Goal: Use online tool/utility: Utilize a website feature to perform a specific function

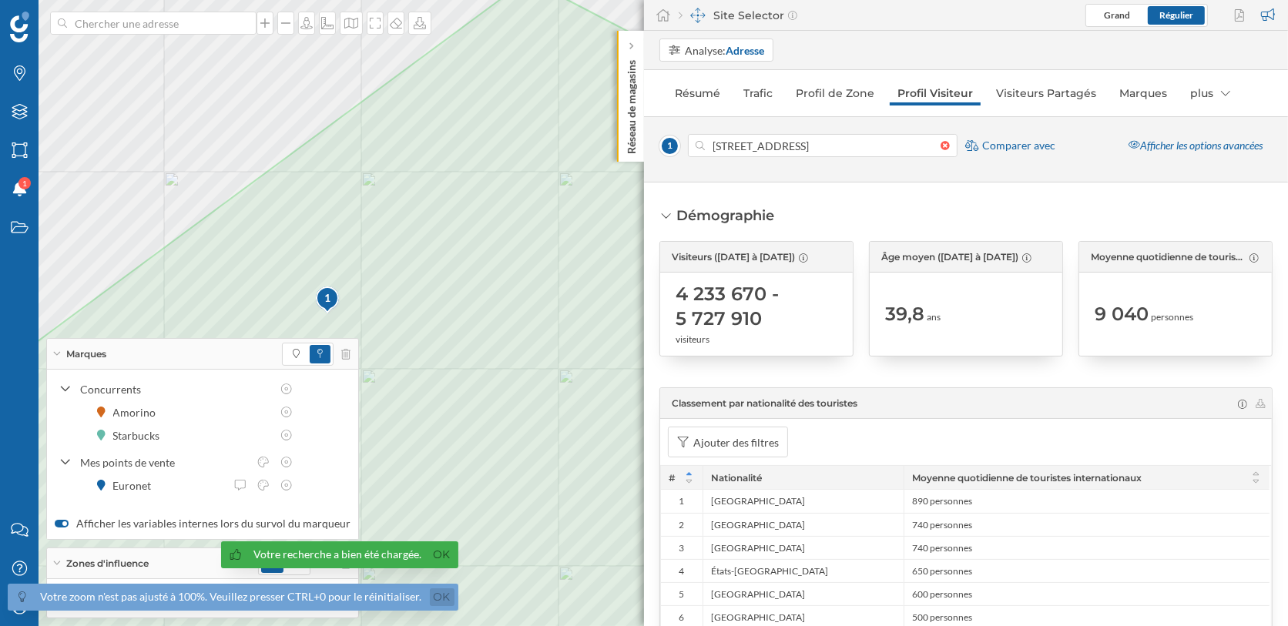
click at [447, 599] on link "Ok" at bounding box center [442, 598] width 25 height 18
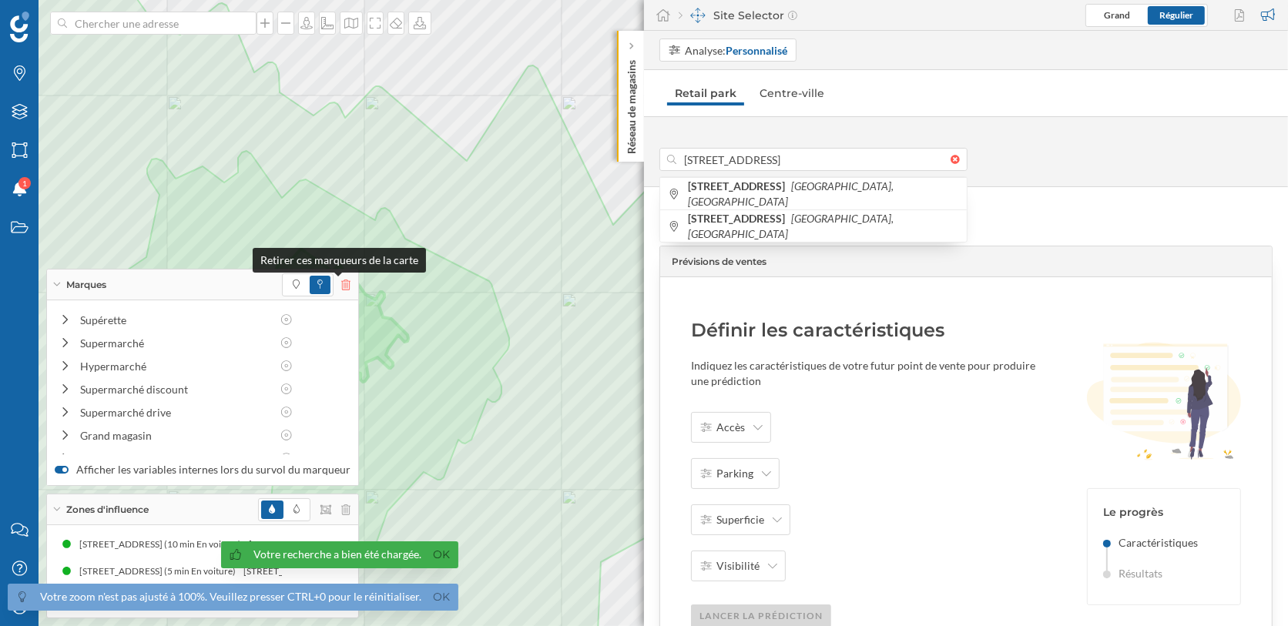
click at [341, 284] on icon at bounding box center [345, 285] width 9 height 11
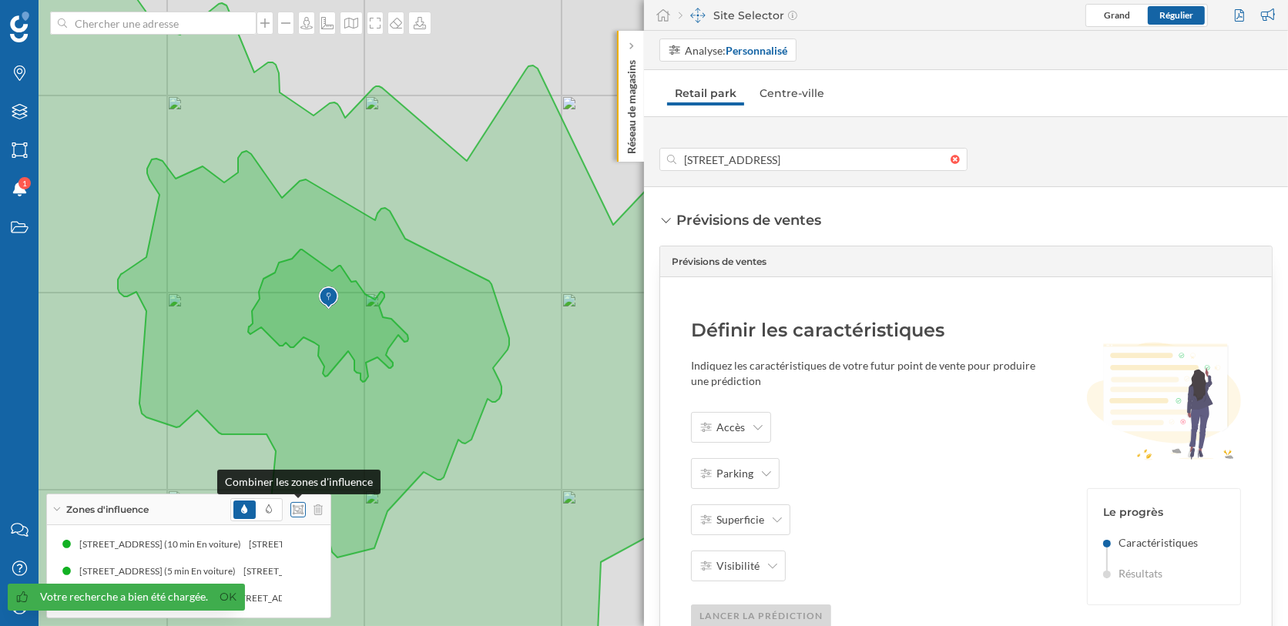
click at [293, 510] on icon at bounding box center [298, 510] width 11 height 11
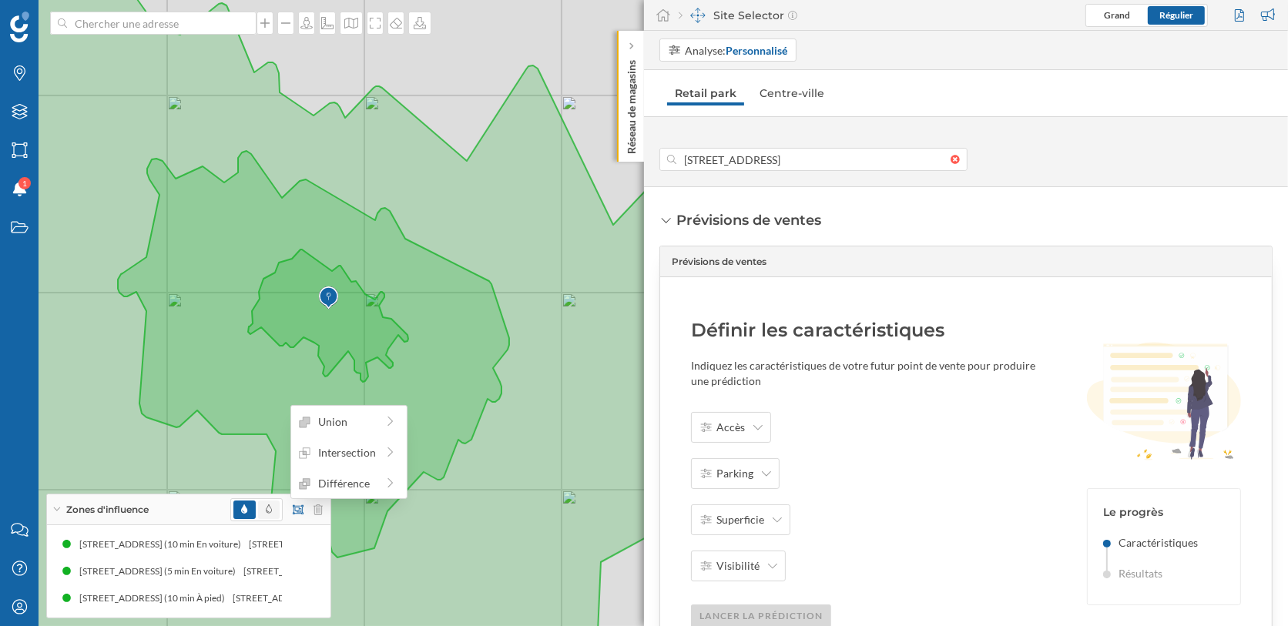
click at [272, 512] on span at bounding box center [269, 510] width 22 height 18
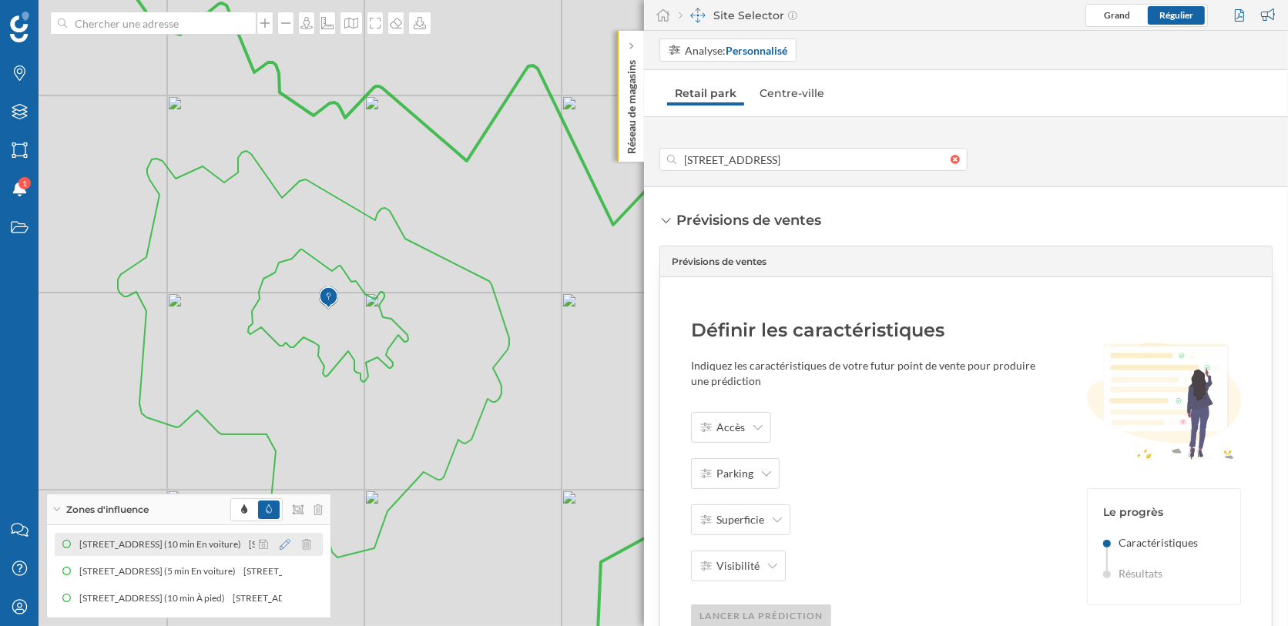
click at [284, 542] on icon at bounding box center [285, 544] width 11 height 11
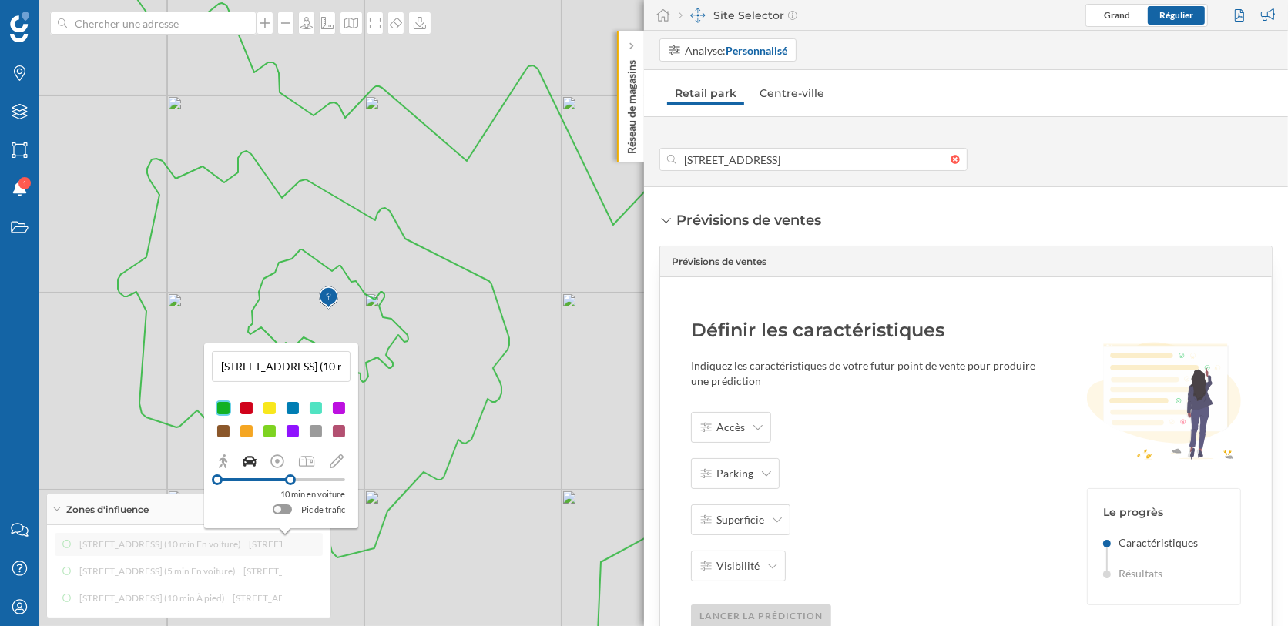
click at [243, 408] on div at bounding box center [246, 408] width 15 height 15
click at [255, 509] on geo-checkbox-switch "Pic de trafic" at bounding box center [281, 509] width 128 height 15
click at [230, 557] on div "18 Route De Chambray, 27200 Vernon, France (10 min En voiture) 18 Route De Cham…" at bounding box center [189, 571] width 268 height 77
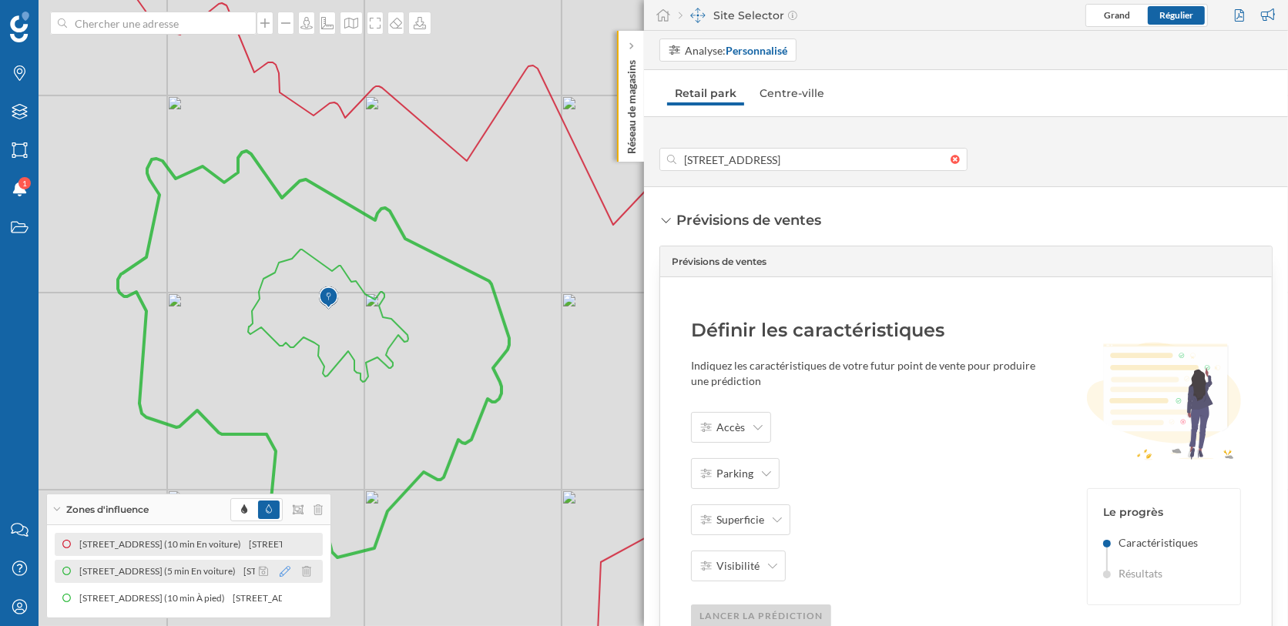
click at [282, 571] on icon at bounding box center [285, 571] width 11 height 11
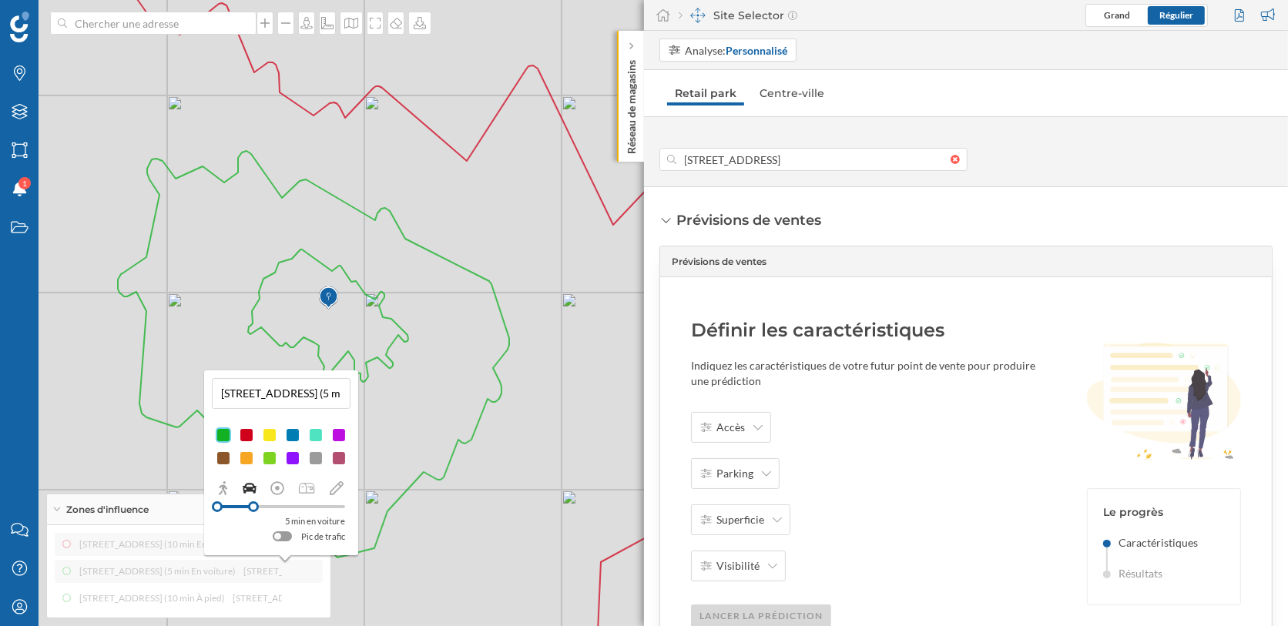
click at [293, 436] on div at bounding box center [292, 435] width 15 height 15
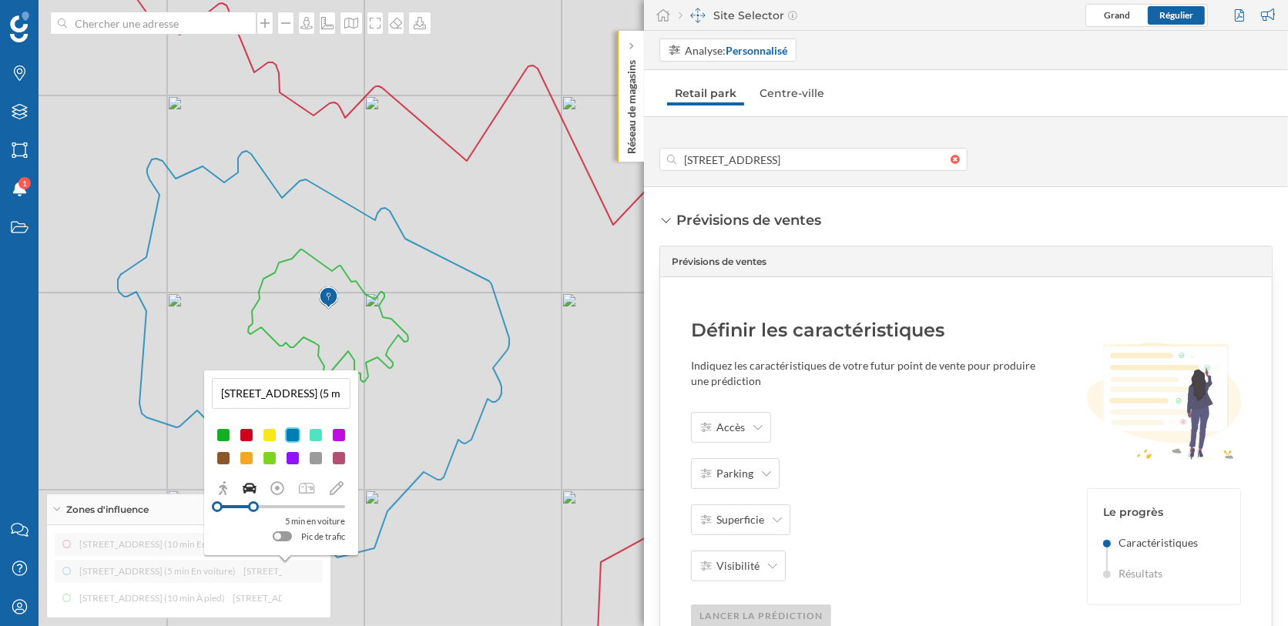
click at [260, 597] on div "18 Route De Chambray, 27200 Vernon, France (10 min En voiture) 18 Route De Cham…" at bounding box center [189, 571] width 268 height 77
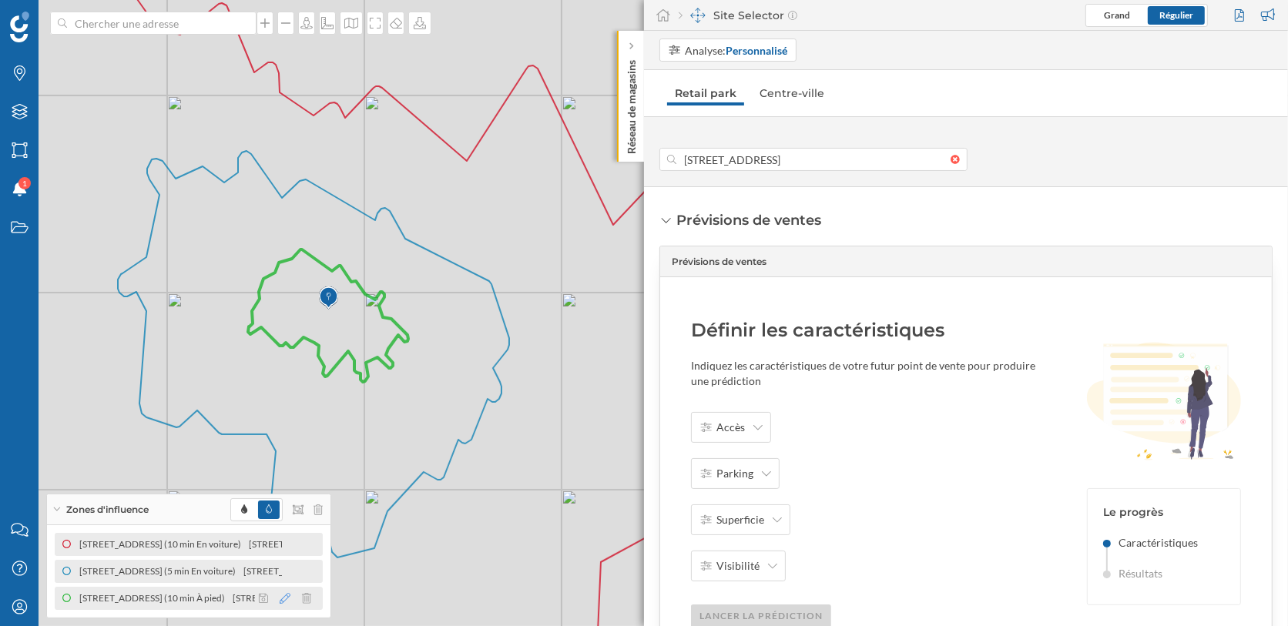
click at [280, 596] on icon at bounding box center [285, 598] width 11 height 11
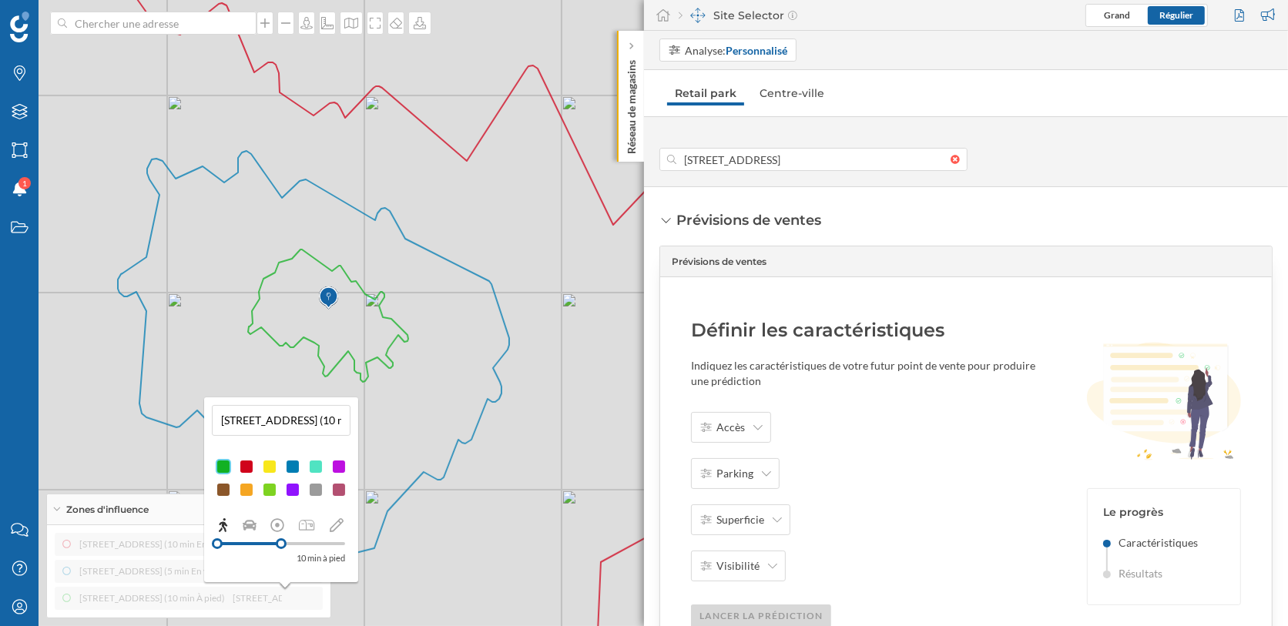
click at [339, 465] on div at bounding box center [338, 466] width 15 height 15
click at [177, 510] on div "Zones d'influence" at bounding box center [189, 510] width 284 height 31
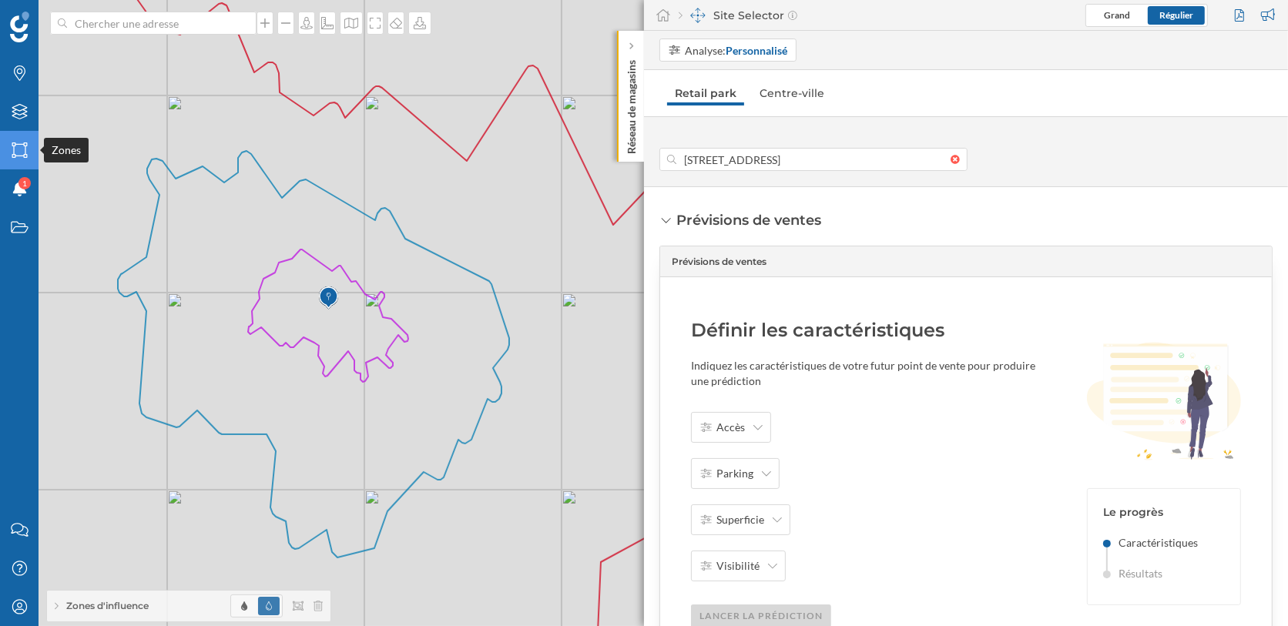
click at [20, 158] on div "Zones" at bounding box center [19, 150] width 39 height 39
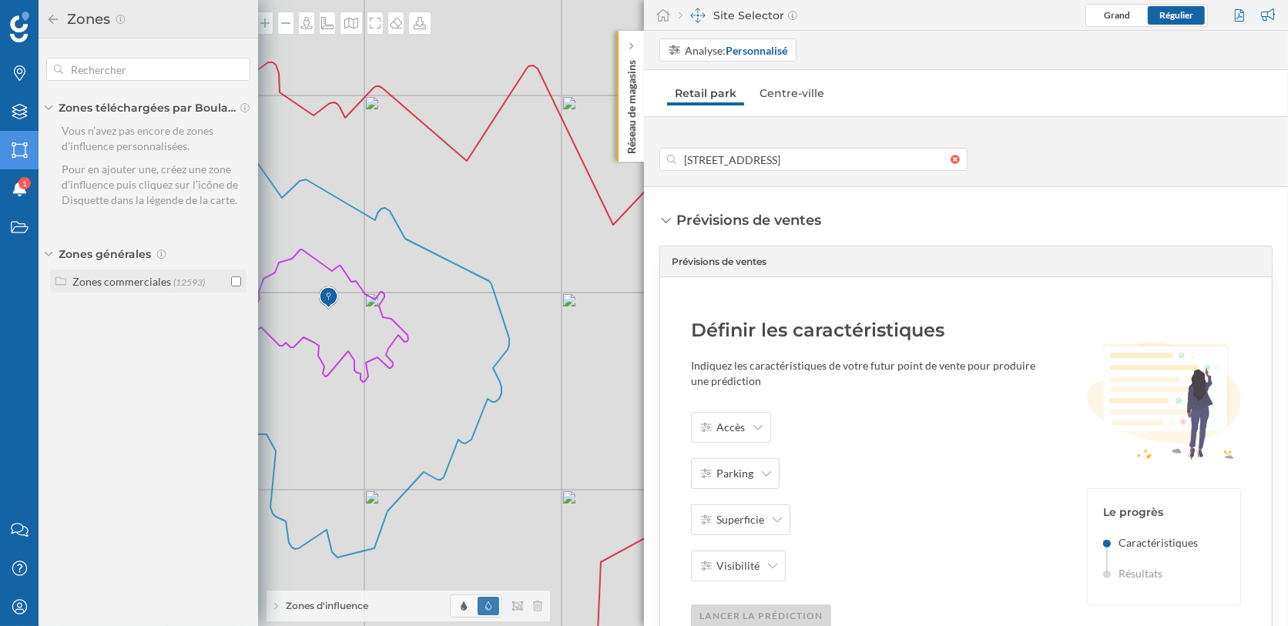
click at [159, 279] on div "Zones commerciales" at bounding box center [121, 281] width 99 height 13
click at [234, 310] on input "checkbox" at bounding box center [236, 313] width 10 height 10
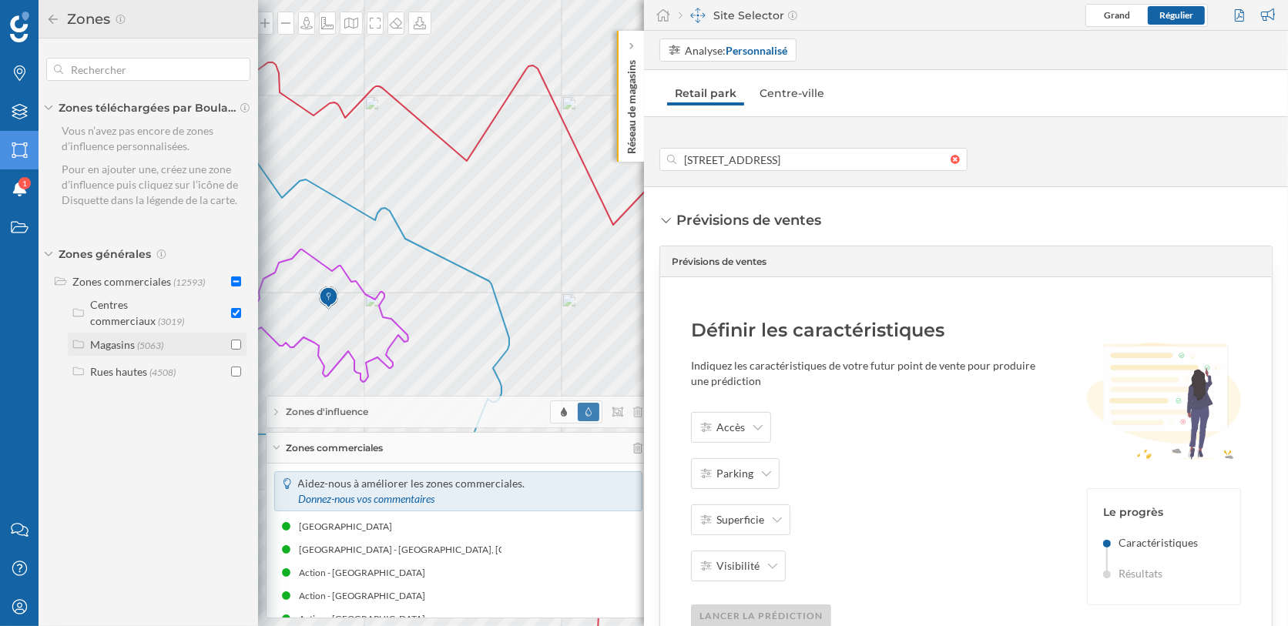
click at [235, 340] on input "checkbox" at bounding box center [236, 345] width 10 height 10
click at [335, 229] on icon at bounding box center [313, 354] width 391 height 407
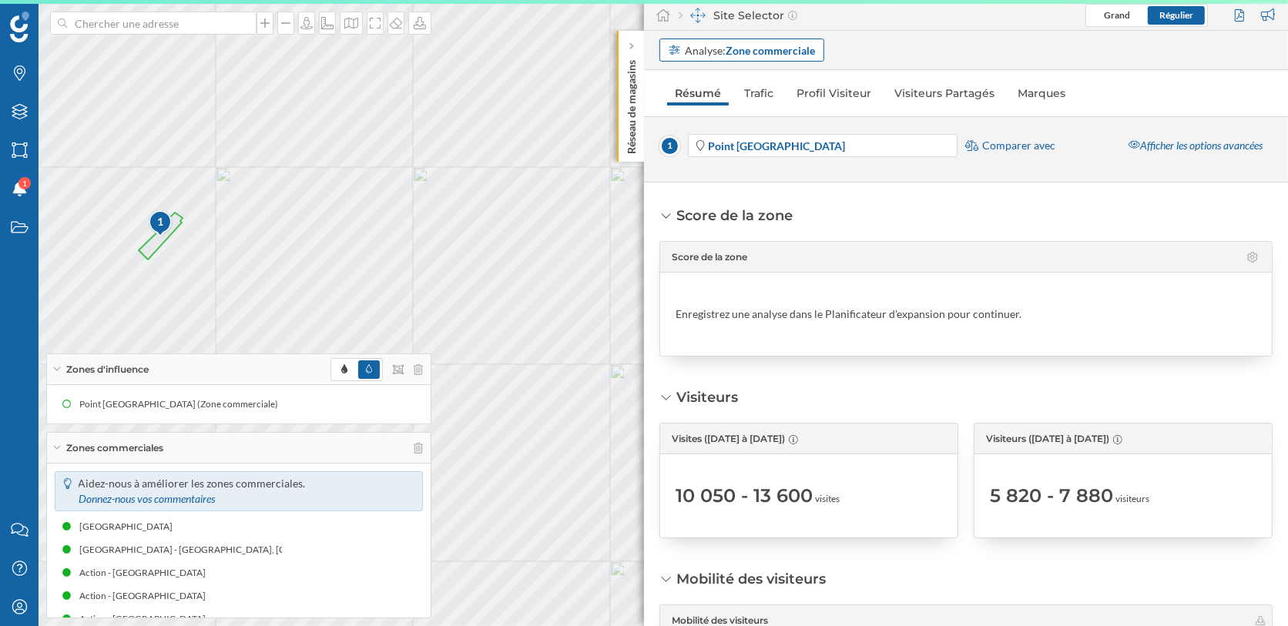
click at [730, 53] on strong "Zone commerciale" at bounding box center [771, 50] width 89 height 13
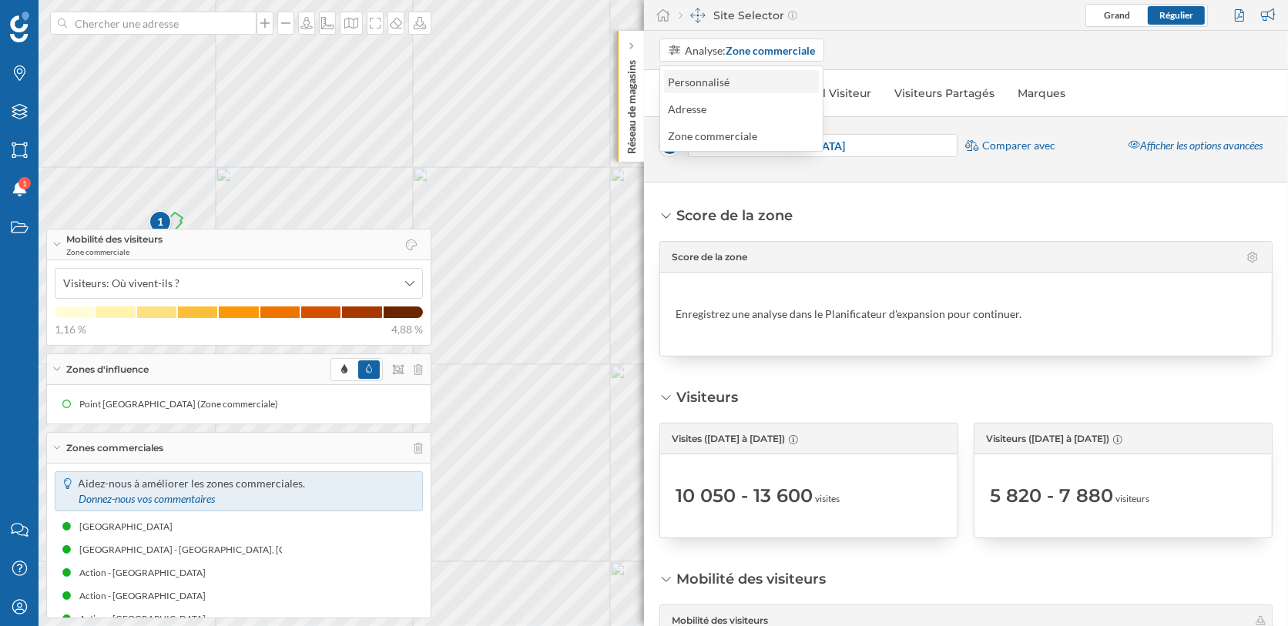
click at [721, 89] on div "Personnalisé" at bounding box center [741, 81] width 155 height 23
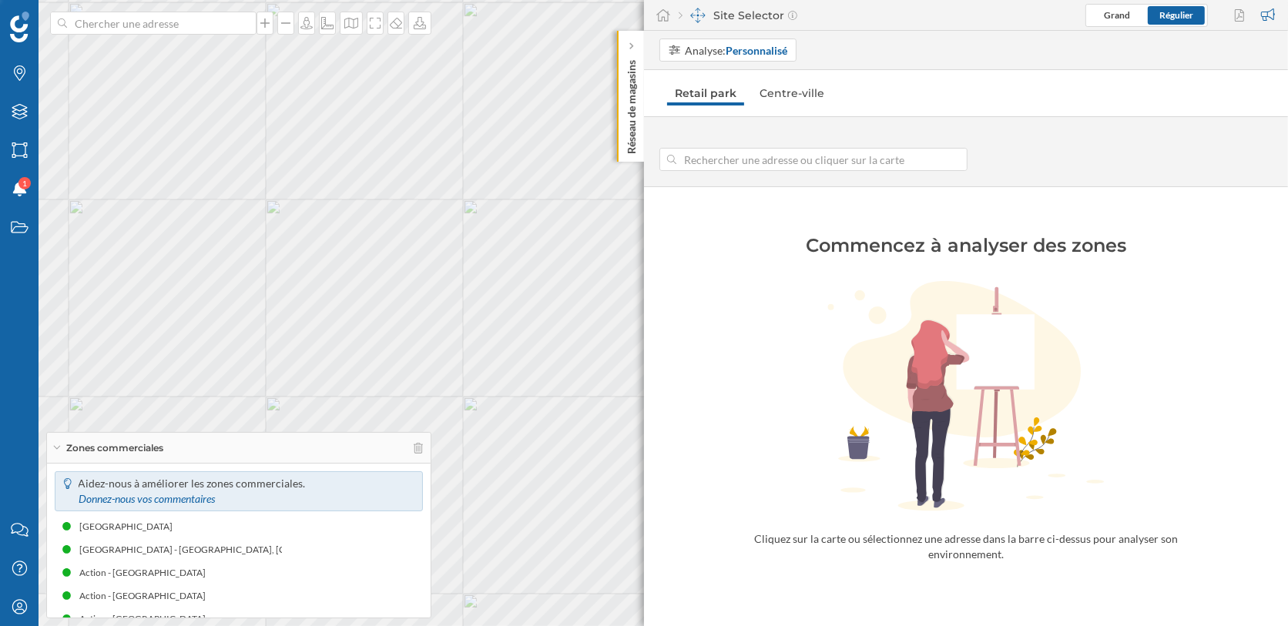
type input "[STREET_ADDRESS][PERSON_NAME][PERSON_NAME]"
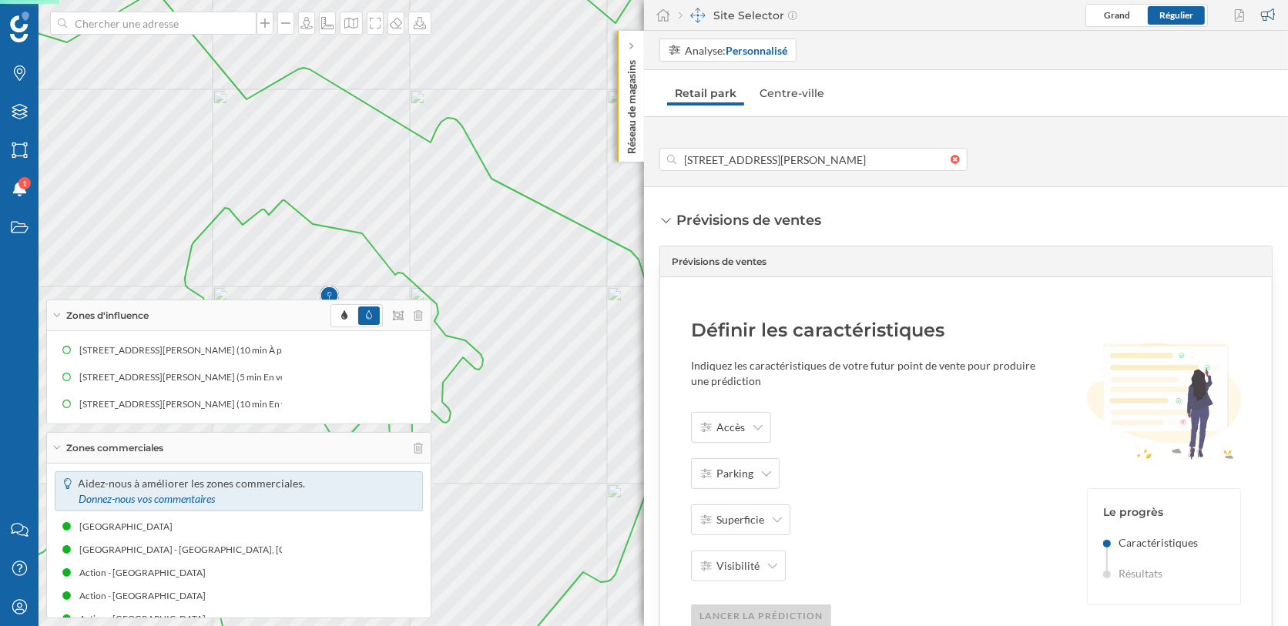
click at [59, 317] on icon at bounding box center [56, 316] width 8 height 4
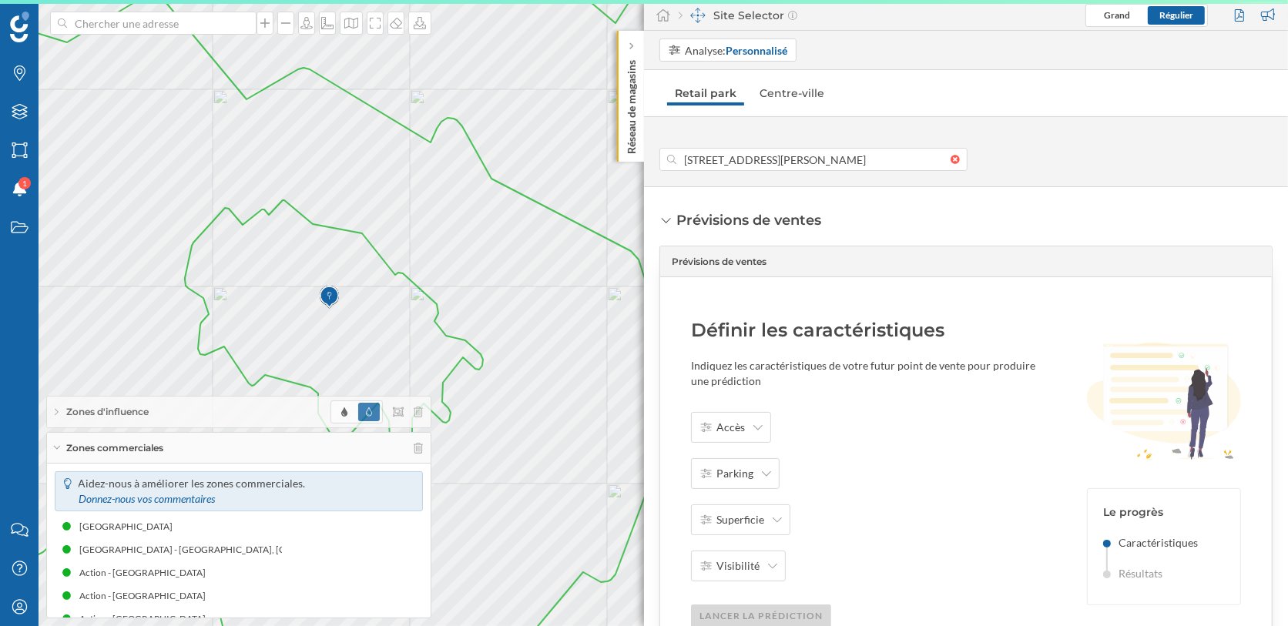
click at [64, 451] on div "Zones commerciales" at bounding box center [239, 448] width 384 height 31
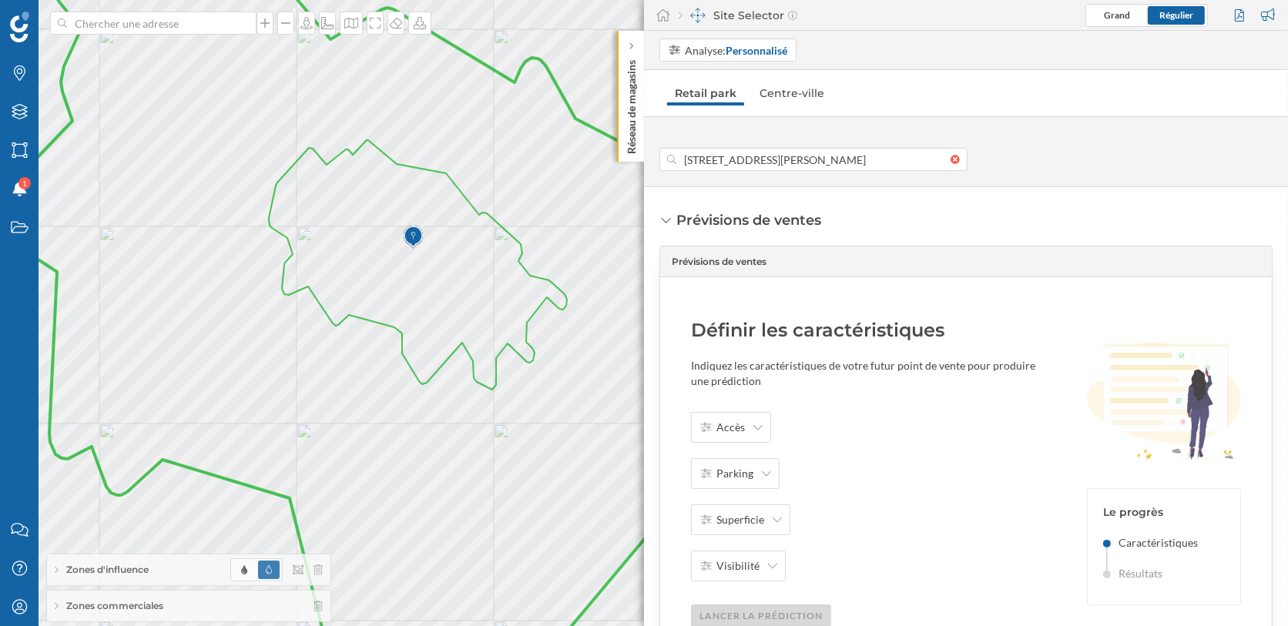
drag, startPoint x: 301, startPoint y: 514, endPoint x: 387, endPoint y: 452, distance: 106.1
click at [387, 452] on icon at bounding box center [650, 253] width 1392 height 755
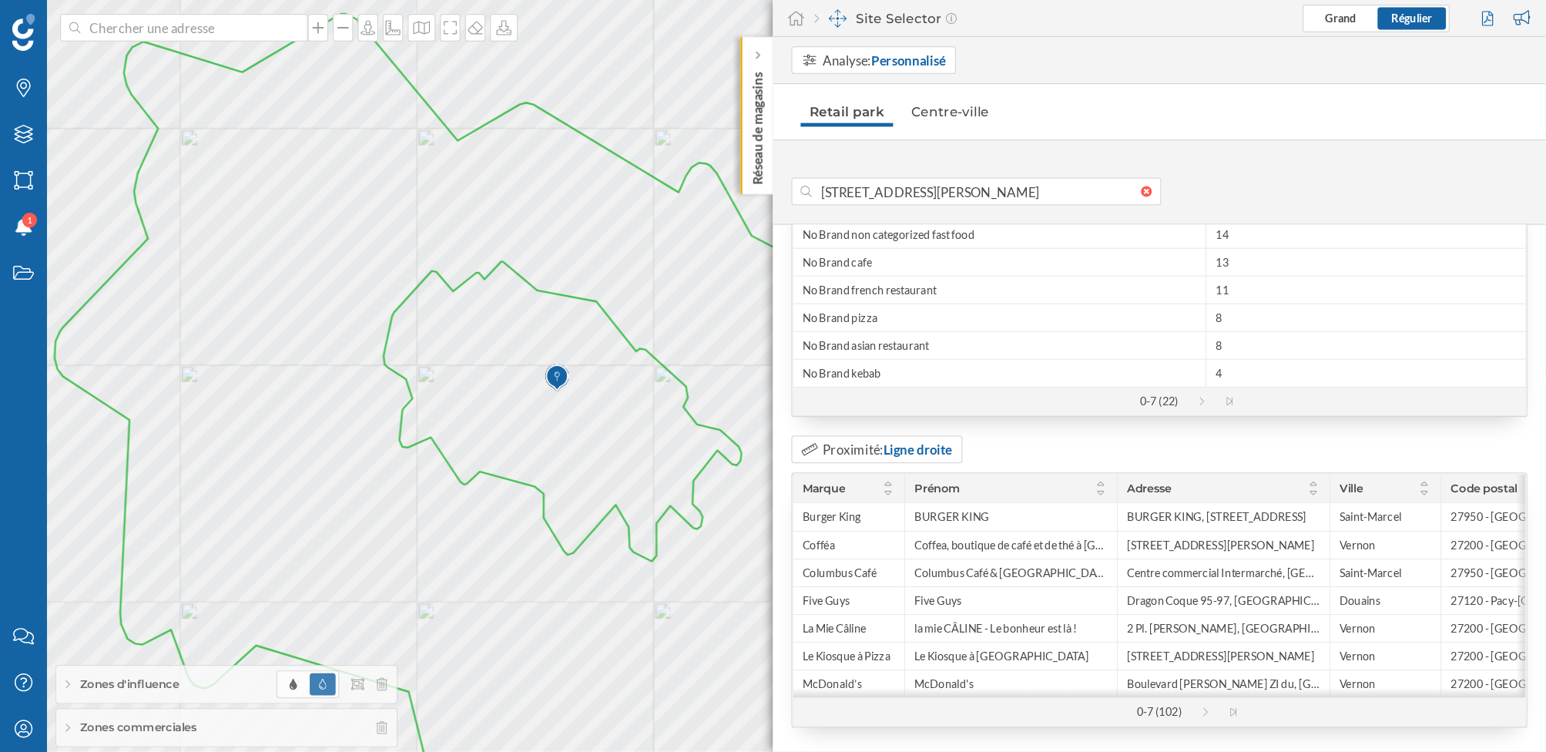
scroll to position [2077, 0]
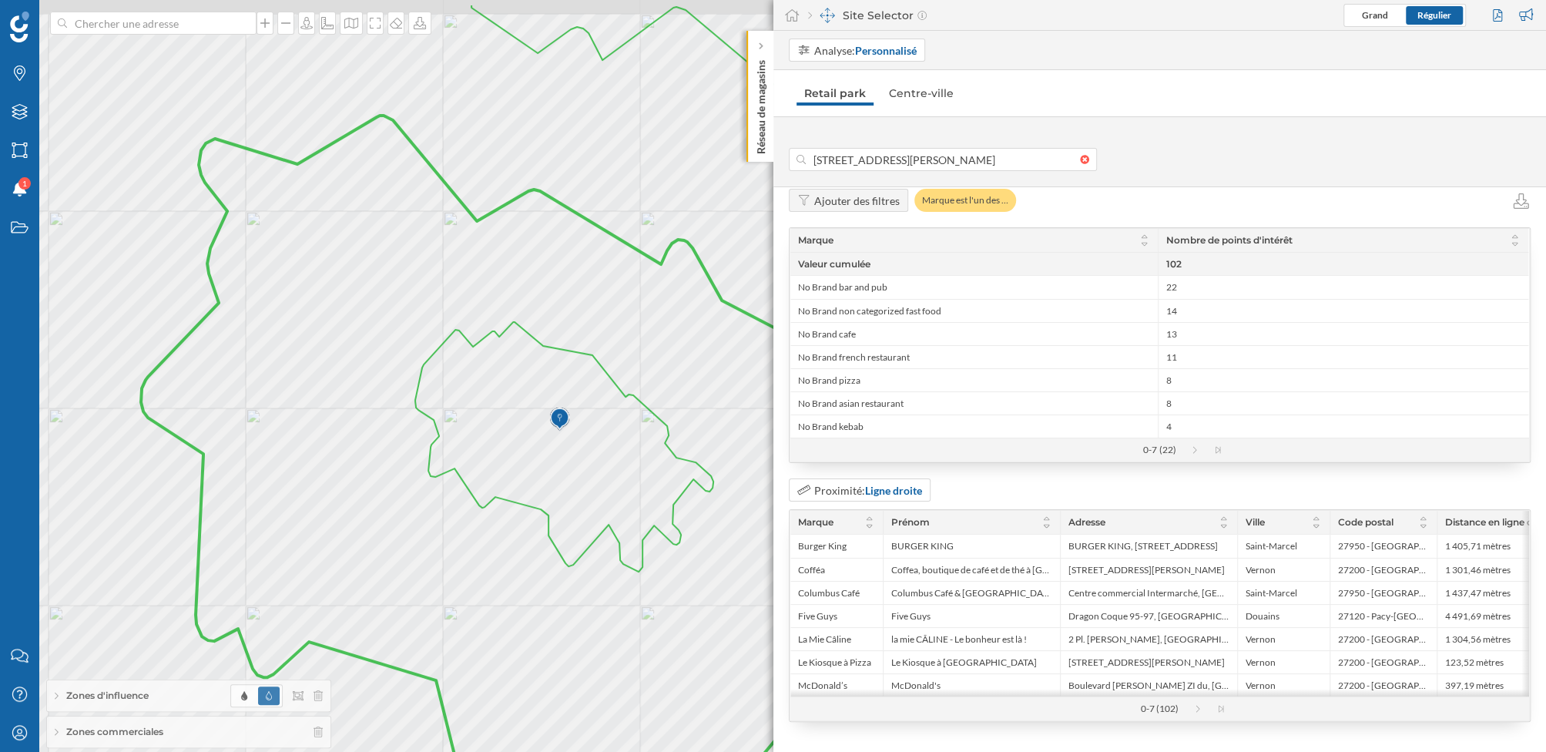
drag, startPoint x: 562, startPoint y: 478, endPoint x: 609, endPoint y: 559, distance: 93.6
click at [609, 559] on icon at bounding box center [691, 456] width 1601 height 905
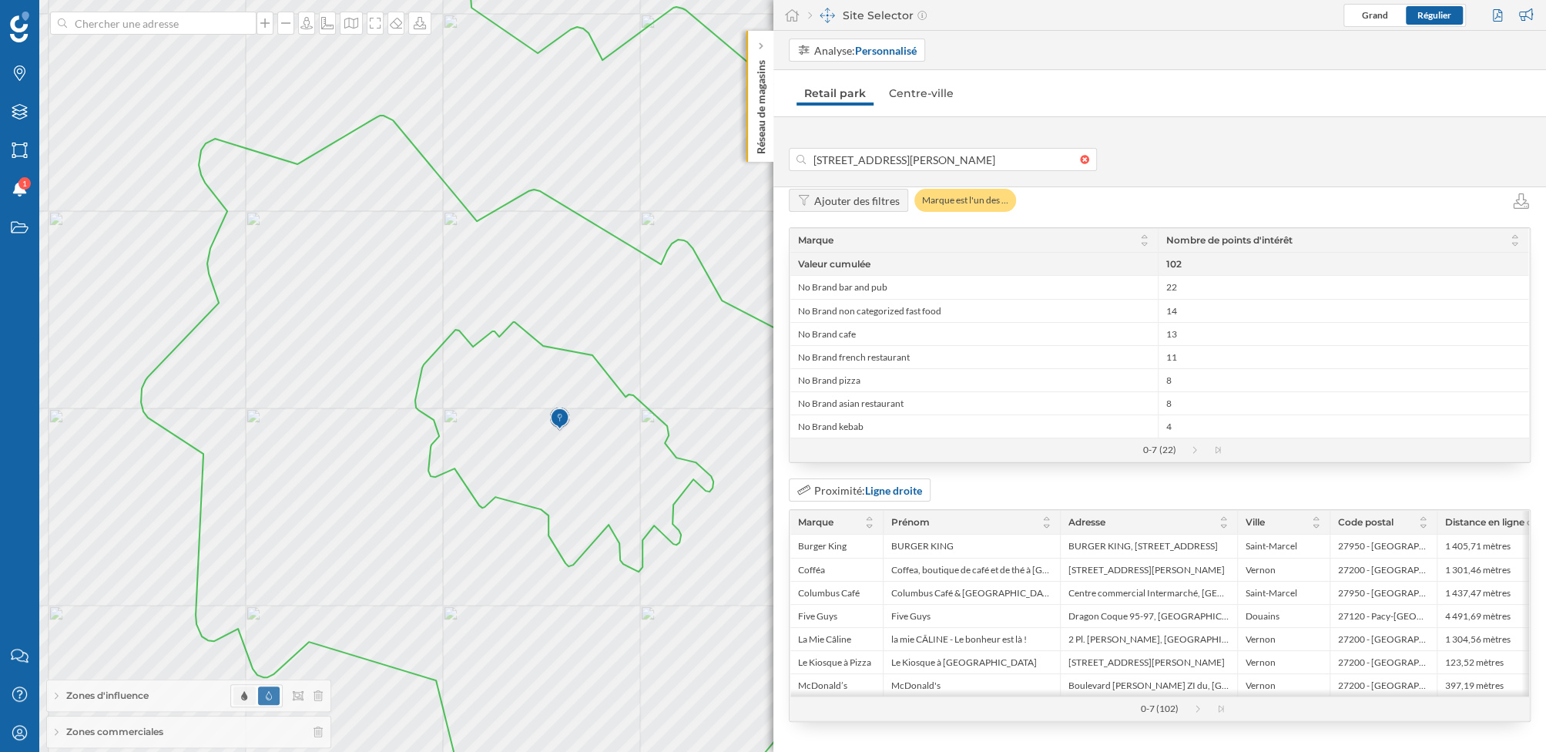
click at [250, 626] on span at bounding box center [244, 696] width 22 height 18
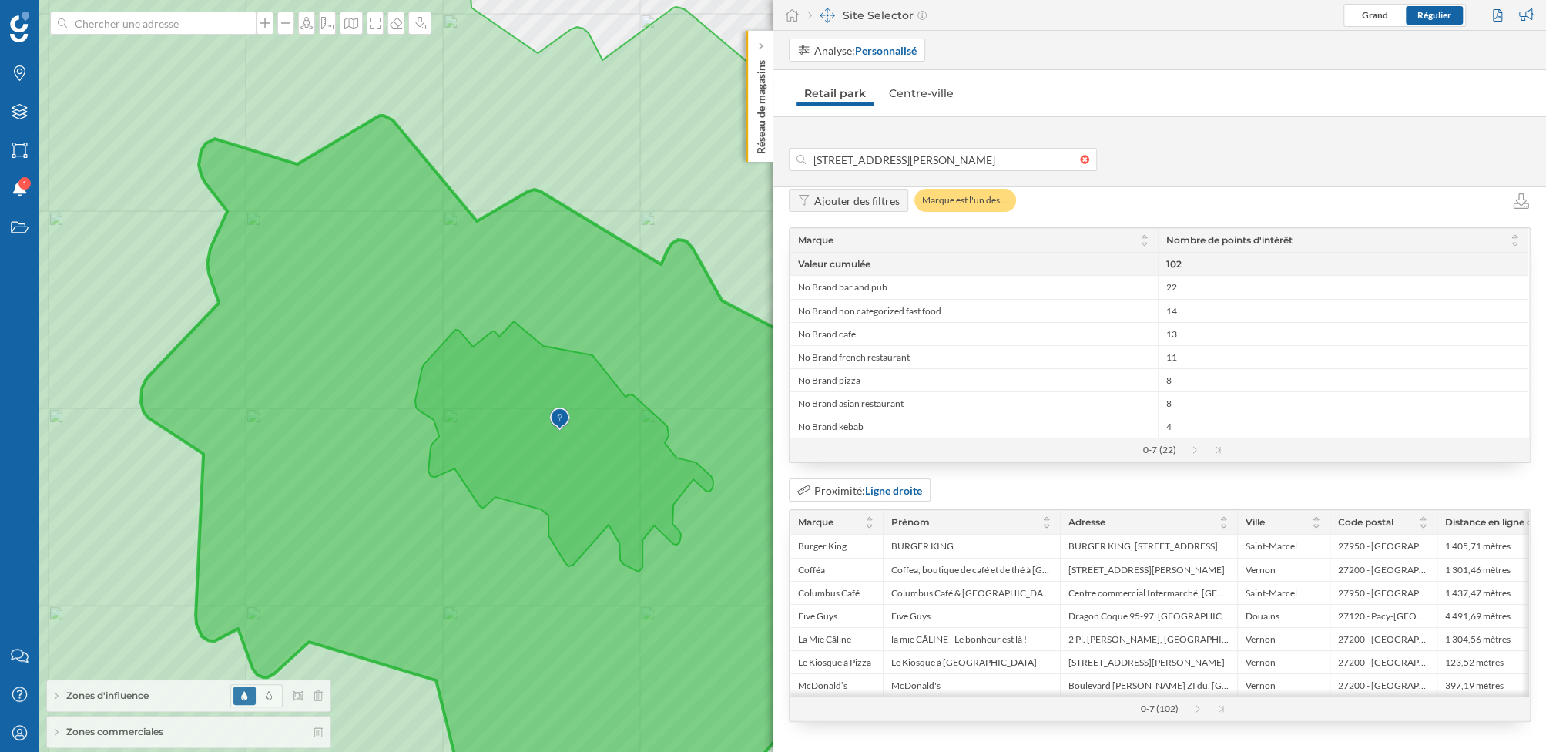
click at [407, 515] on icon at bounding box center [668, 375] width 1648 height 905
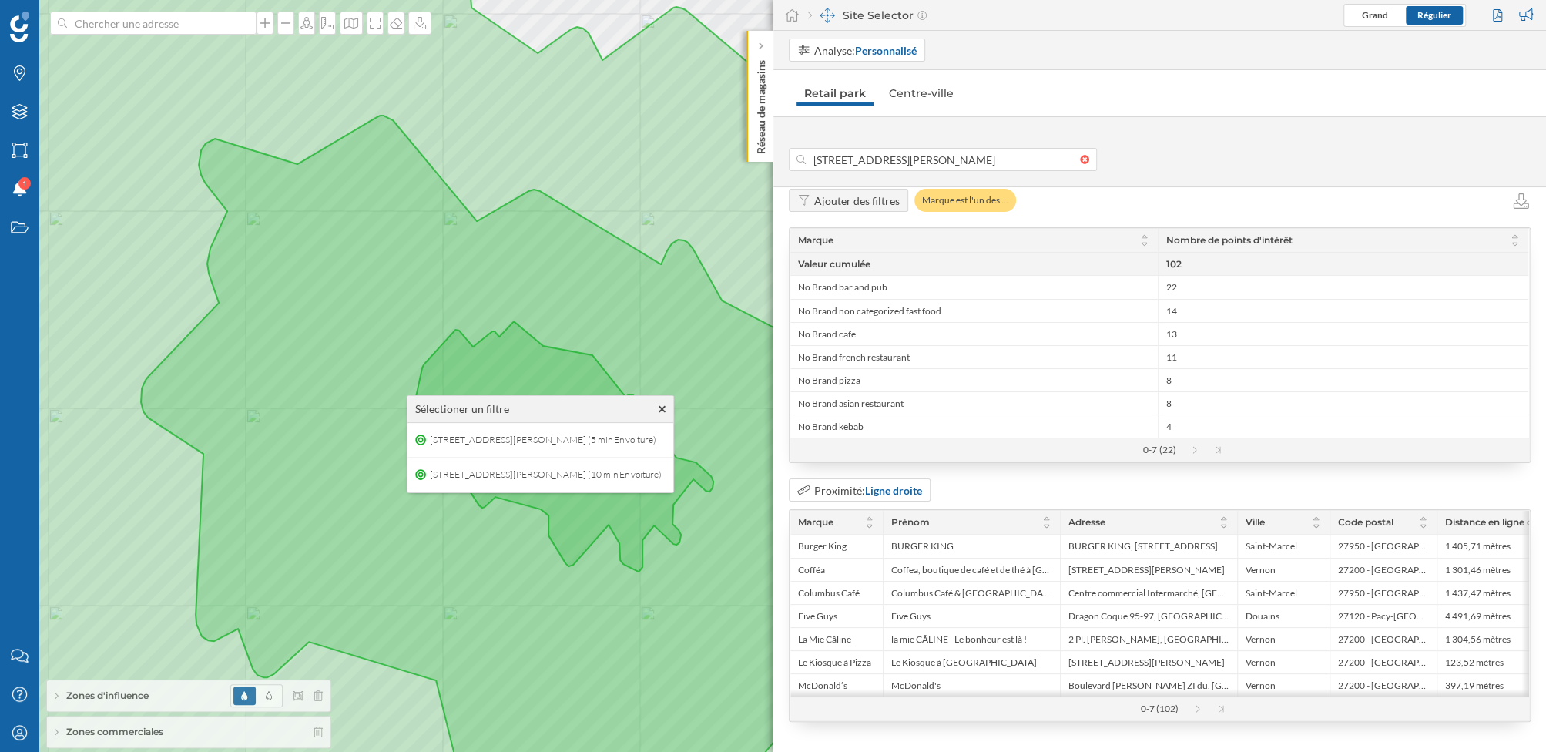
click at [166, 626] on div "Zones d'influence" at bounding box center [189, 695] width 284 height 31
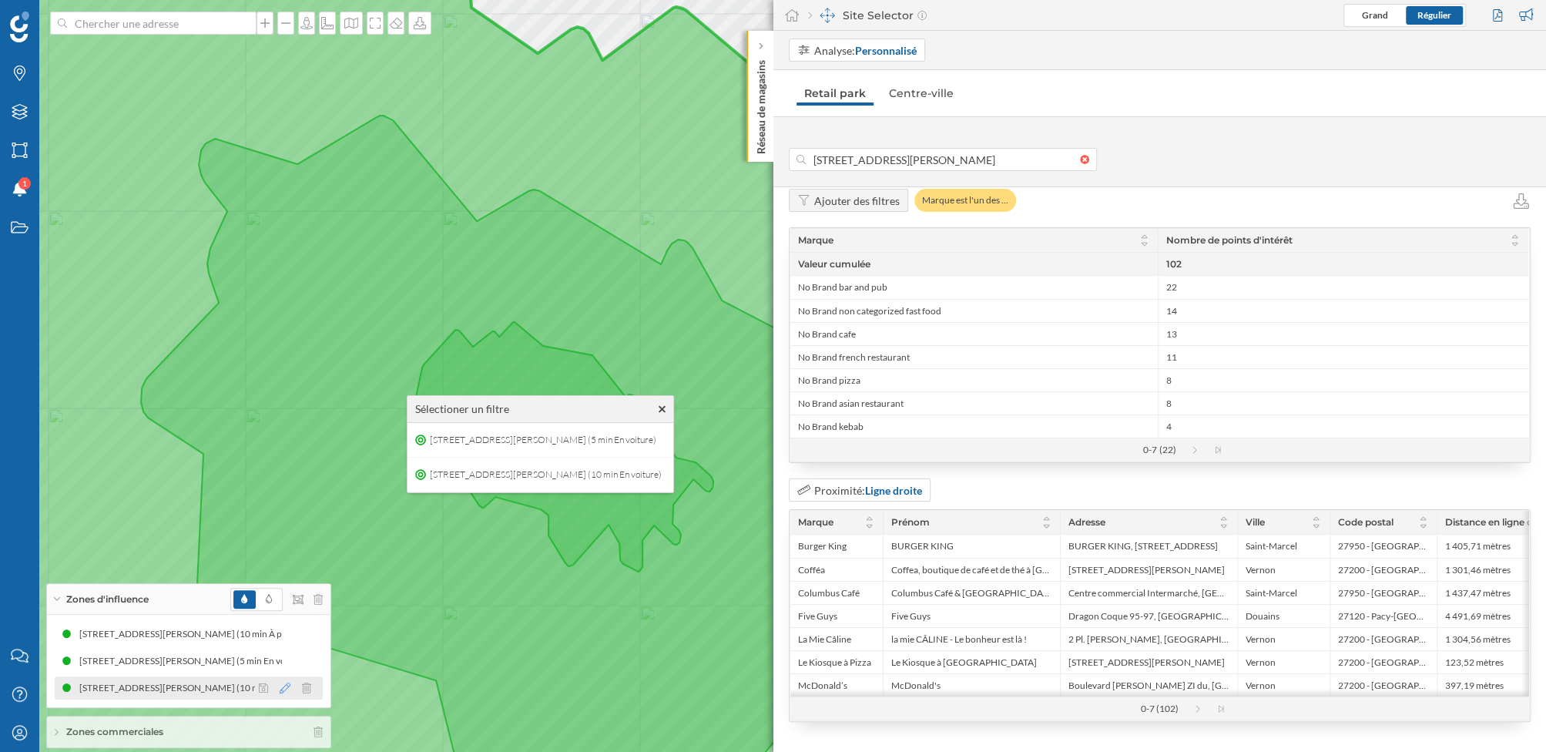
click at [287, 626] on icon at bounding box center [285, 688] width 11 height 11
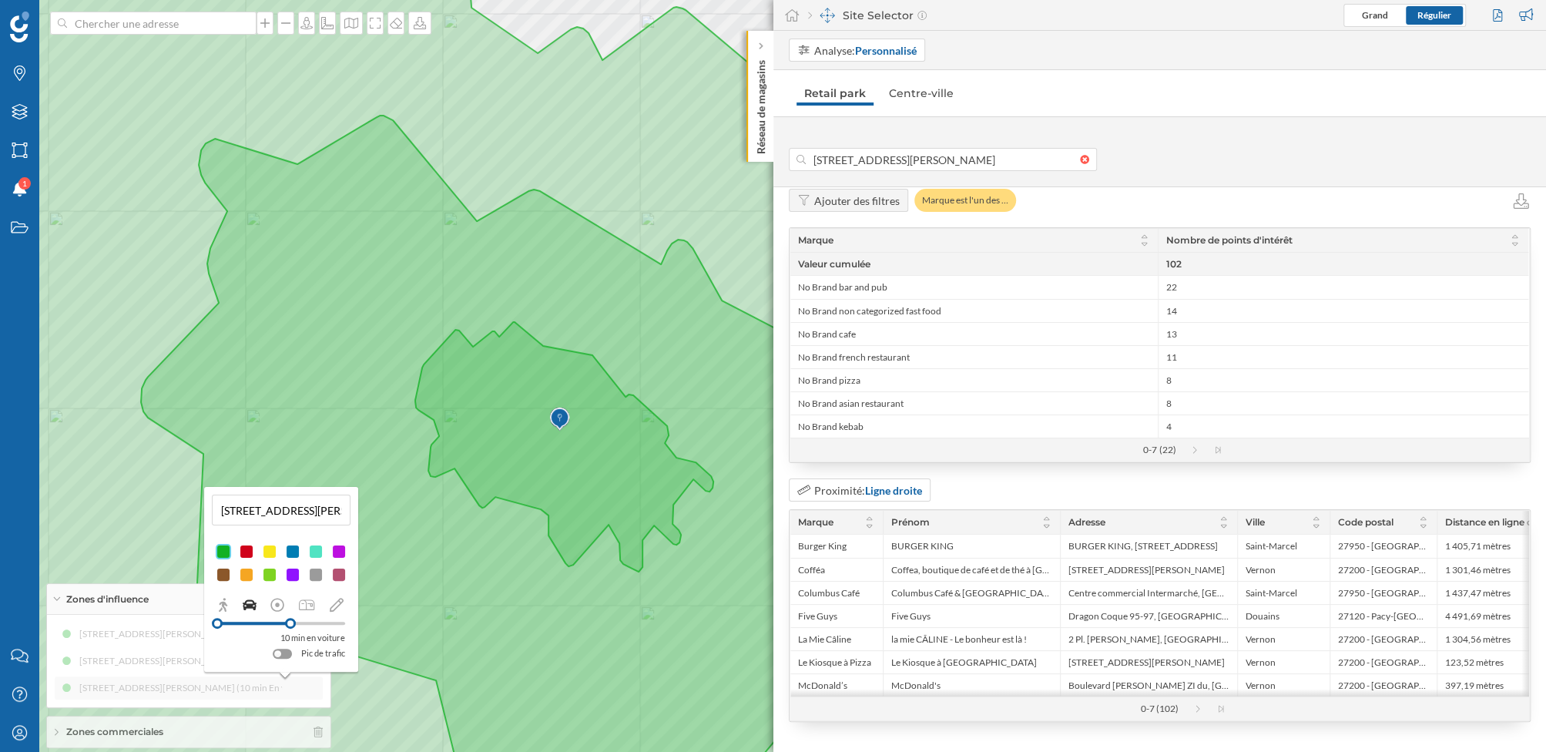
click at [269, 550] on div at bounding box center [269, 551] width 15 height 15
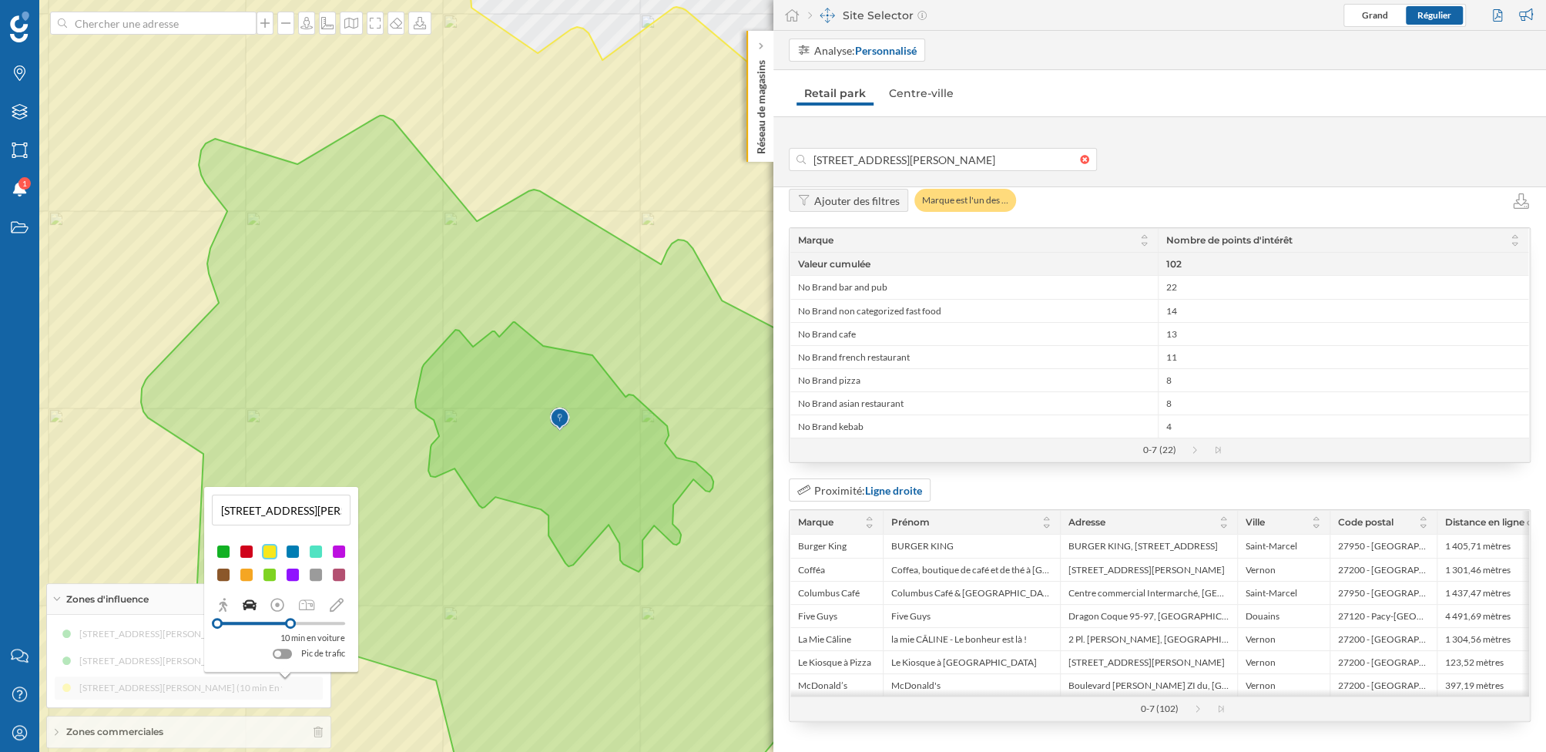
click at [185, 626] on div "114 Boulevard Jean Jaurès, 27200 Vernon, France (10 min À pied) 114 Boulevard J…" at bounding box center [189, 661] width 268 height 77
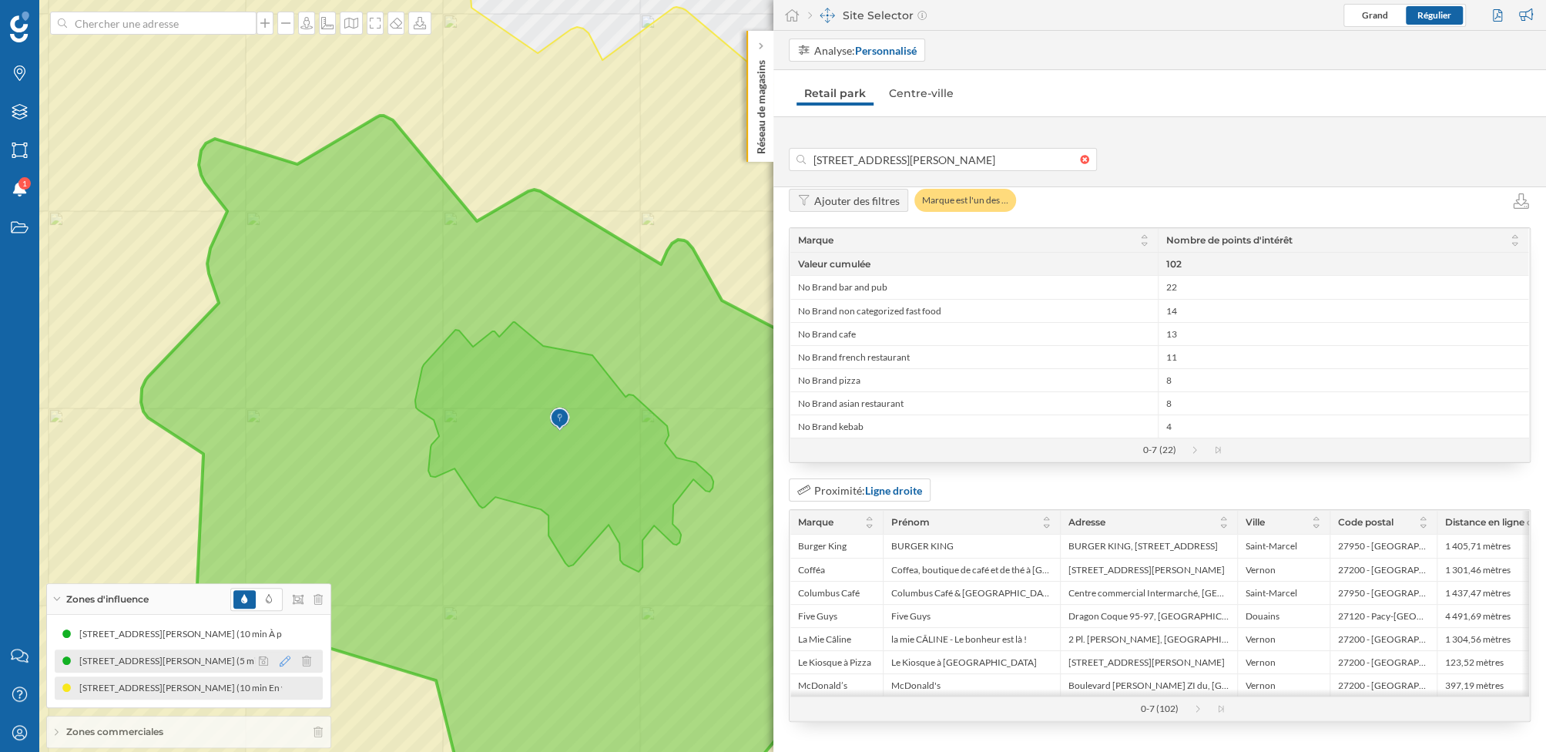
click at [282, 626] on icon at bounding box center [285, 661] width 11 height 11
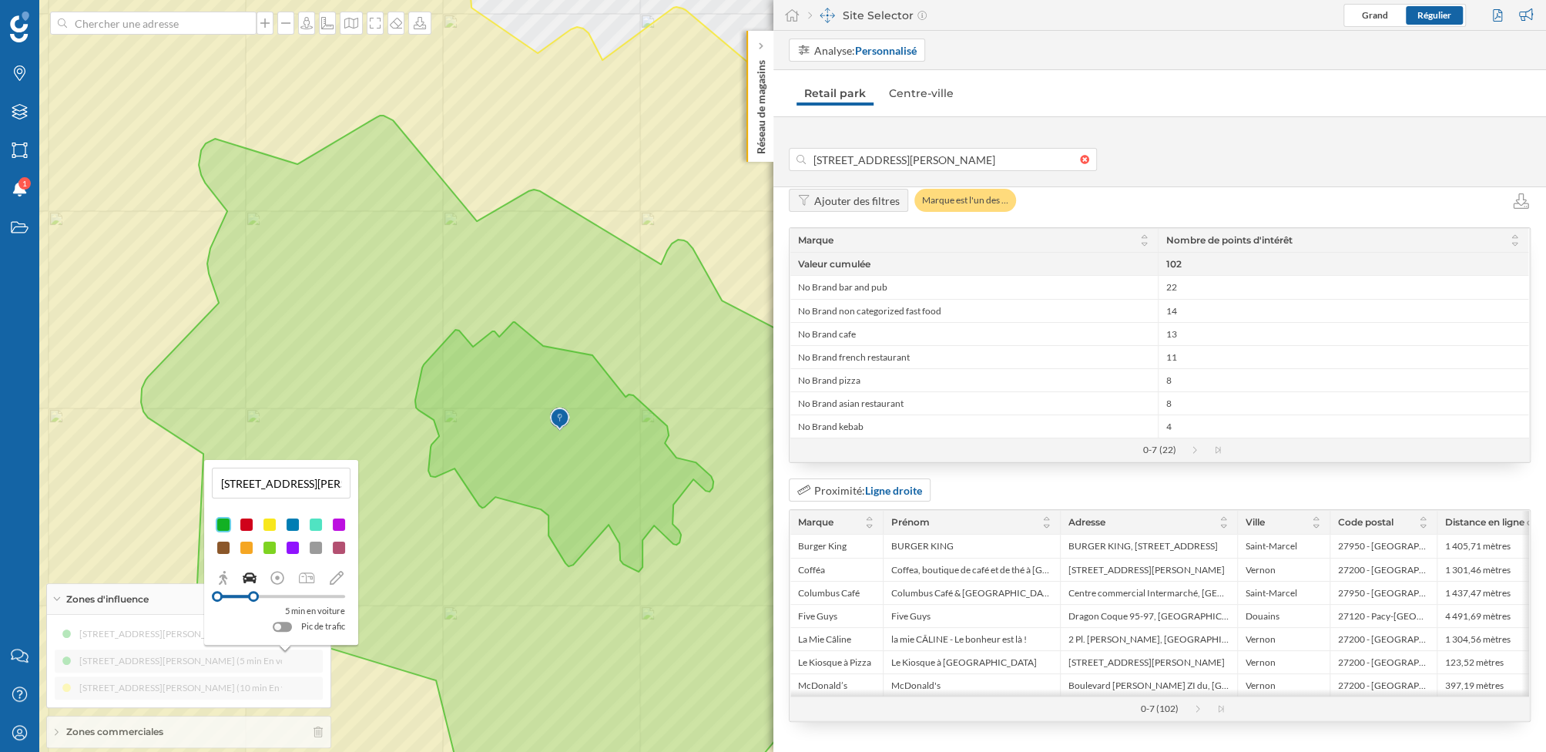
click at [246, 547] on div at bounding box center [246, 547] width 15 height 15
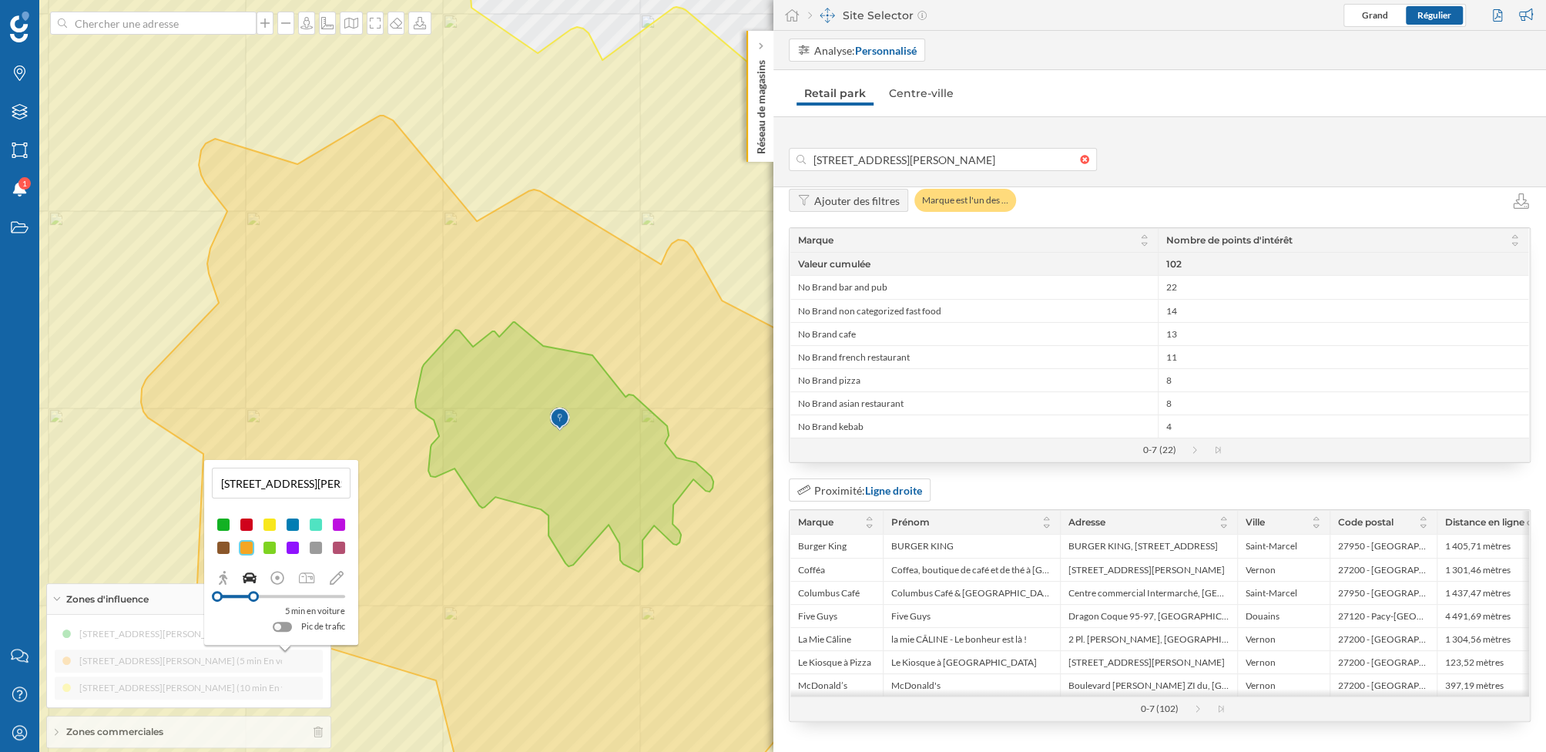
click at [156, 626] on div "114 Boulevard Jean Jaurès, 27200 Vernon, France (10 min À pied) 114 Boulevard J…" at bounding box center [189, 661] width 268 height 77
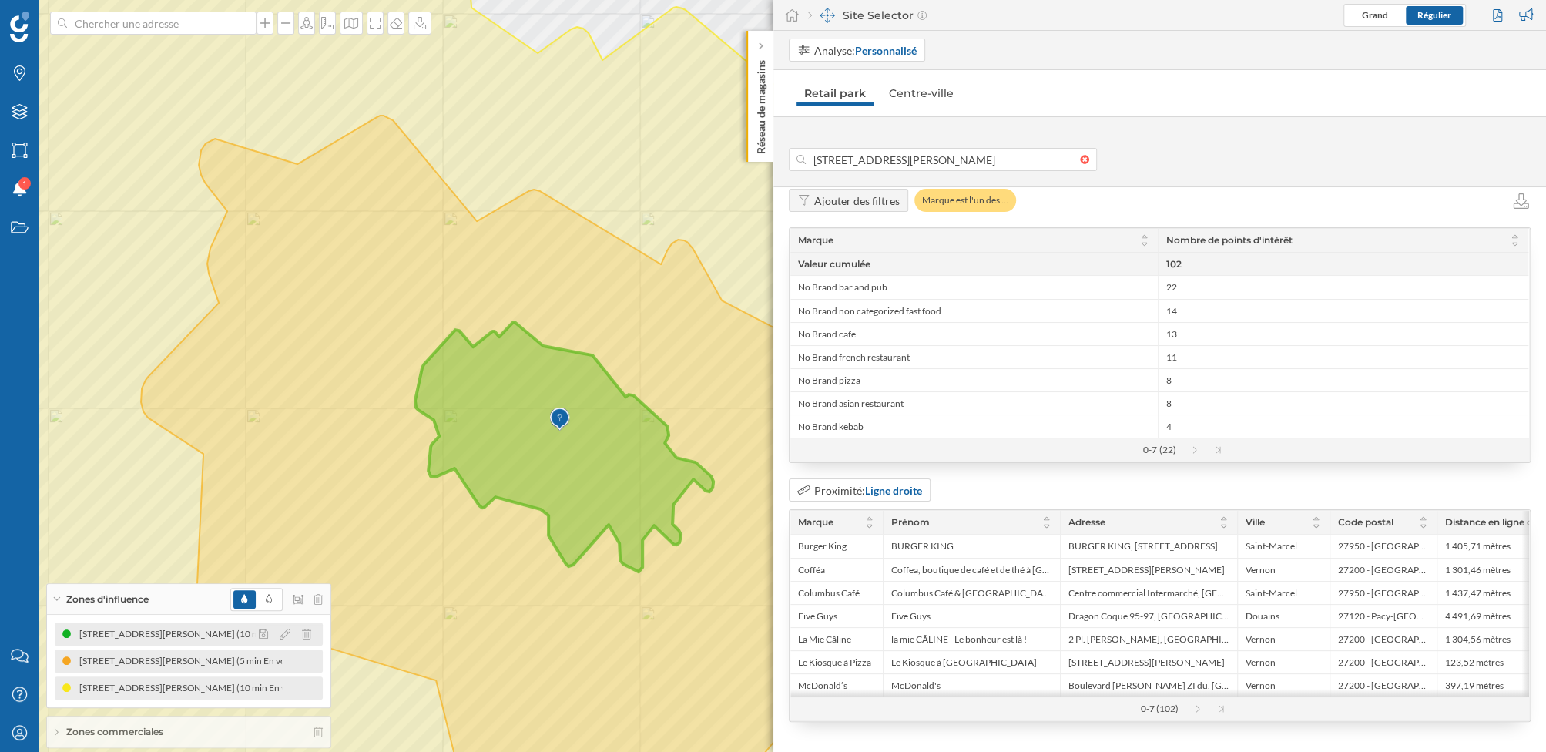
click at [159, 626] on div "[STREET_ADDRESS][PERSON_NAME][PERSON_NAME] (10 min À pied)" at bounding box center [192, 633] width 226 height 15
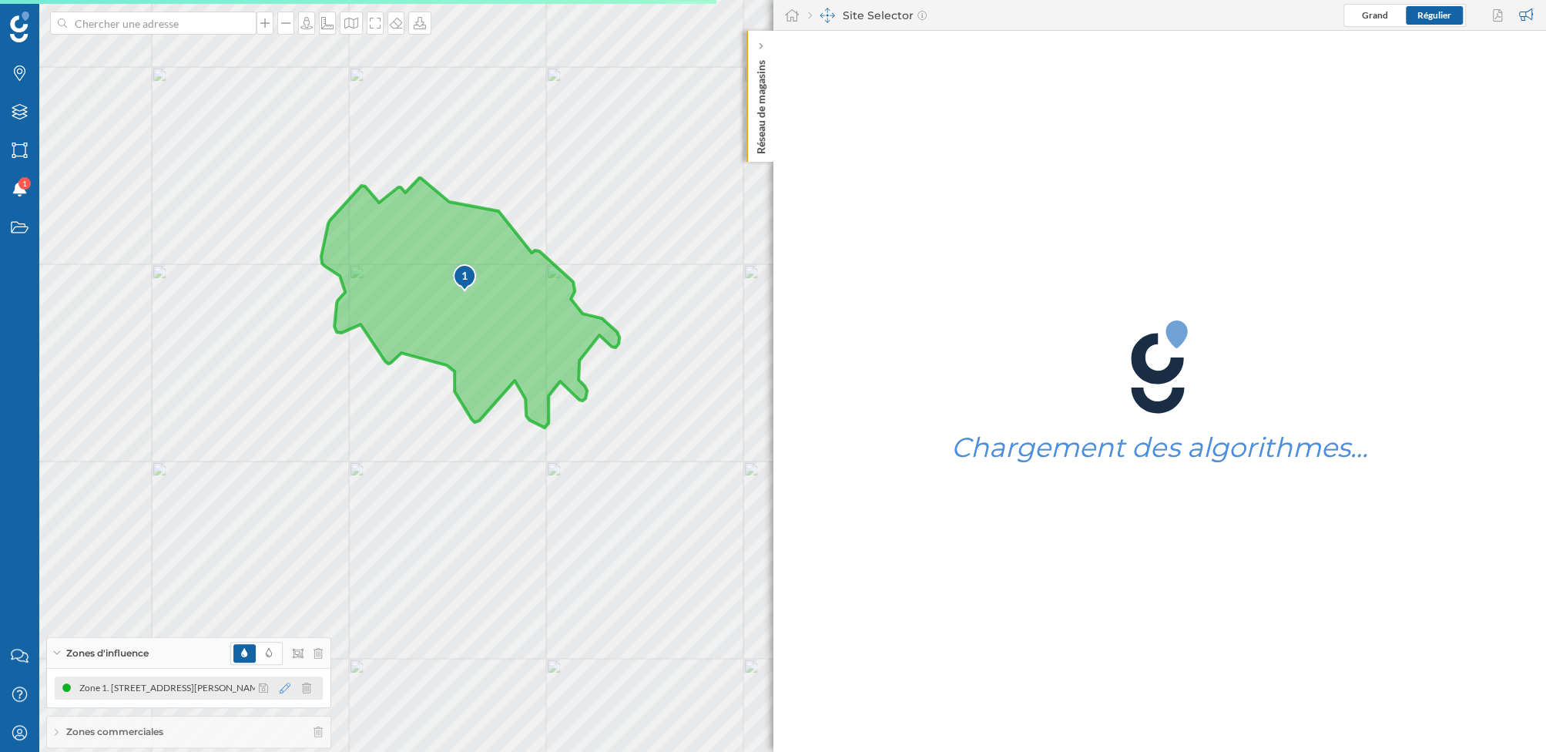
click at [284, 626] on icon at bounding box center [285, 688] width 11 height 11
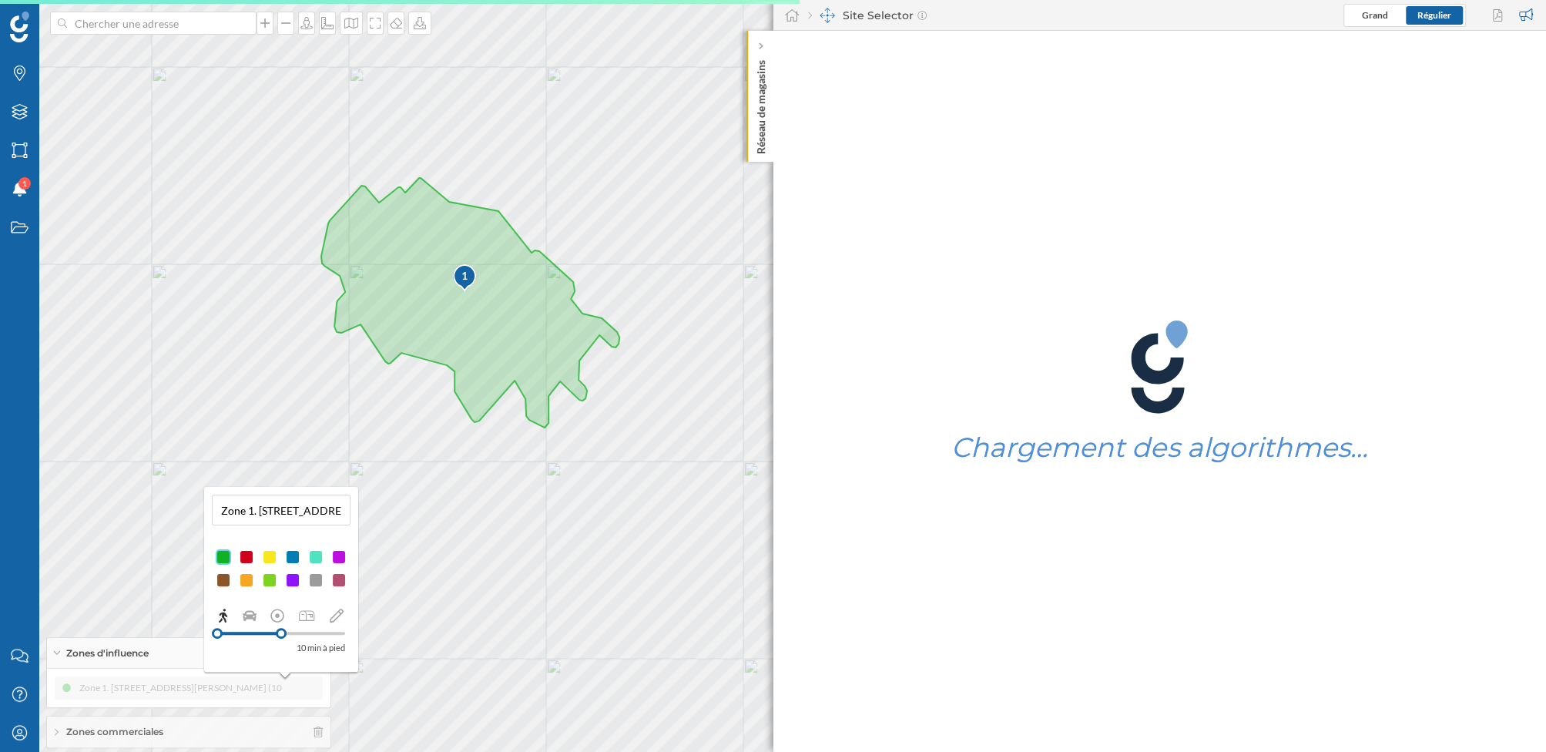
click at [247, 554] on div at bounding box center [246, 556] width 15 height 15
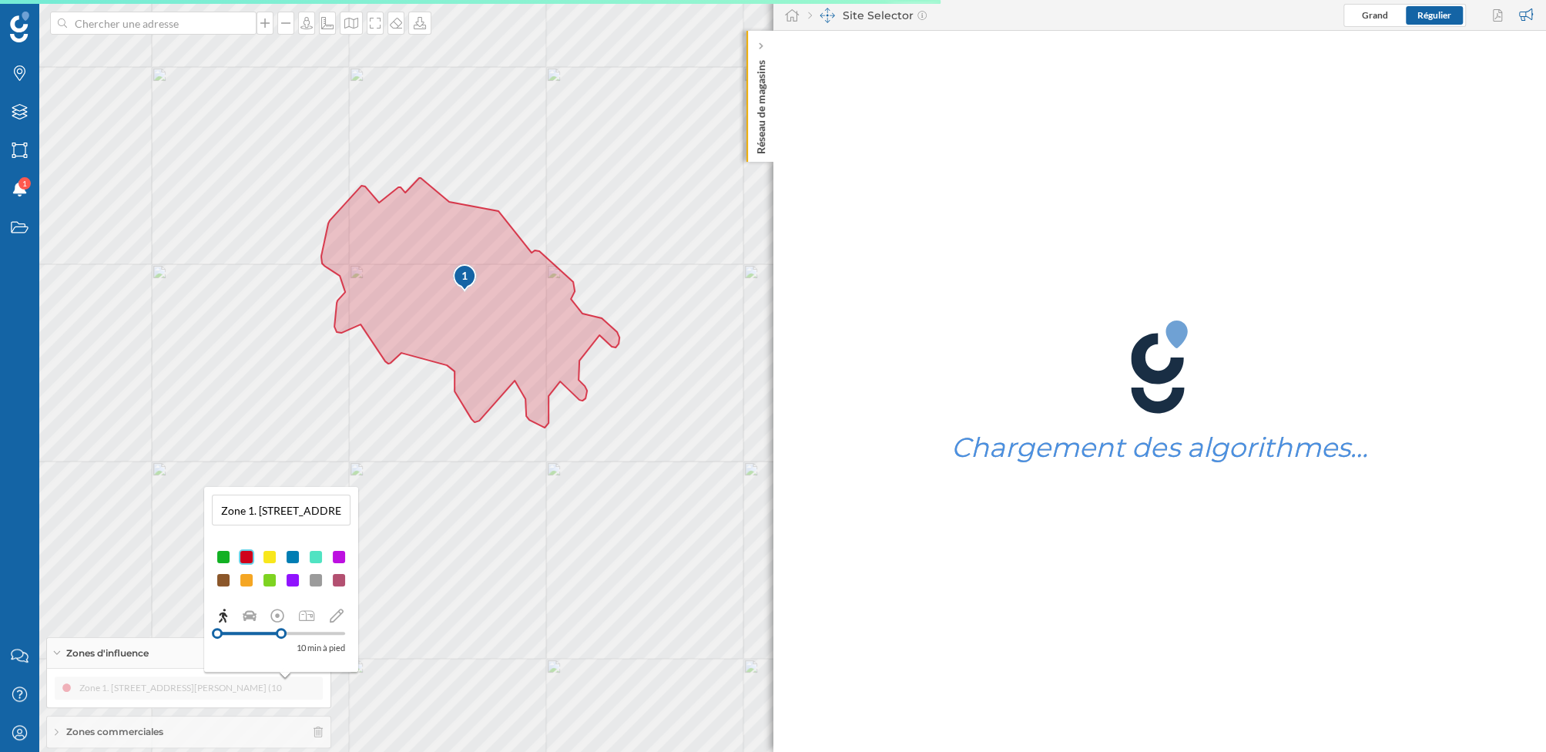
click at [213, 626] on div "Zone 1. 114 Boulevard Jean Jaurès, 27200 Vernon, France (10 min À pied) Zone 1.…" at bounding box center [189, 688] width 268 height 23
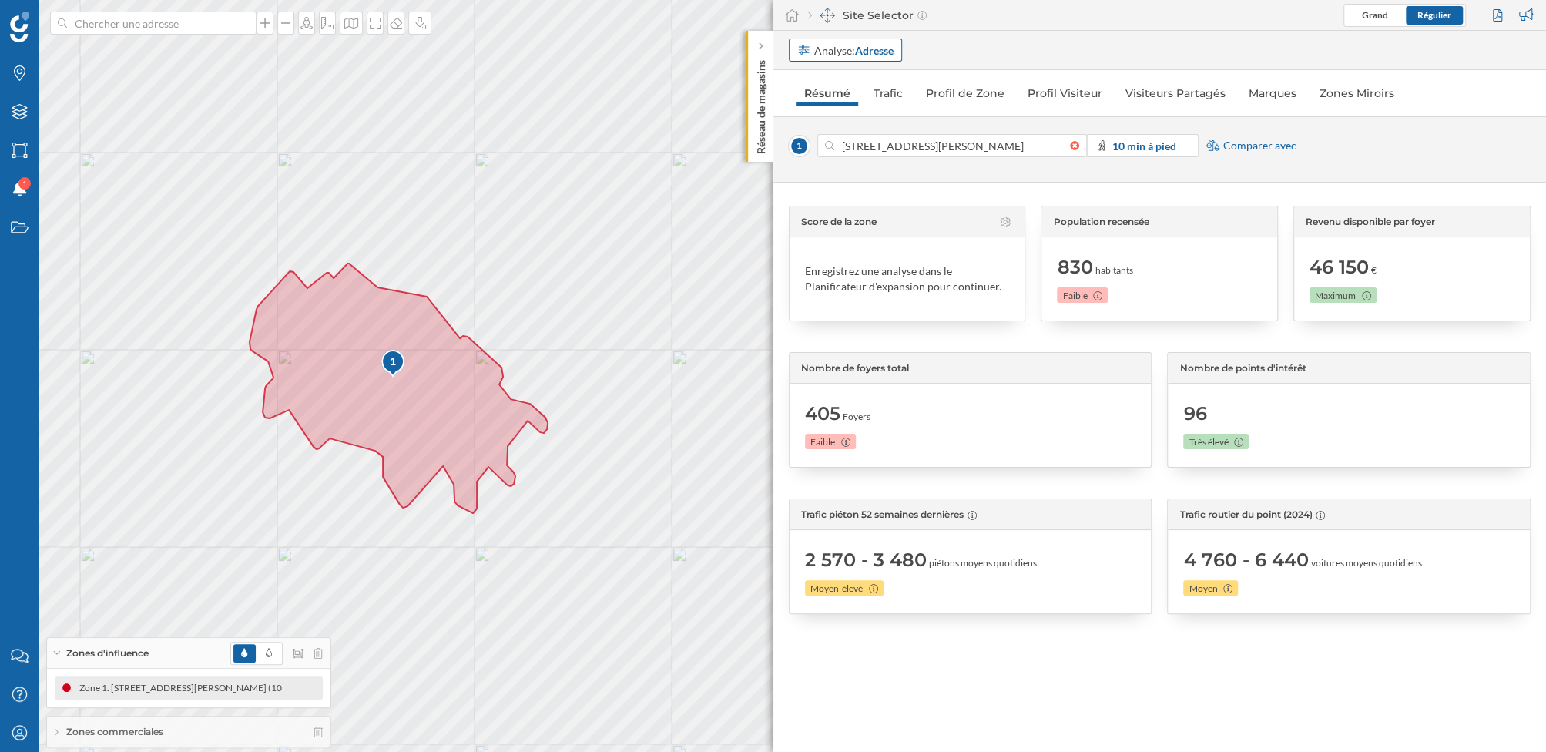
click at [834, 51] on div "Analyse: Adresse" at bounding box center [853, 50] width 79 height 16
click at [838, 84] on div "Personnalisé" at bounding box center [828, 82] width 62 height 13
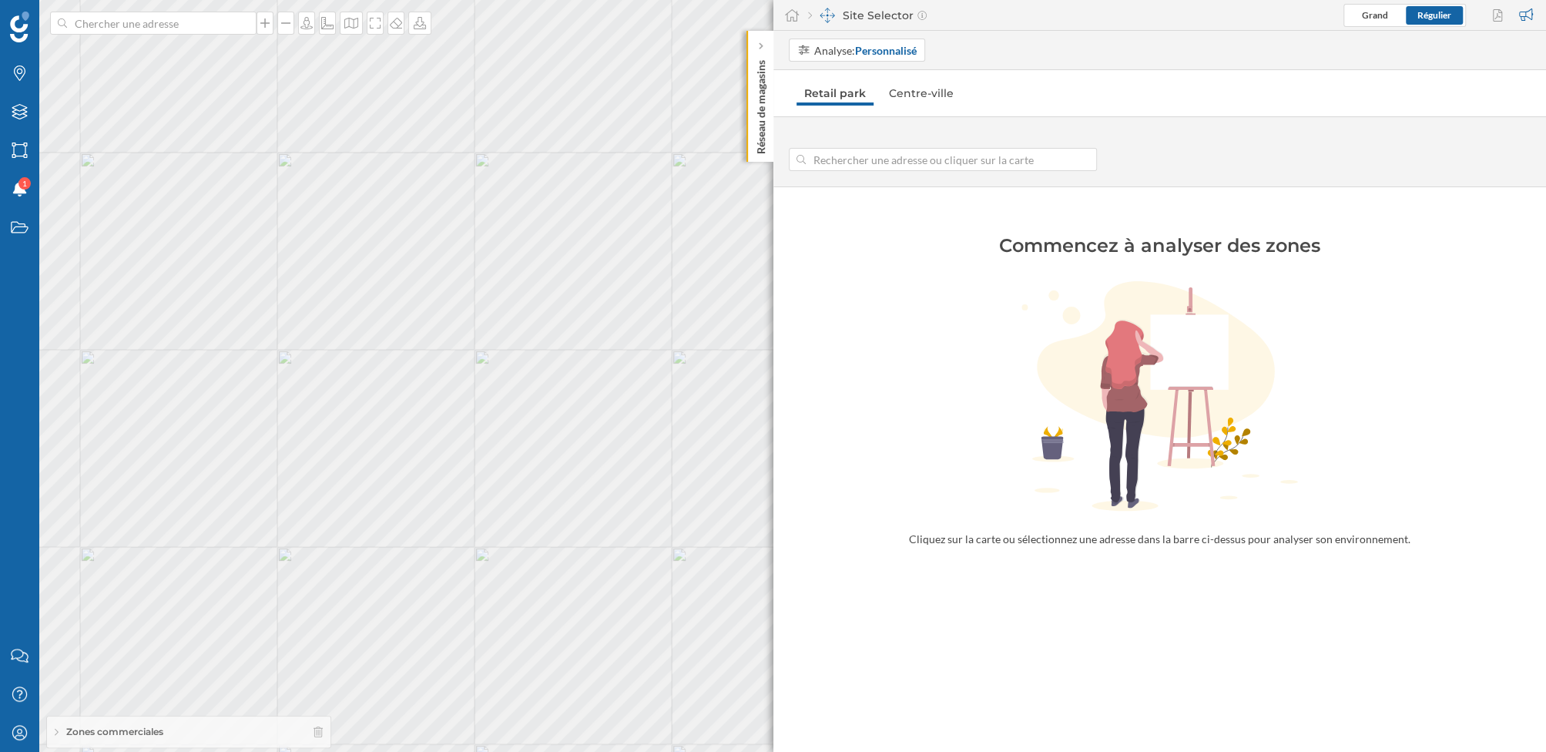
click at [850, 159] on input at bounding box center [943, 159] width 274 height 23
type input "[STREET_ADDRESS][PERSON_NAME][PERSON_NAME]"
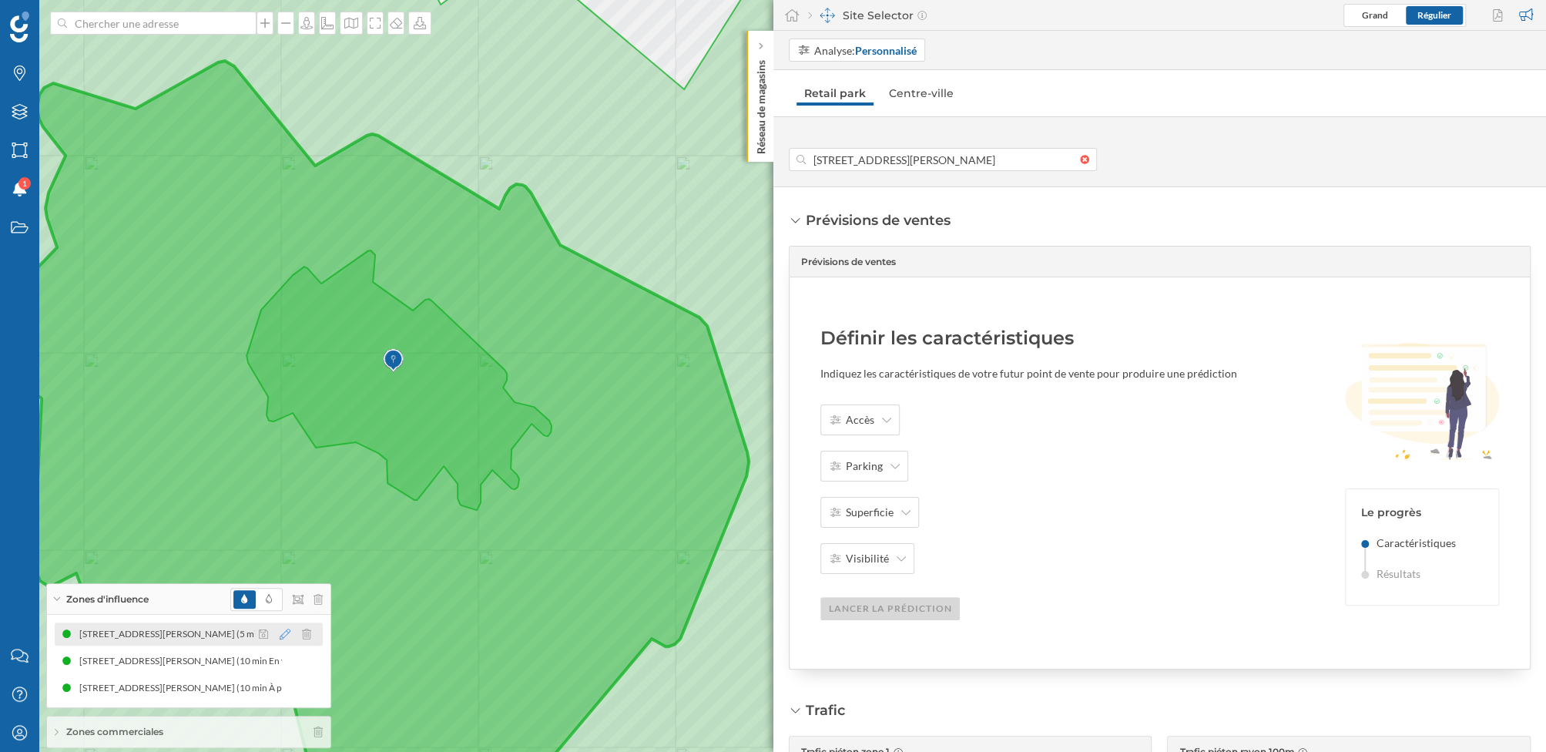
click at [283, 626] on icon at bounding box center [285, 634] width 11 height 11
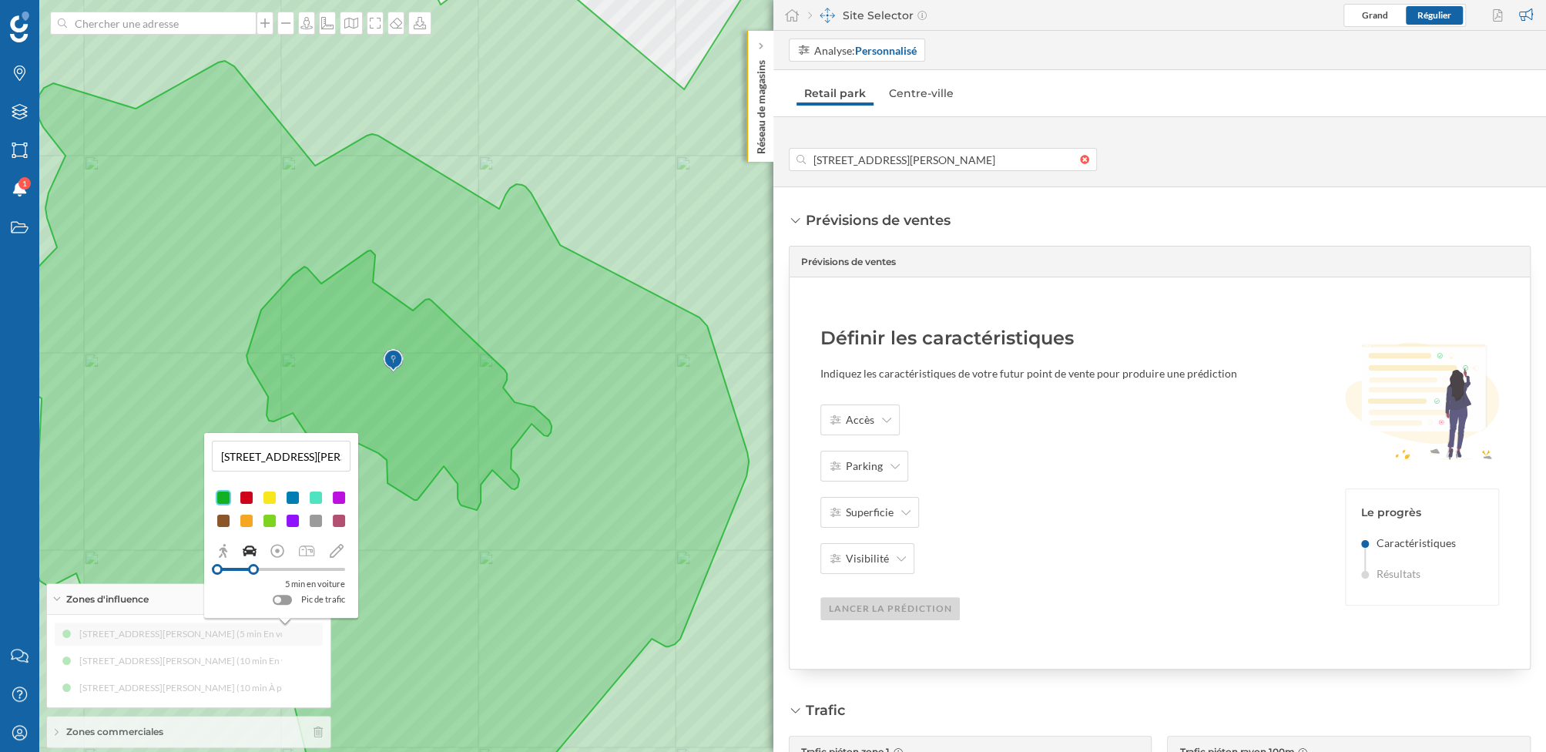
click at [249, 498] on div at bounding box center [246, 497] width 15 height 15
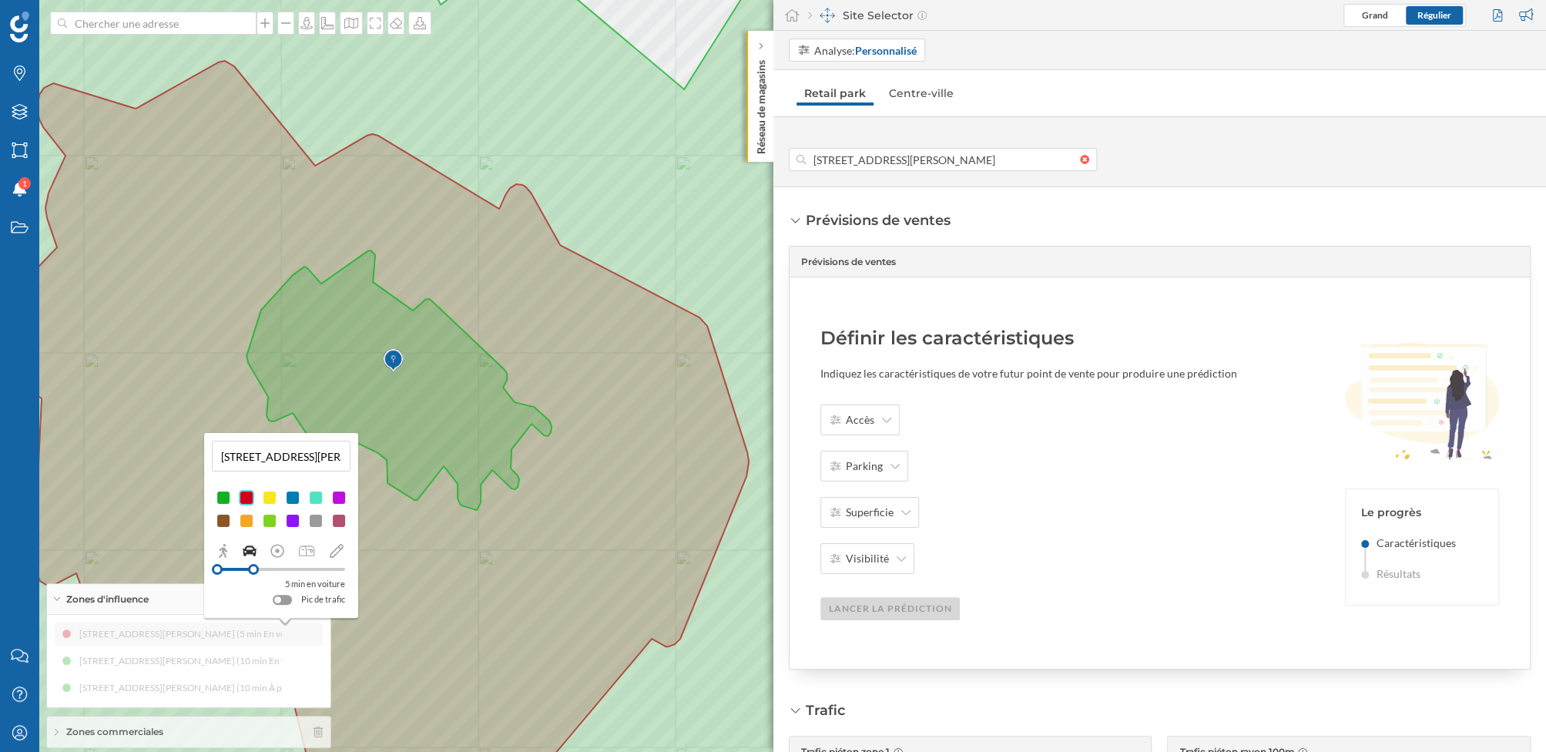
click at [247, 519] on div at bounding box center [246, 520] width 15 height 15
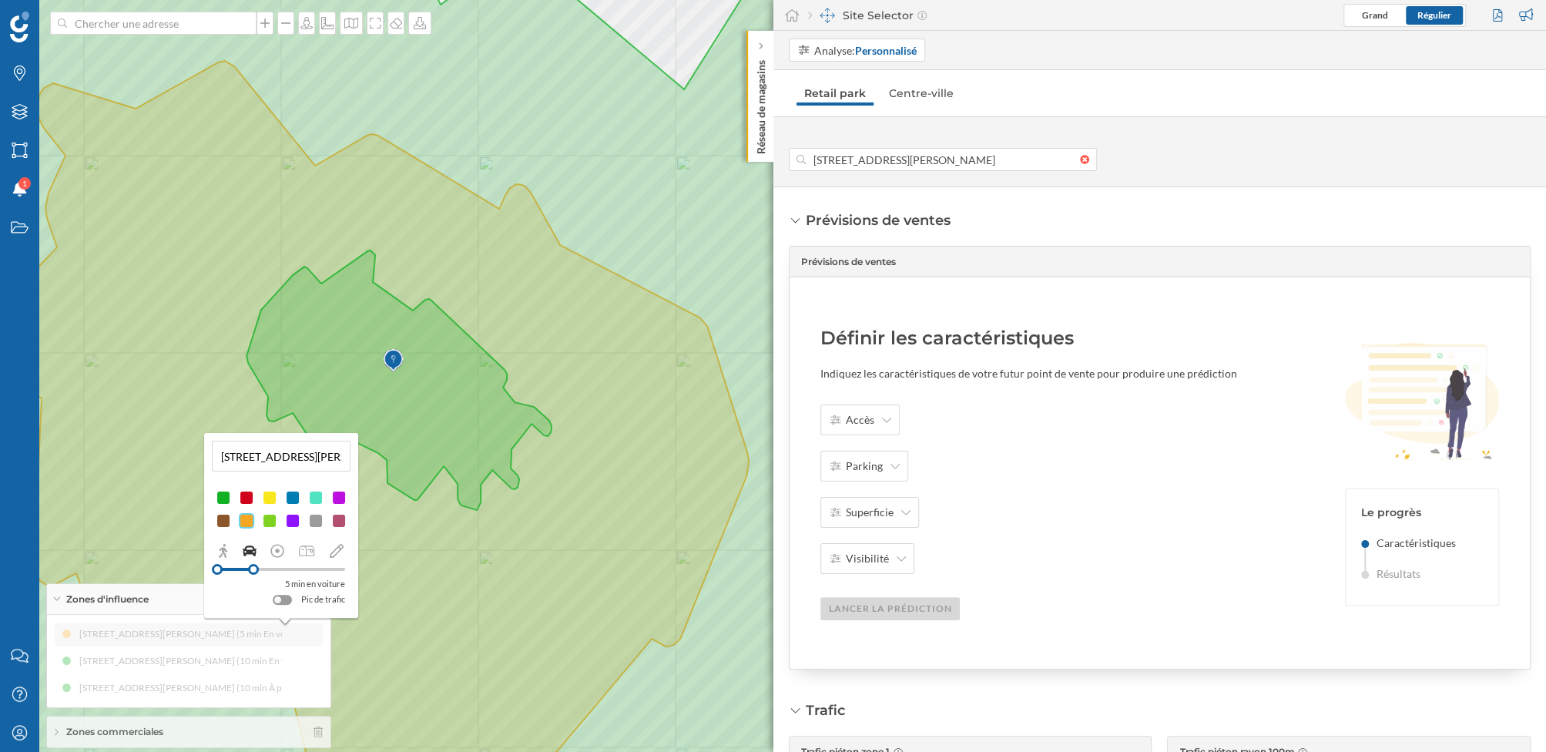
click at [237, 626] on div "114 Boulevard Jean Jaurès, 27200 Vernon, France (5 min En voiture) 114 Boulevar…" at bounding box center [189, 661] width 268 height 77
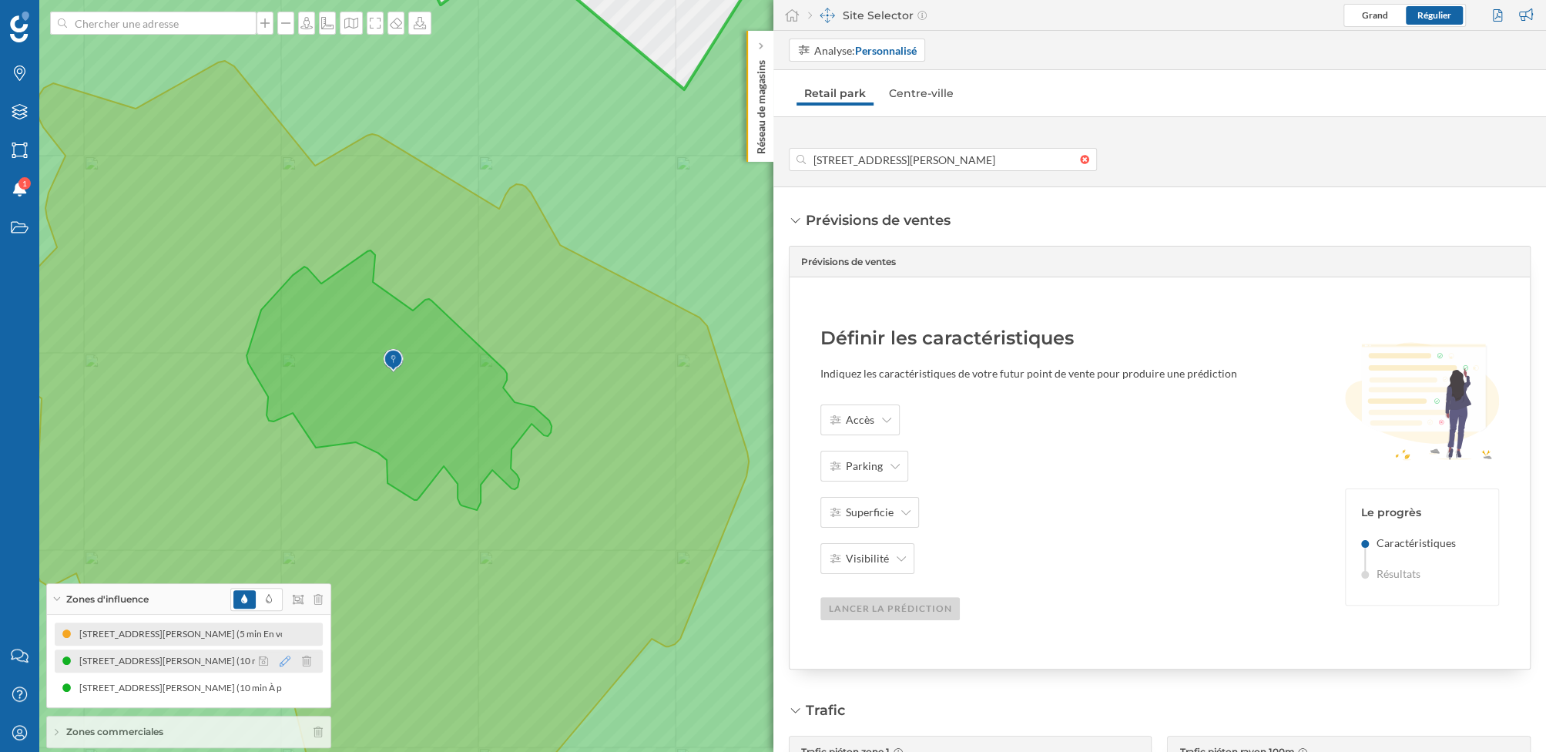
click at [284, 626] on icon at bounding box center [285, 661] width 11 height 11
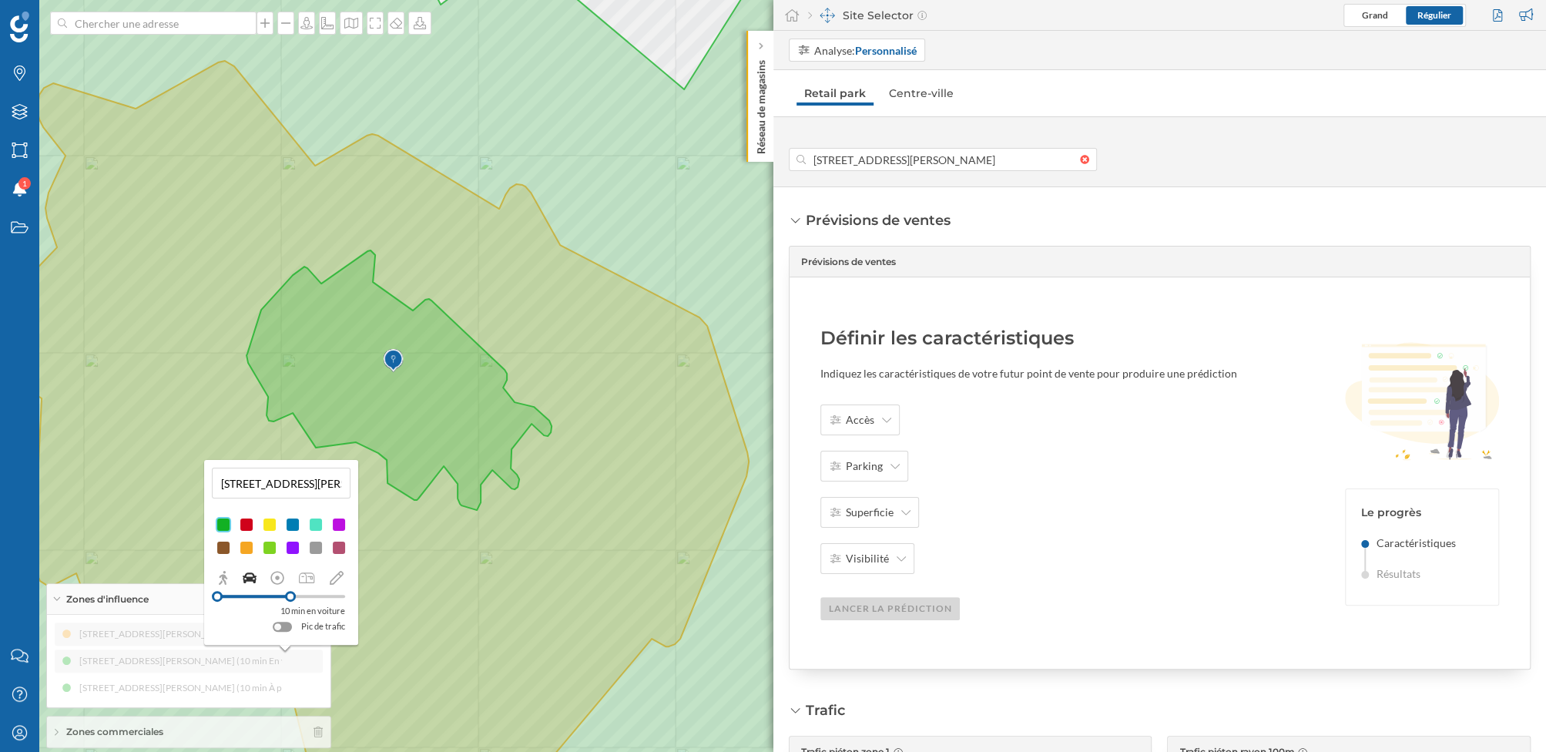
click at [270, 524] on div at bounding box center [269, 524] width 15 height 15
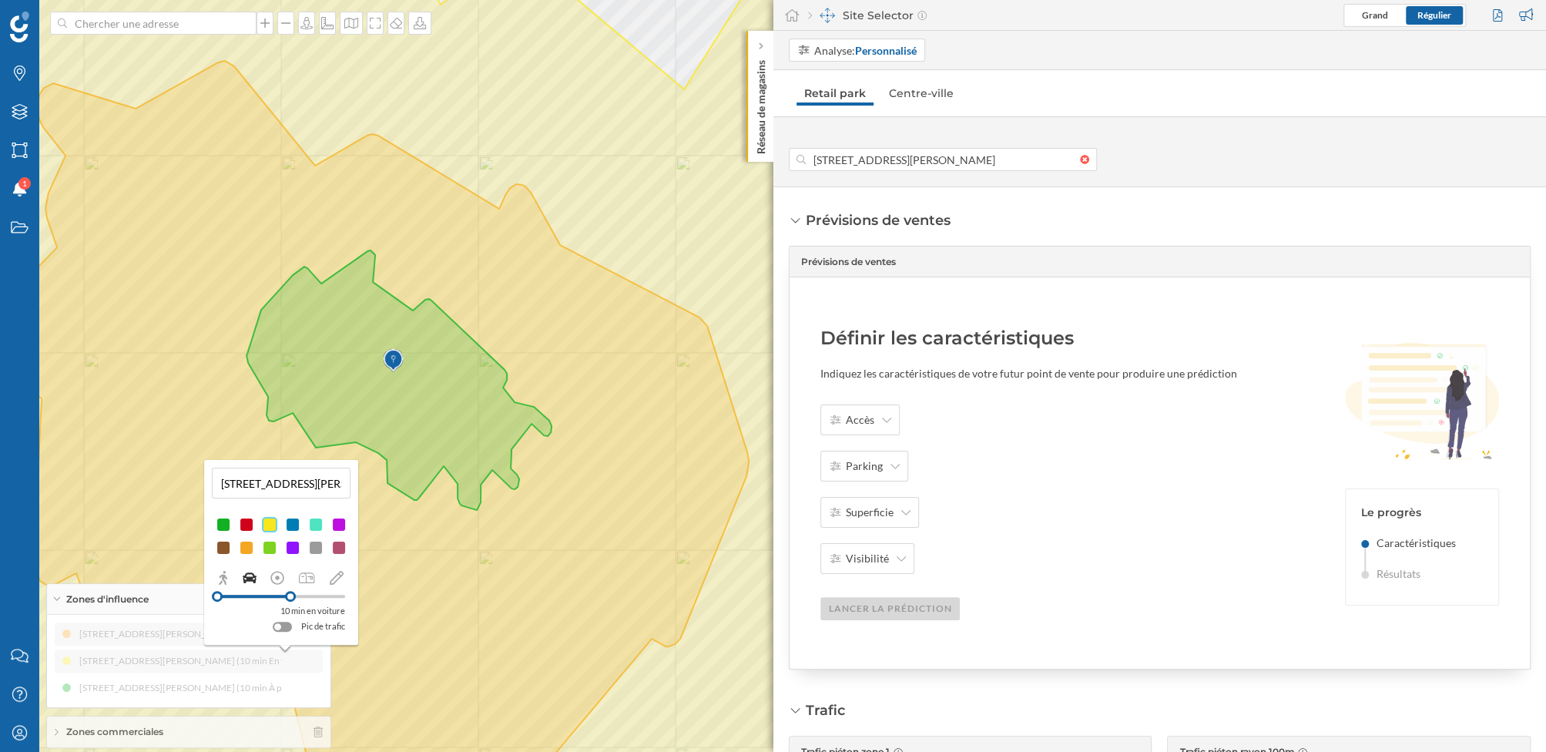
click at [247, 626] on div "114 Boulevard Jean Jaurès, 27200 Vernon, France (5 min En voiture) 114 Boulevar…" at bounding box center [189, 661] width 268 height 77
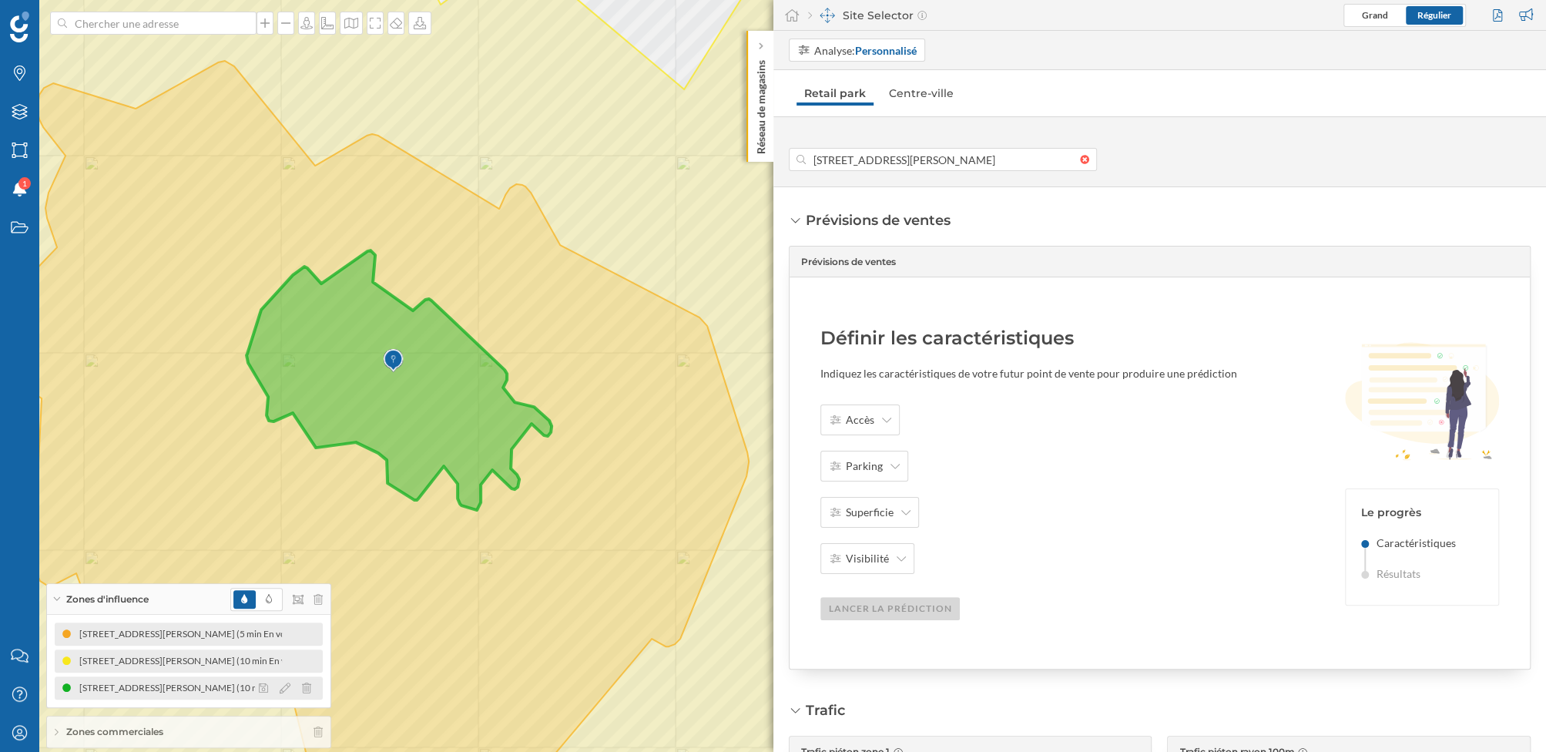
click at [247, 626] on div "[STREET_ADDRESS][PERSON_NAME][PERSON_NAME] (10 min À pied)" at bounding box center [192, 687] width 226 height 15
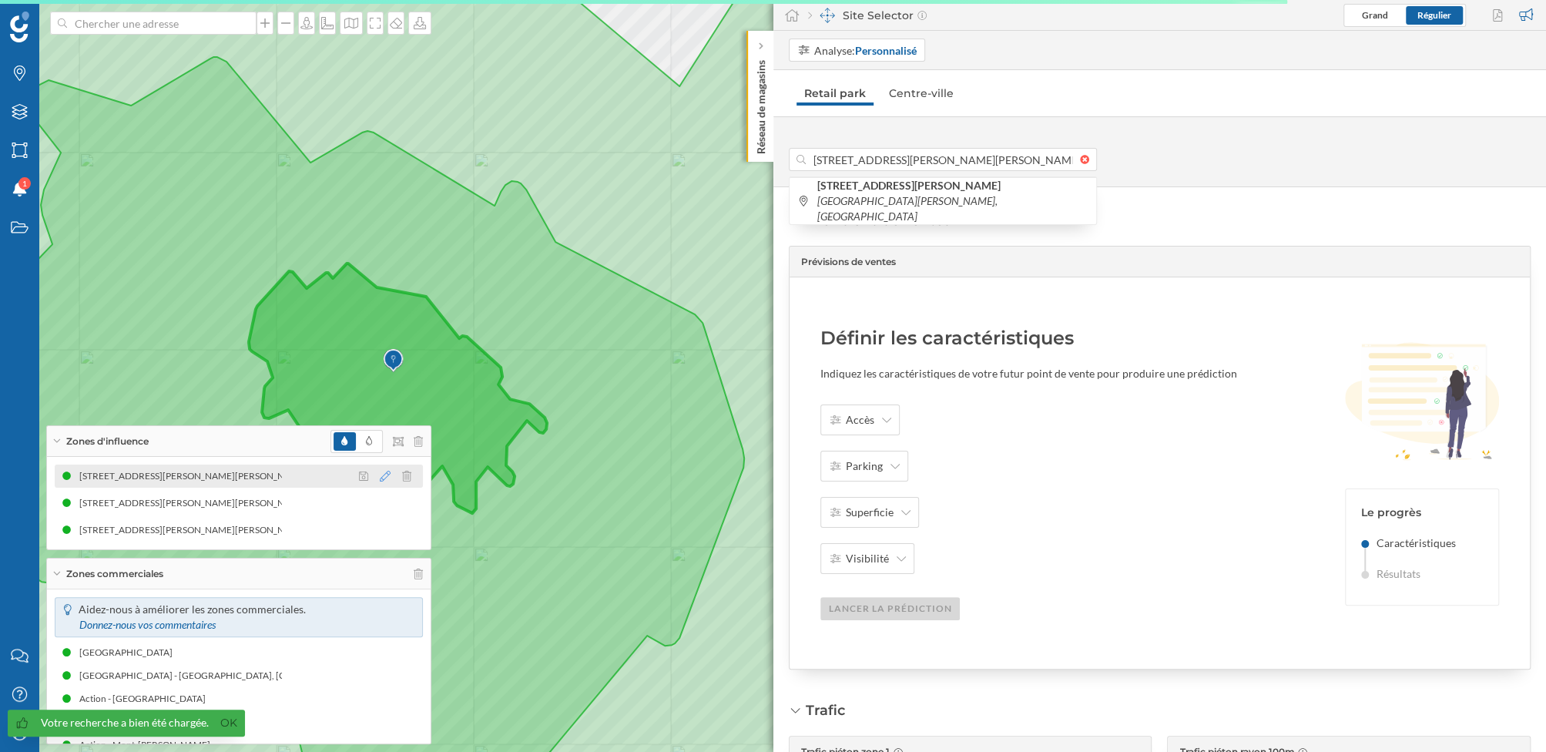
click at [382, 476] on icon at bounding box center [385, 476] width 11 height 11
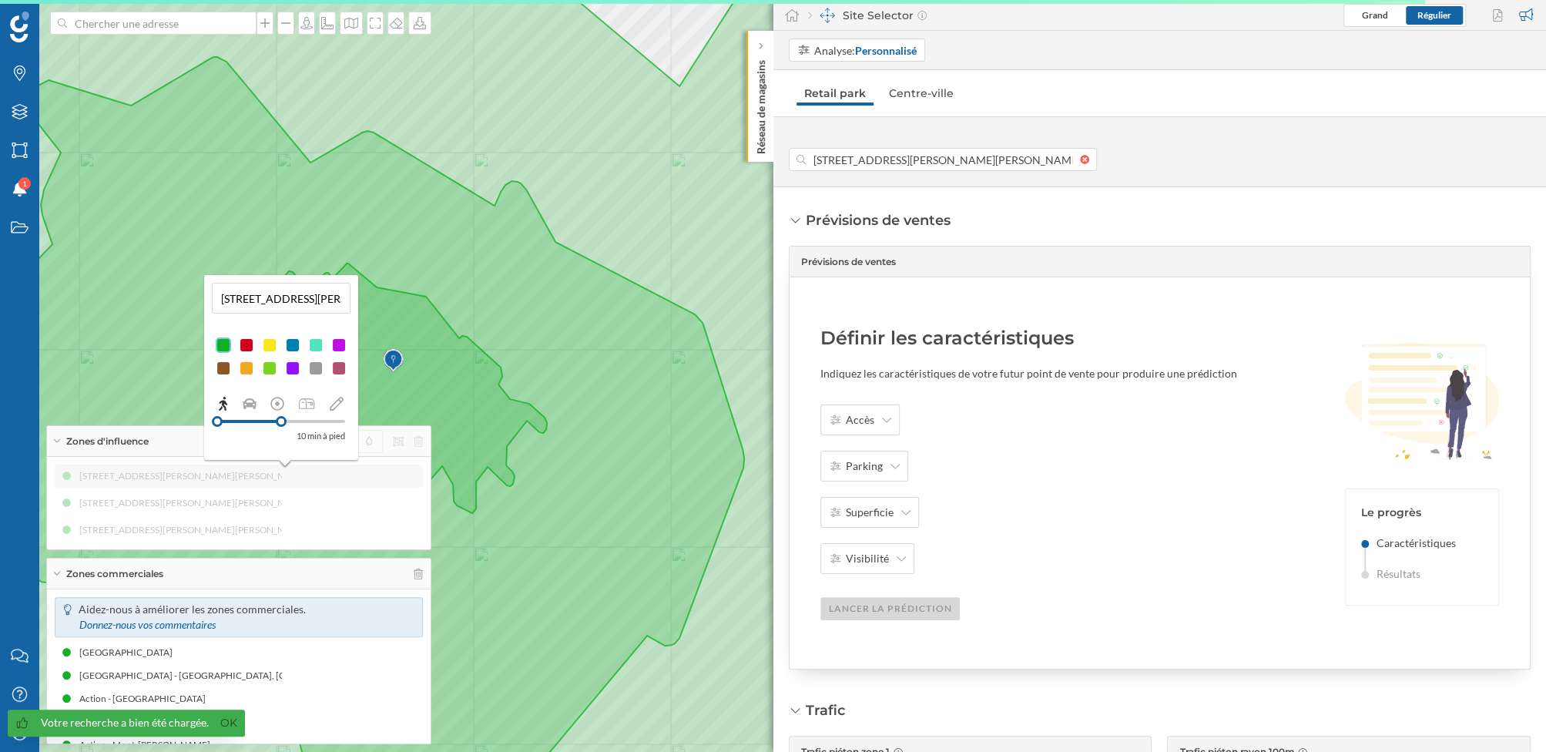
click at [248, 369] on div at bounding box center [246, 368] width 15 height 15
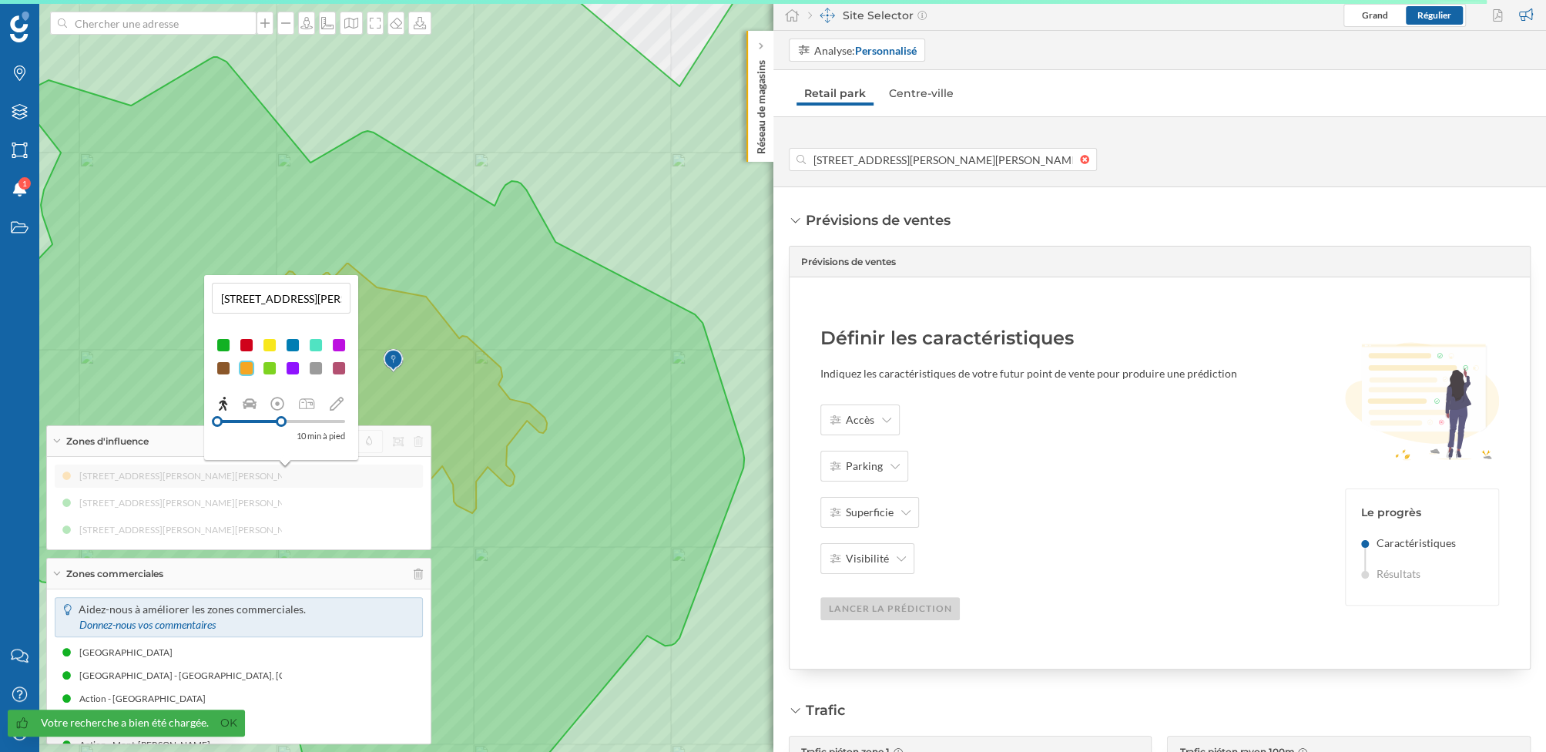
click at [250, 346] on div at bounding box center [246, 344] width 15 height 15
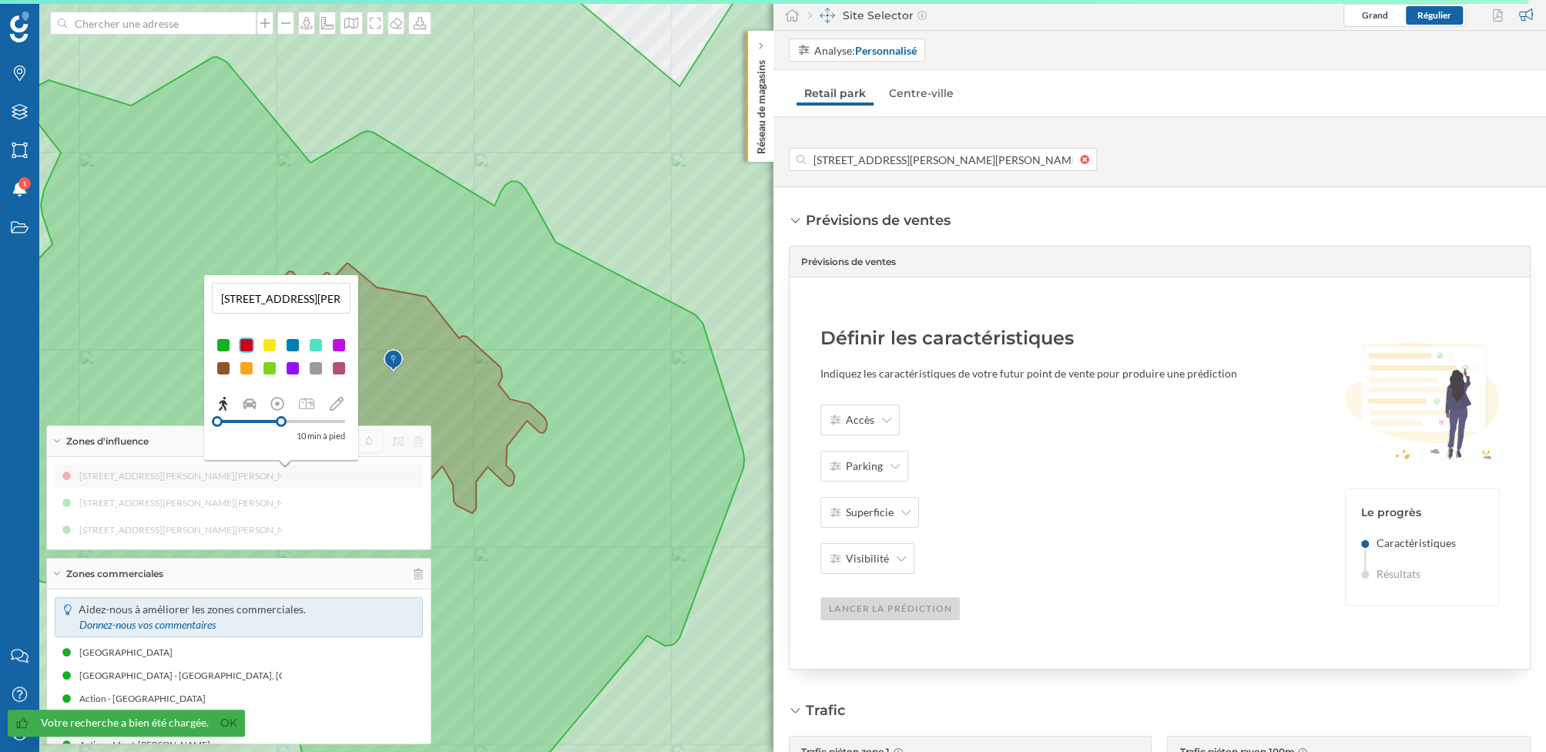
click at [304, 485] on div "[STREET_ADDRESS][PERSON_NAME][PERSON_NAME] (10 min À pied) [STREET_ADDRESS][PER…" at bounding box center [239, 503] width 368 height 77
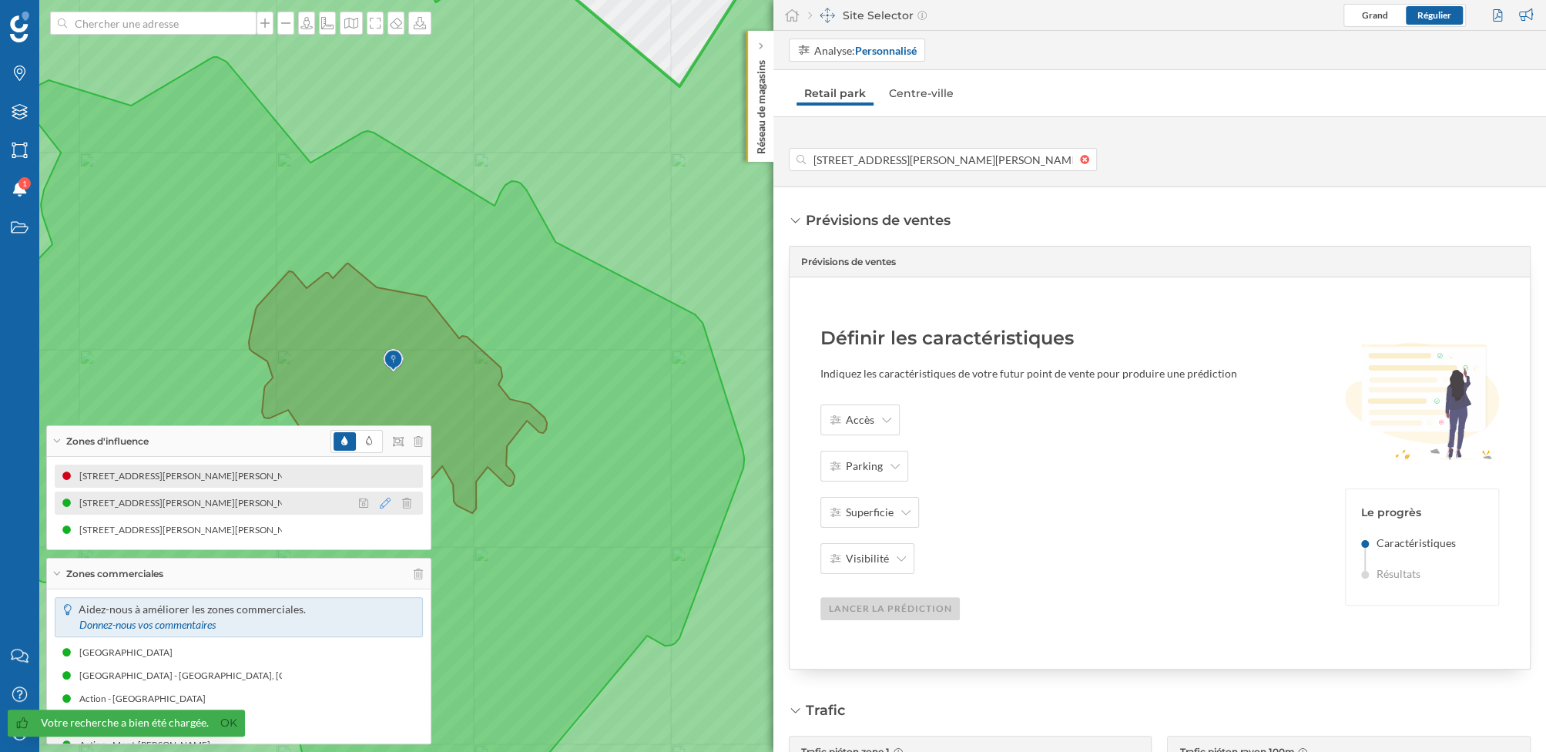
click at [388, 506] on icon at bounding box center [385, 503] width 11 height 11
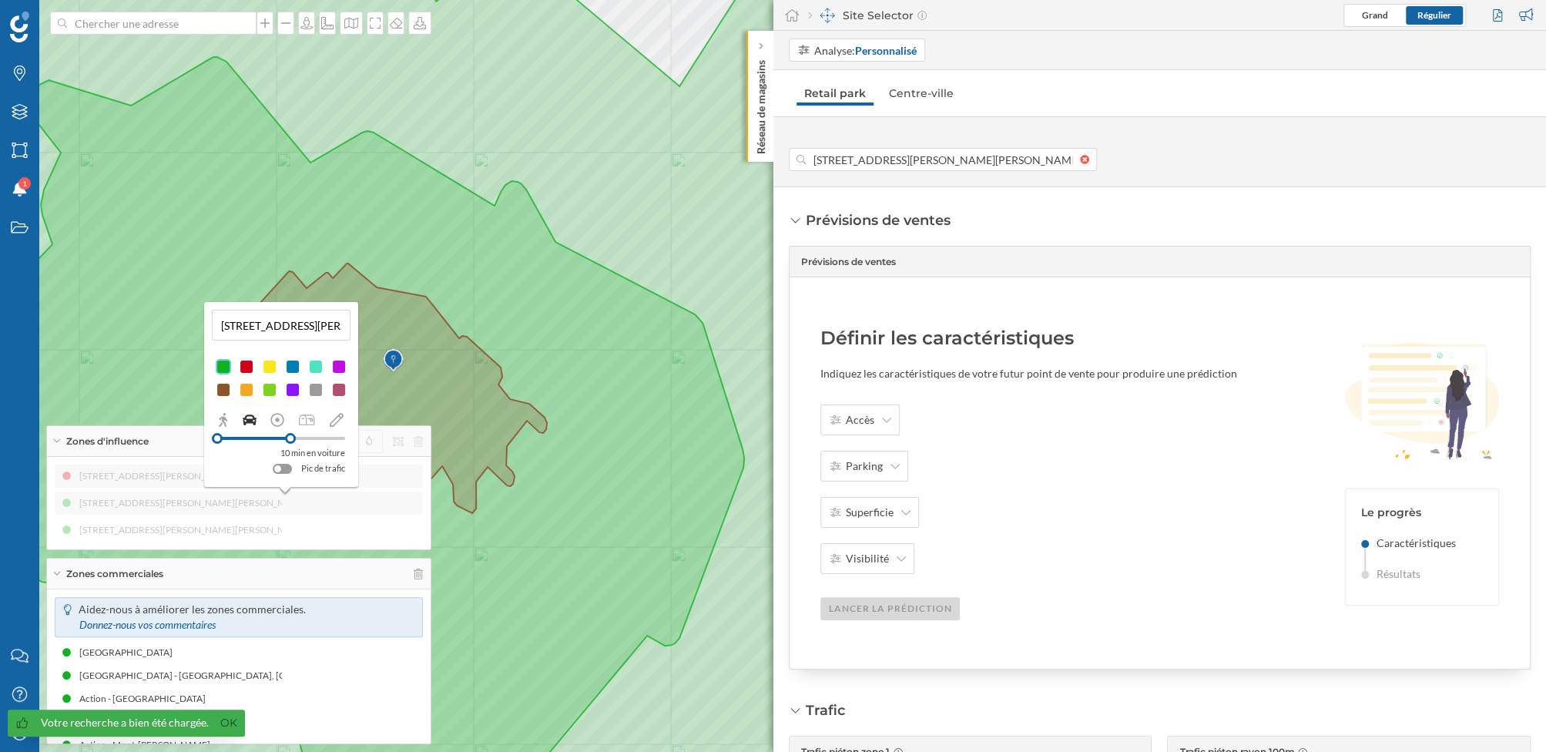
click at [250, 387] on div at bounding box center [246, 389] width 15 height 15
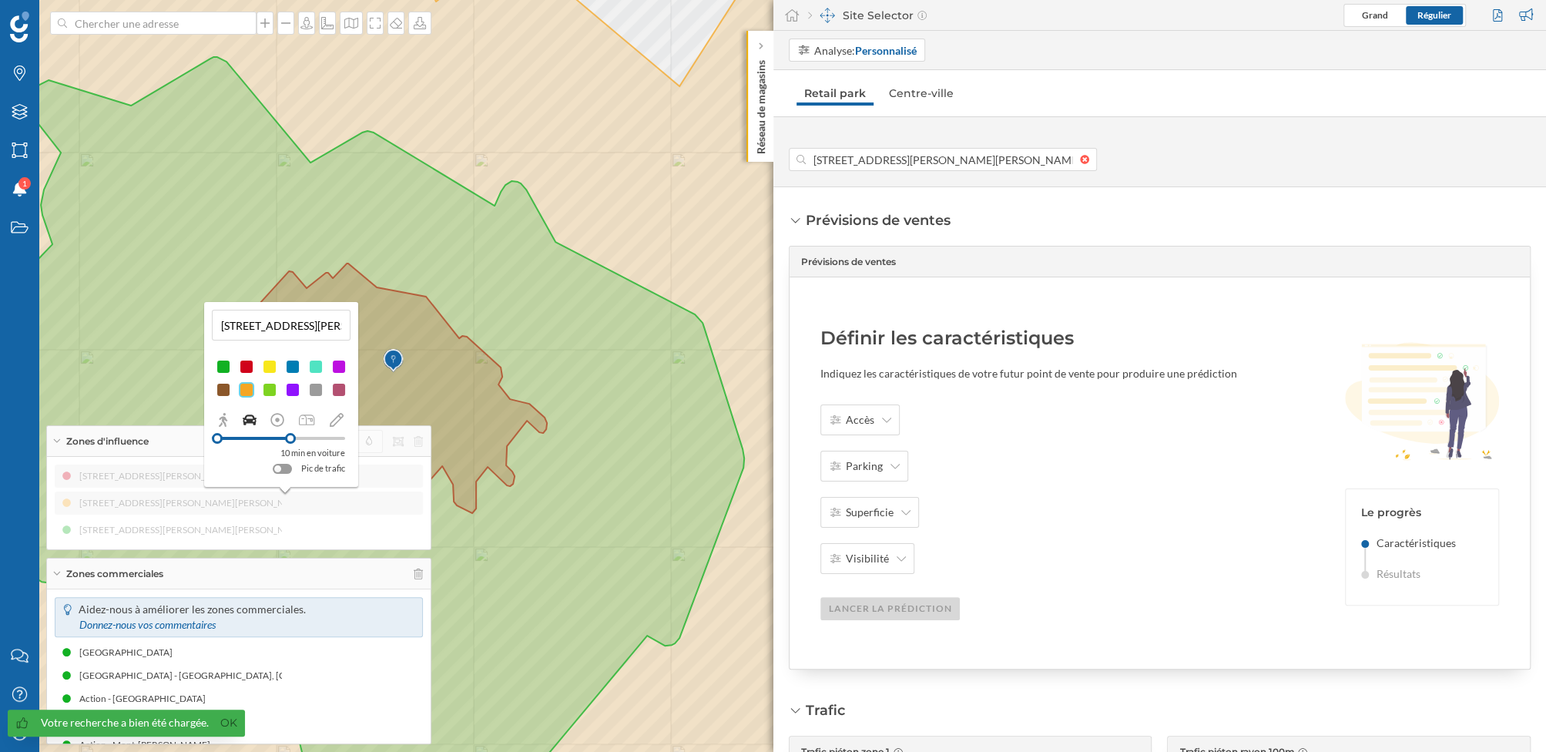
click at [371, 513] on div "[STREET_ADDRESS][PERSON_NAME][PERSON_NAME] (10 min À pied) [STREET_ADDRESS][PER…" at bounding box center [239, 503] width 368 height 77
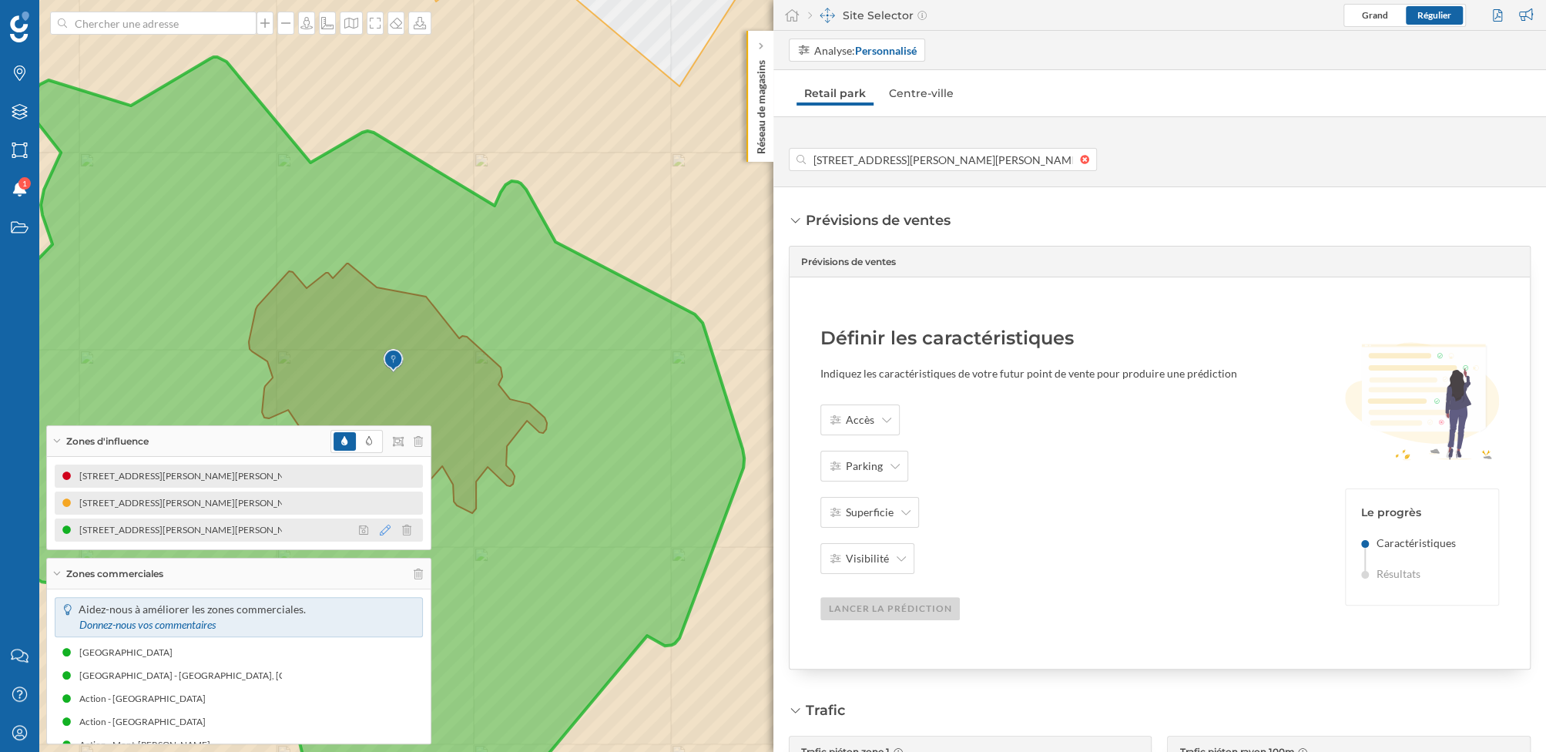
click at [384, 531] on icon at bounding box center [385, 530] width 11 height 11
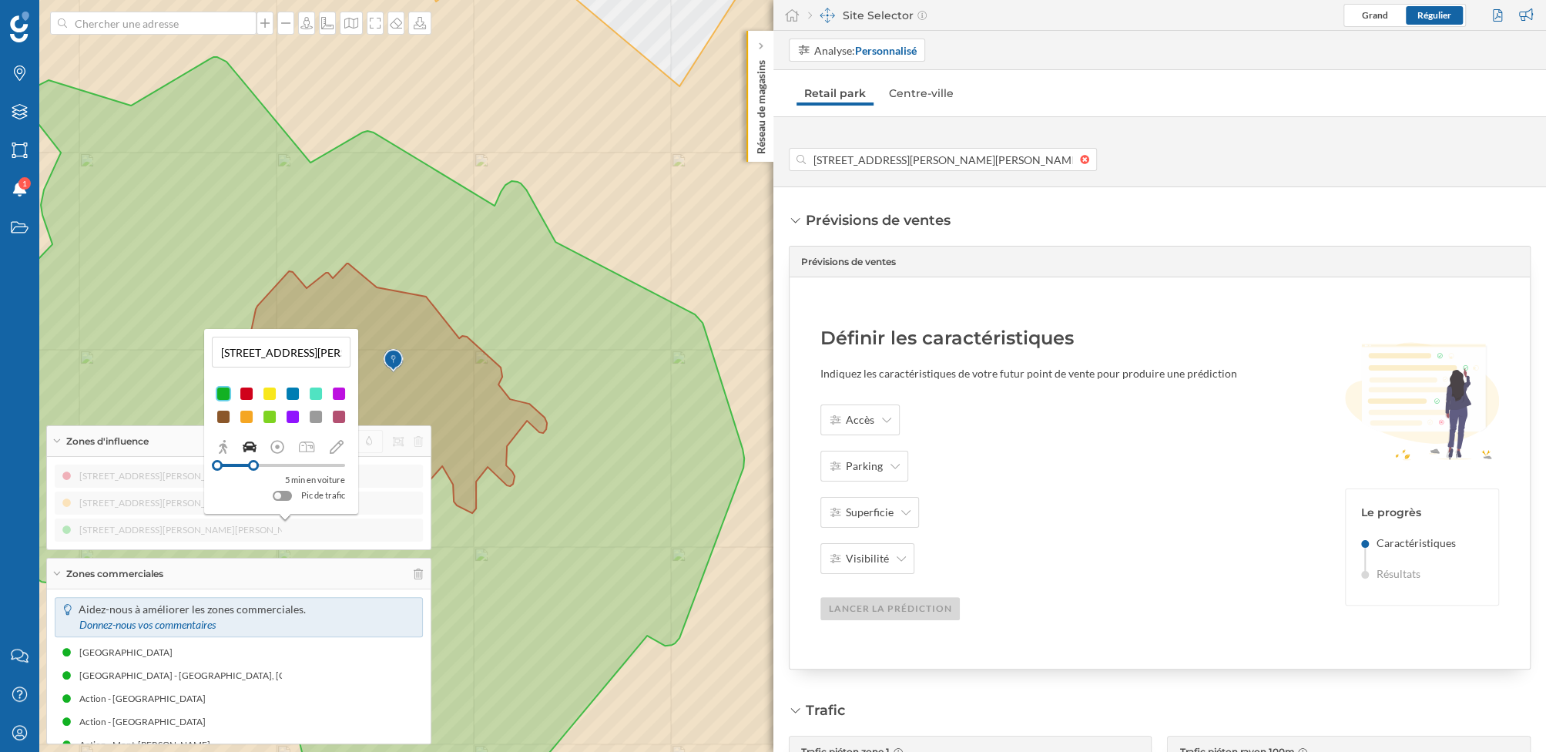
click at [270, 389] on div at bounding box center [269, 393] width 15 height 15
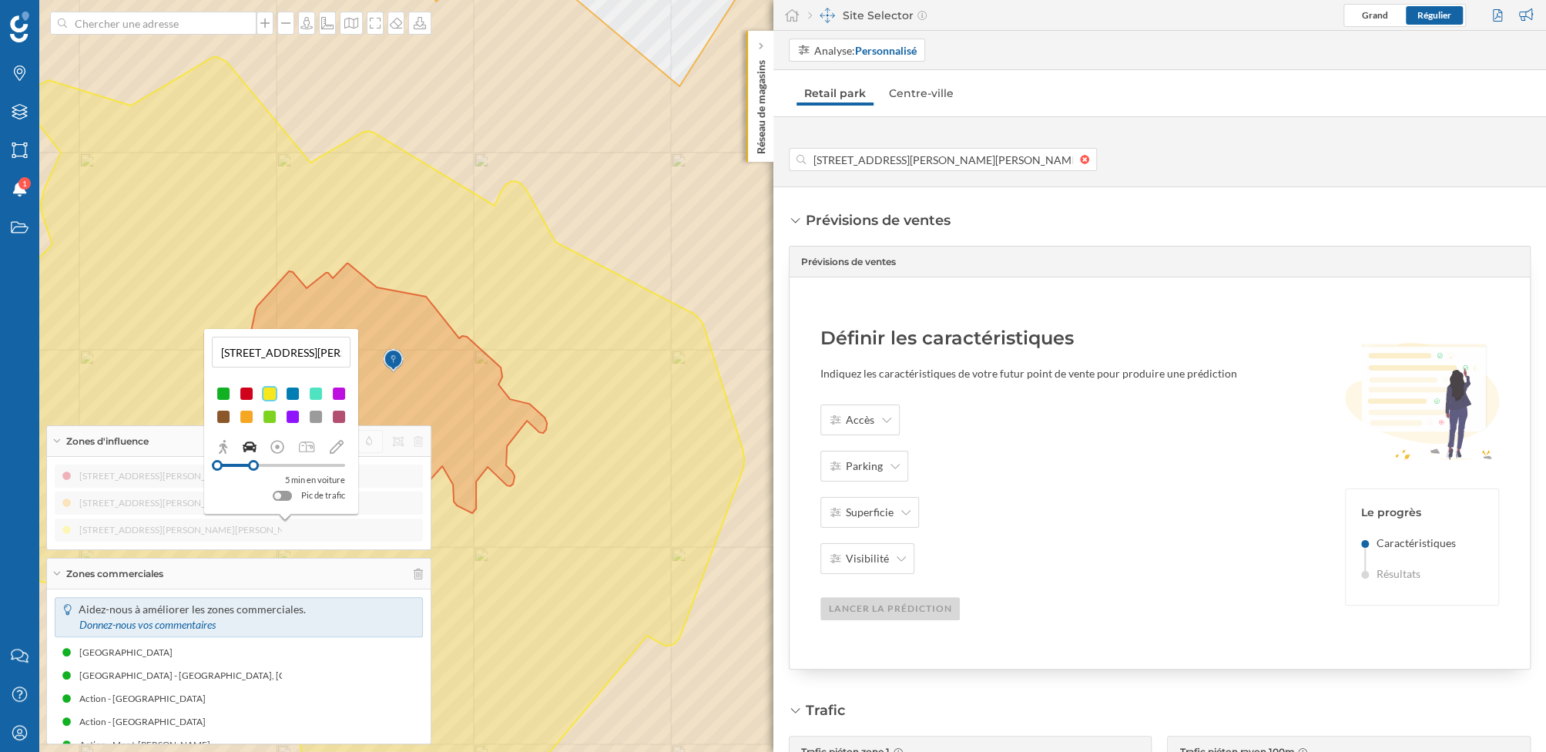
click at [249, 415] on div at bounding box center [246, 416] width 15 height 15
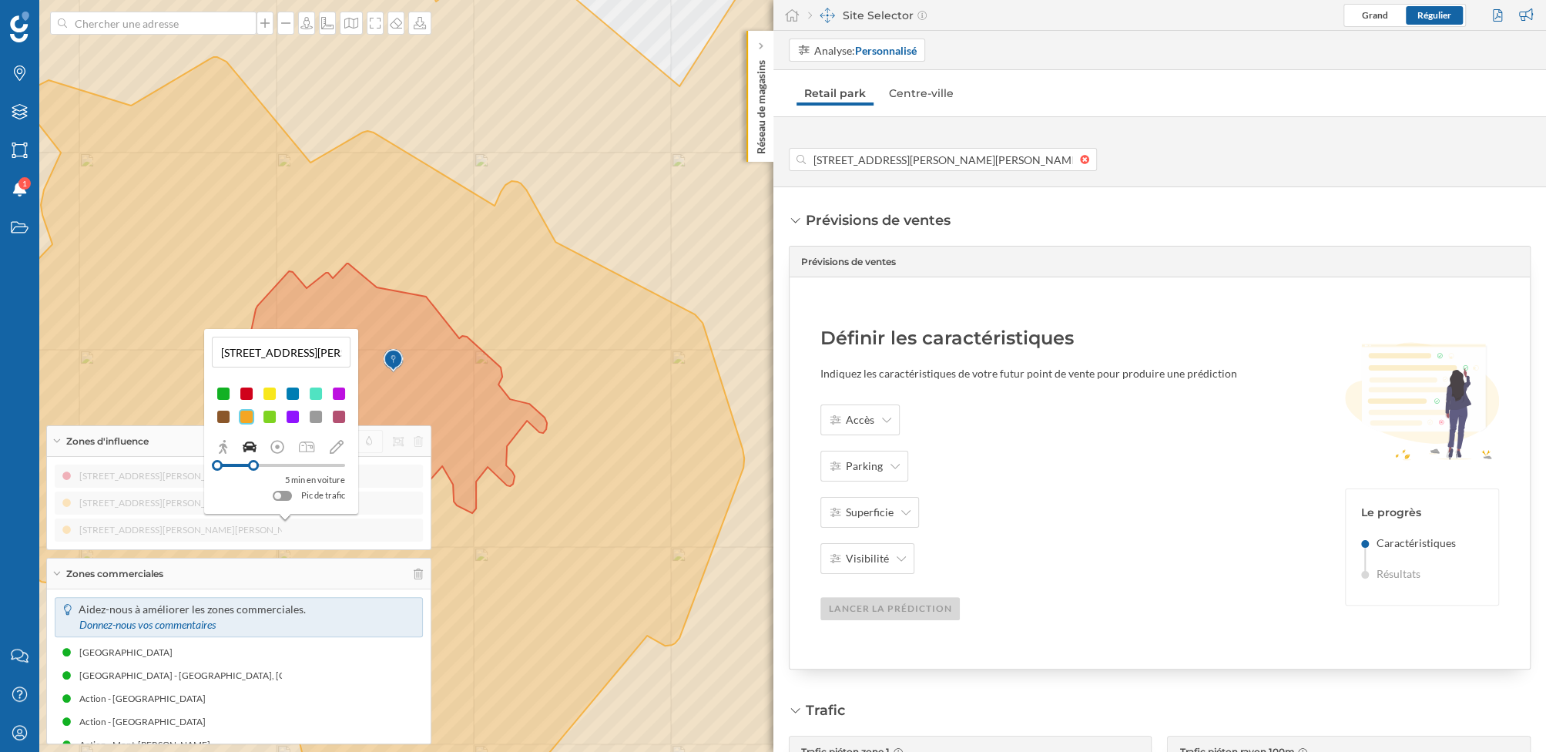
click at [340, 530] on div "[STREET_ADDRESS][PERSON_NAME][PERSON_NAME] (10 min À pied) [STREET_ADDRESS][PER…" at bounding box center [239, 503] width 368 height 77
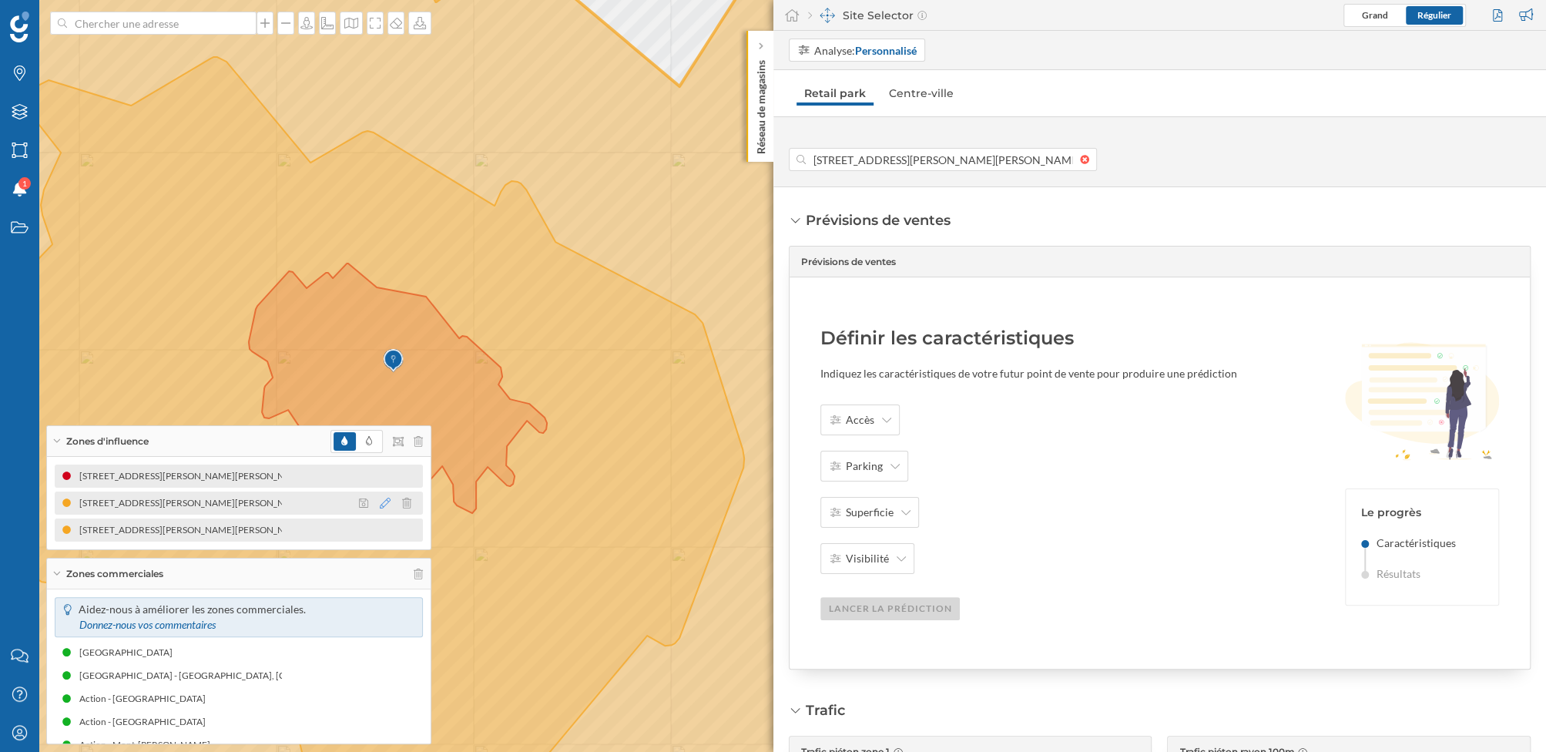
click at [380, 503] on icon at bounding box center [385, 503] width 11 height 11
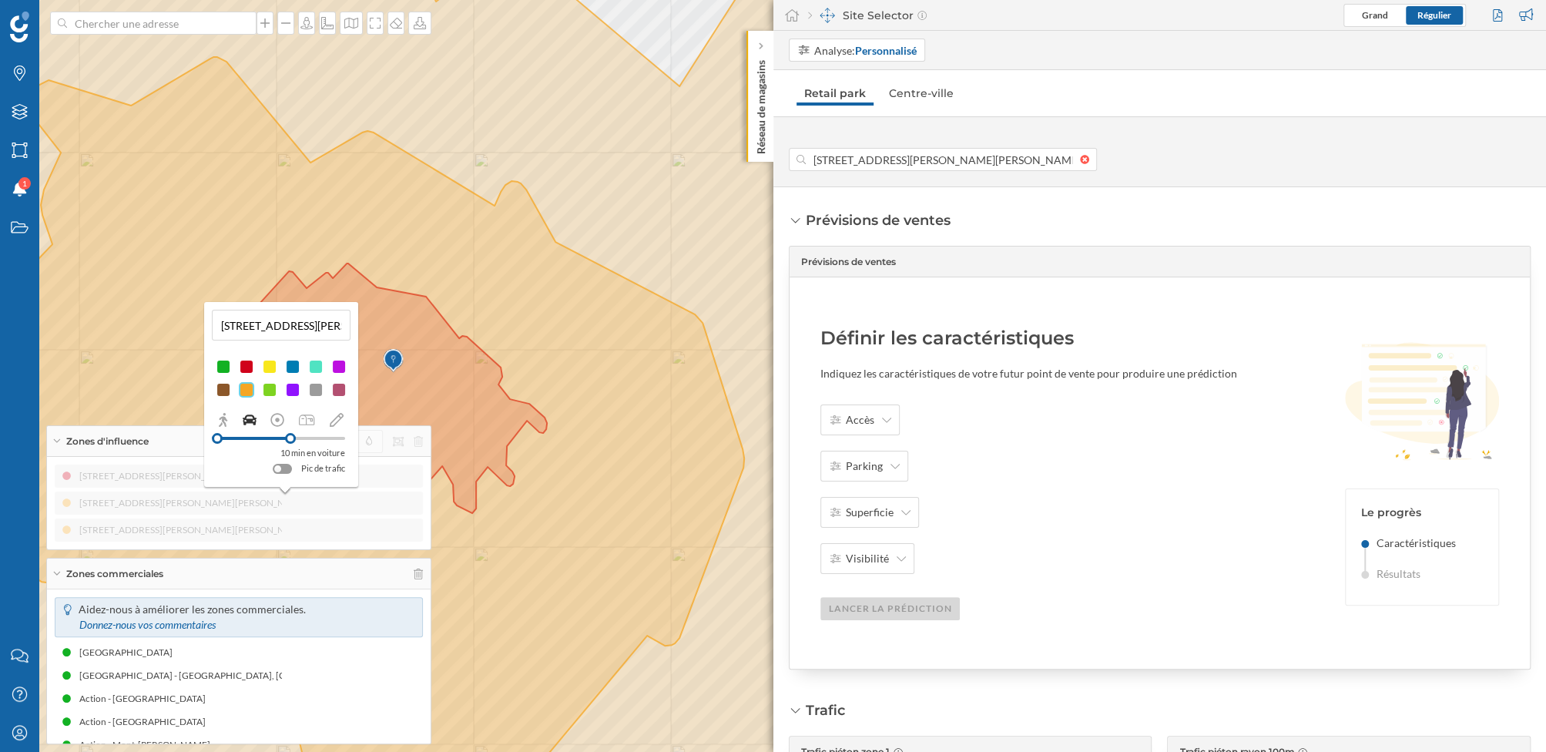
click at [270, 371] on div at bounding box center [269, 366] width 15 height 15
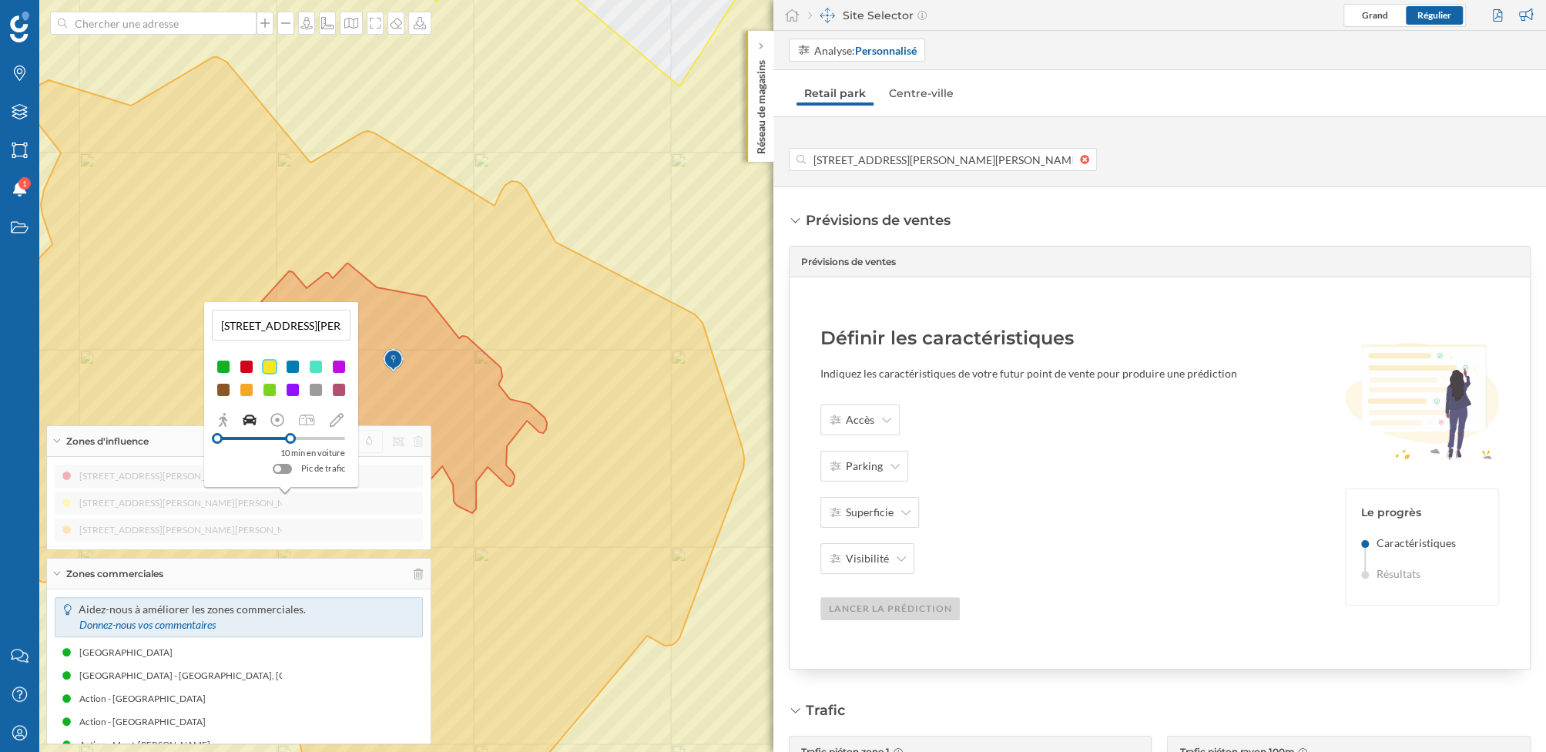
click at [354, 517] on div "[STREET_ADDRESS][PERSON_NAME][PERSON_NAME] (10 min À pied) [STREET_ADDRESS][PER…" at bounding box center [239, 503] width 368 height 77
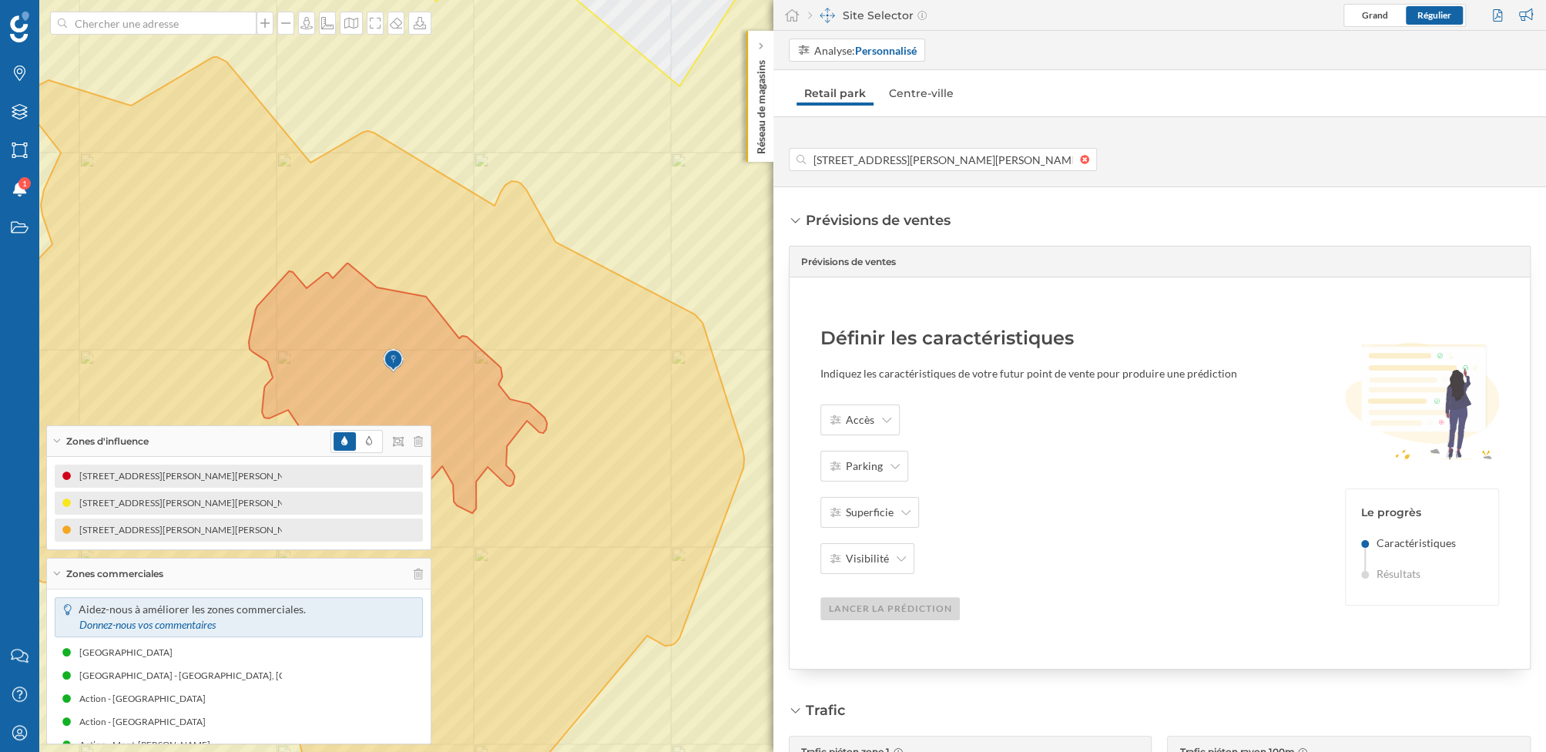
click at [57, 573] on icon at bounding box center [56, 574] width 8 height 4
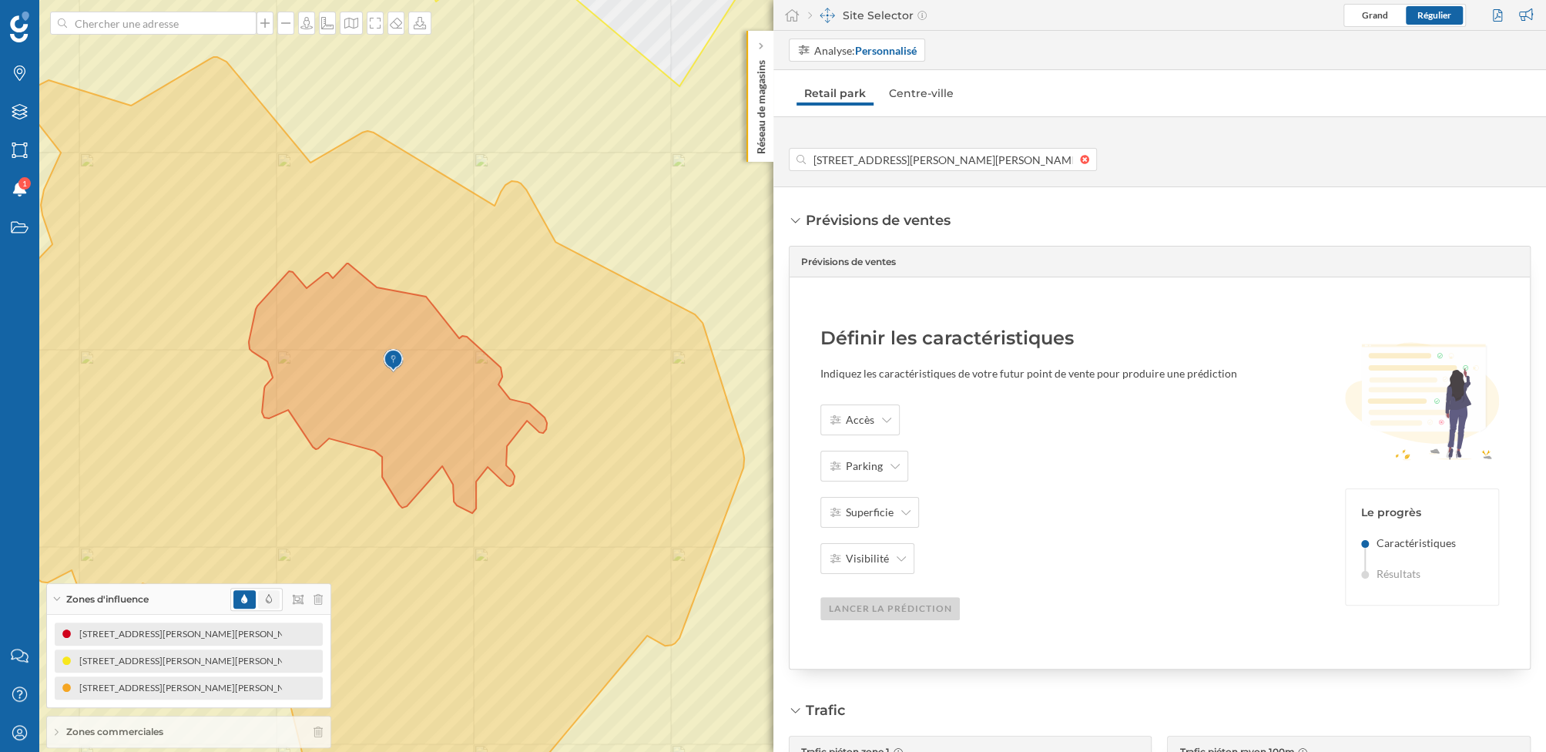
click at [274, 599] on span at bounding box center [269, 599] width 22 height 18
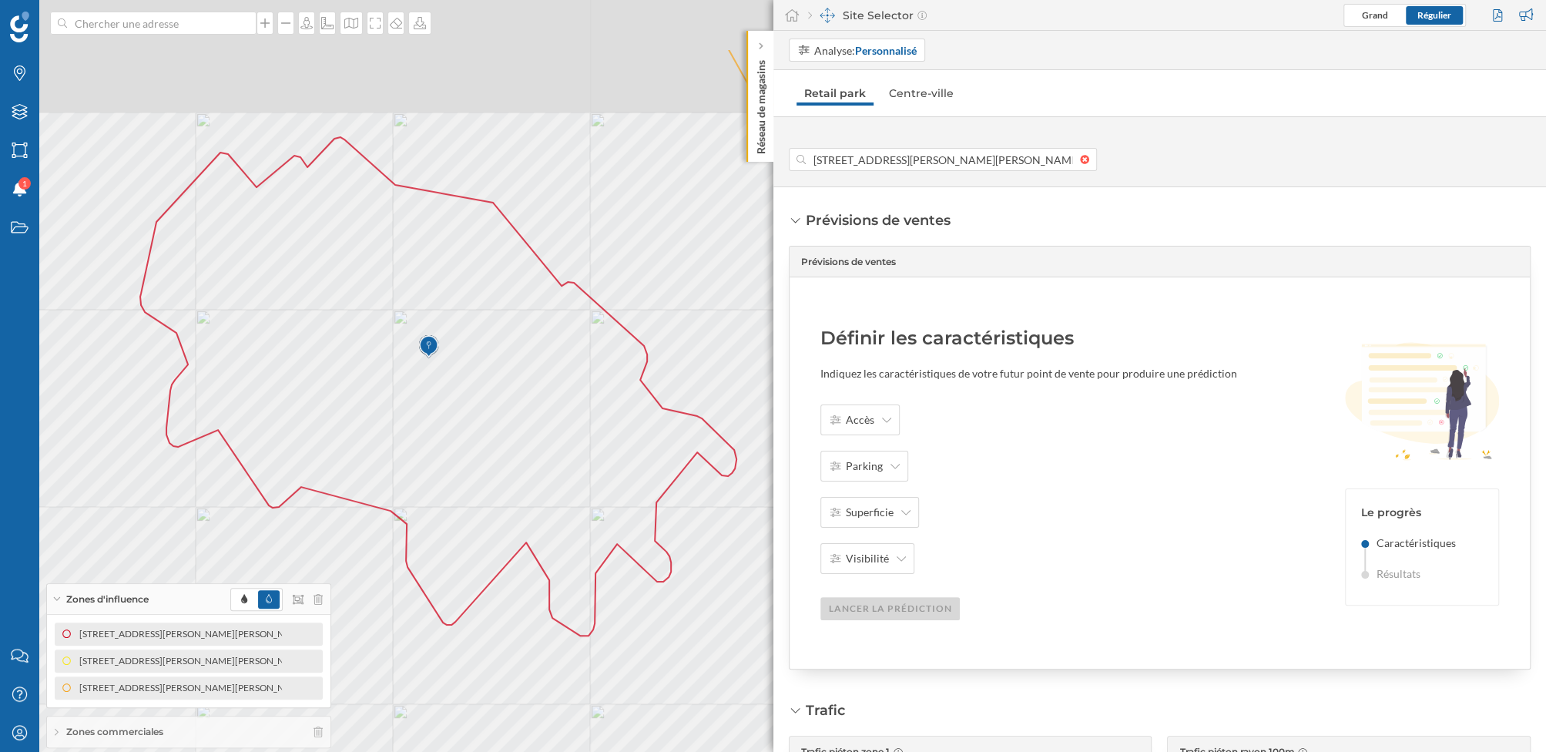
drag, startPoint x: 422, startPoint y: 364, endPoint x: 431, endPoint y: 489, distance: 124.3
click at [431, 489] on icon at bounding box center [491, 501] width 1278 height 905
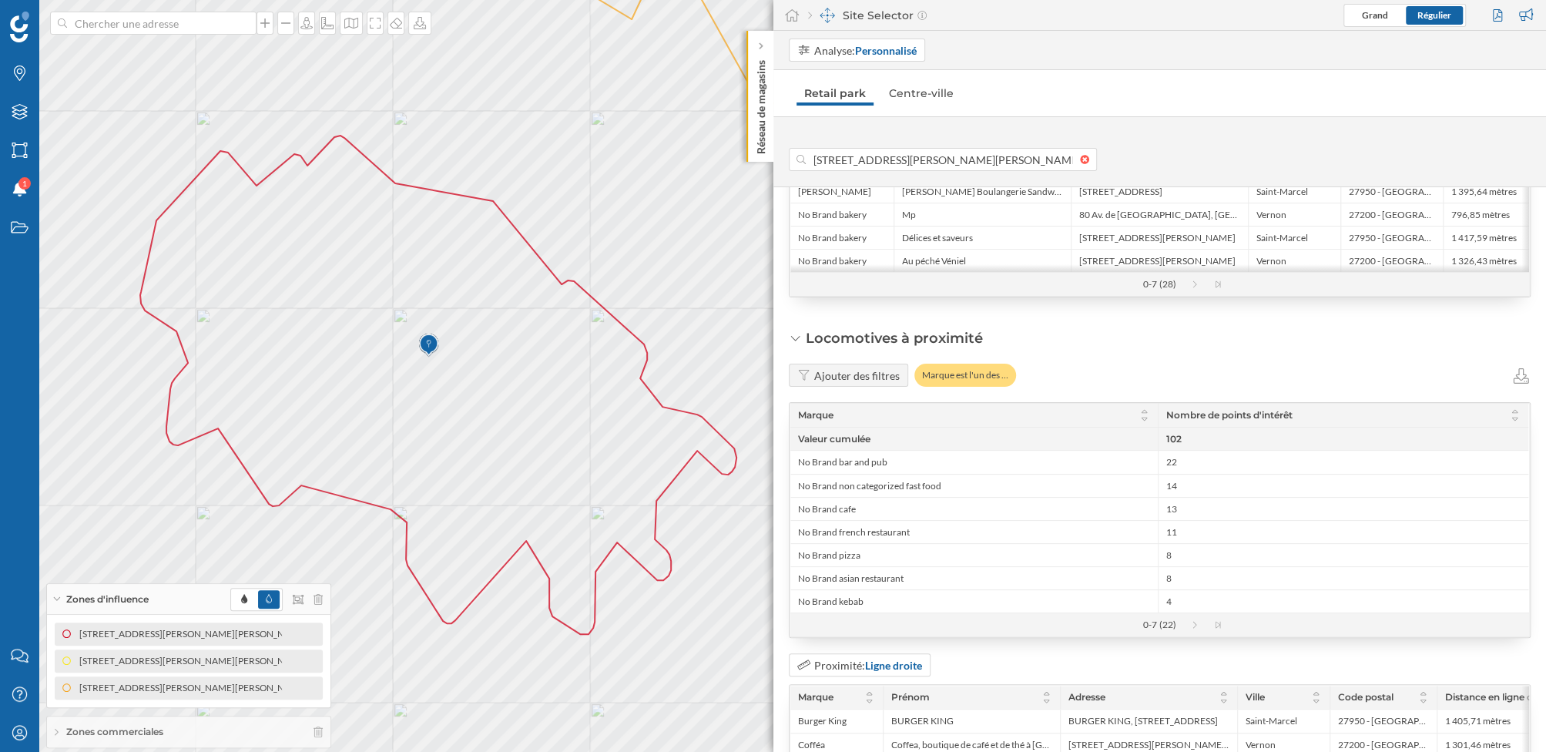
scroll to position [2077, 0]
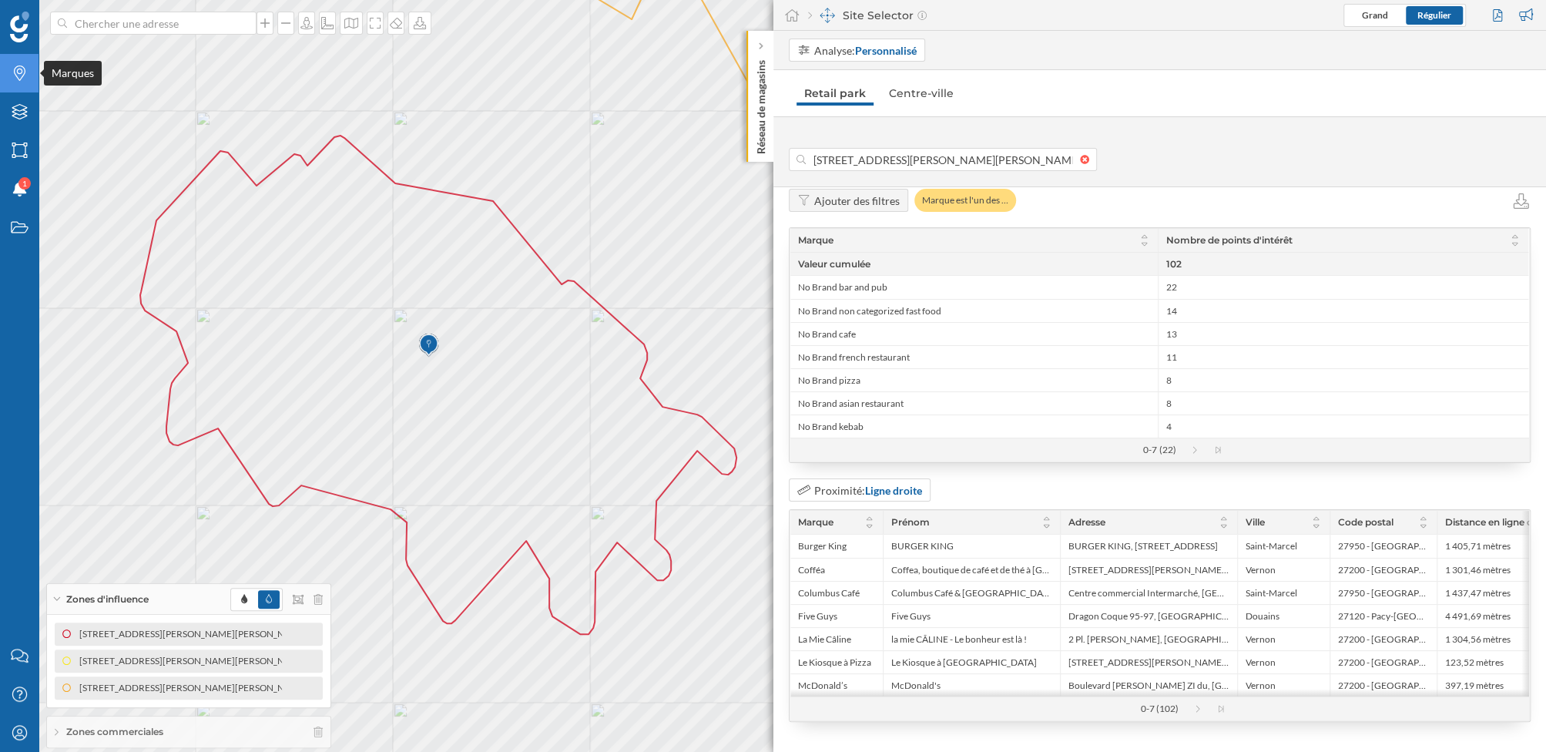
click at [10, 79] on icon "Marques" at bounding box center [19, 72] width 19 height 15
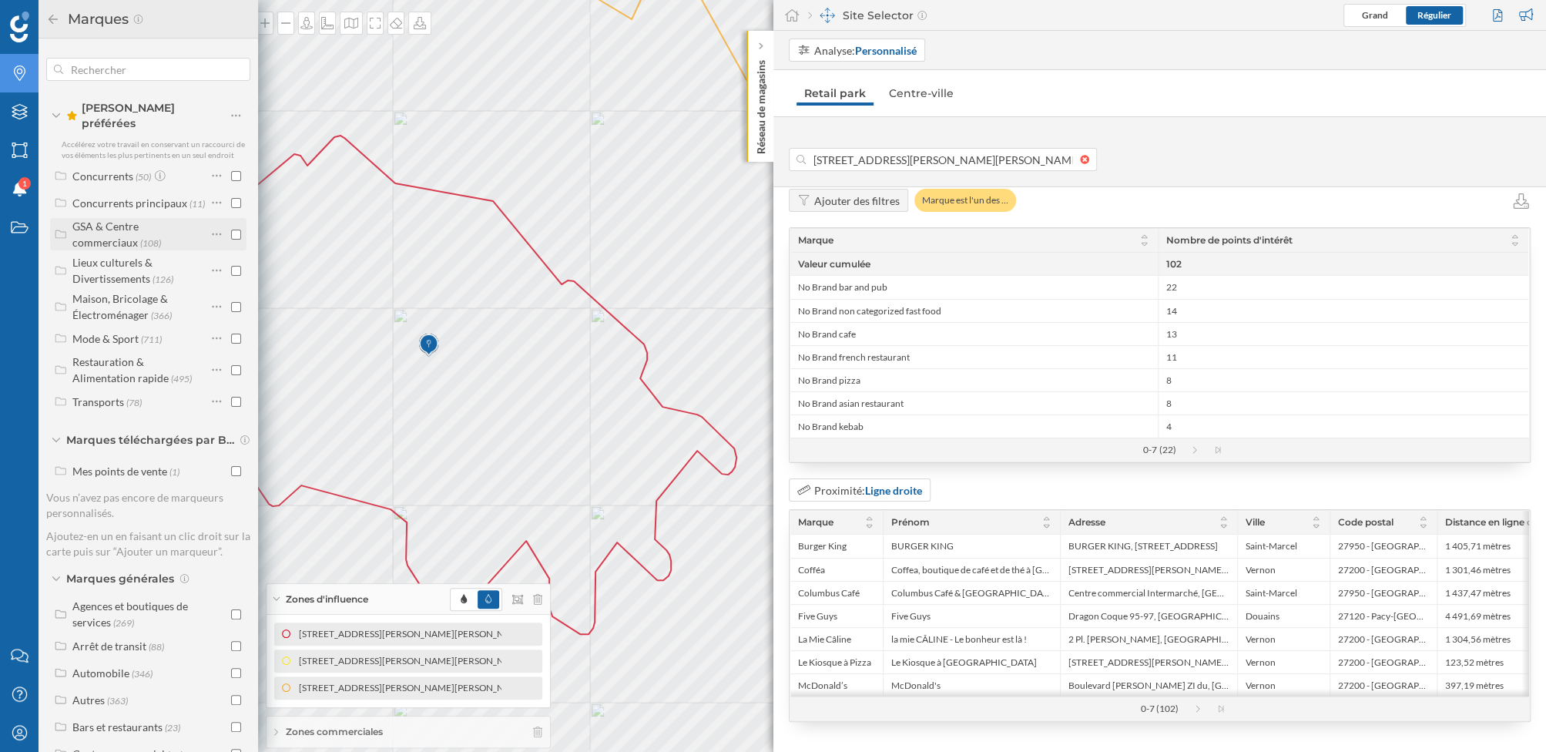
click at [233, 230] on input "checkbox" at bounding box center [236, 235] width 10 height 10
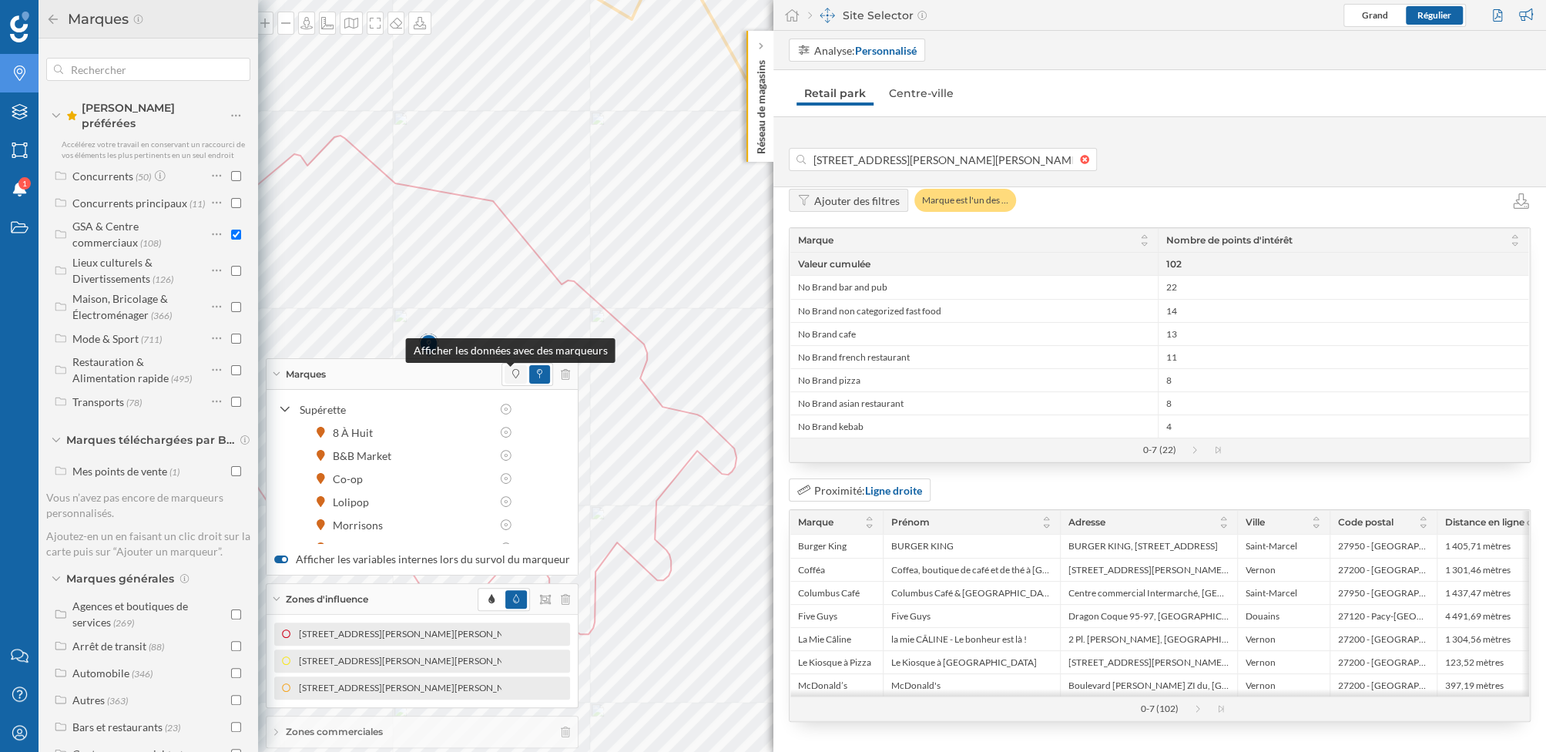
click at [512, 377] on icon at bounding box center [515, 373] width 7 height 9
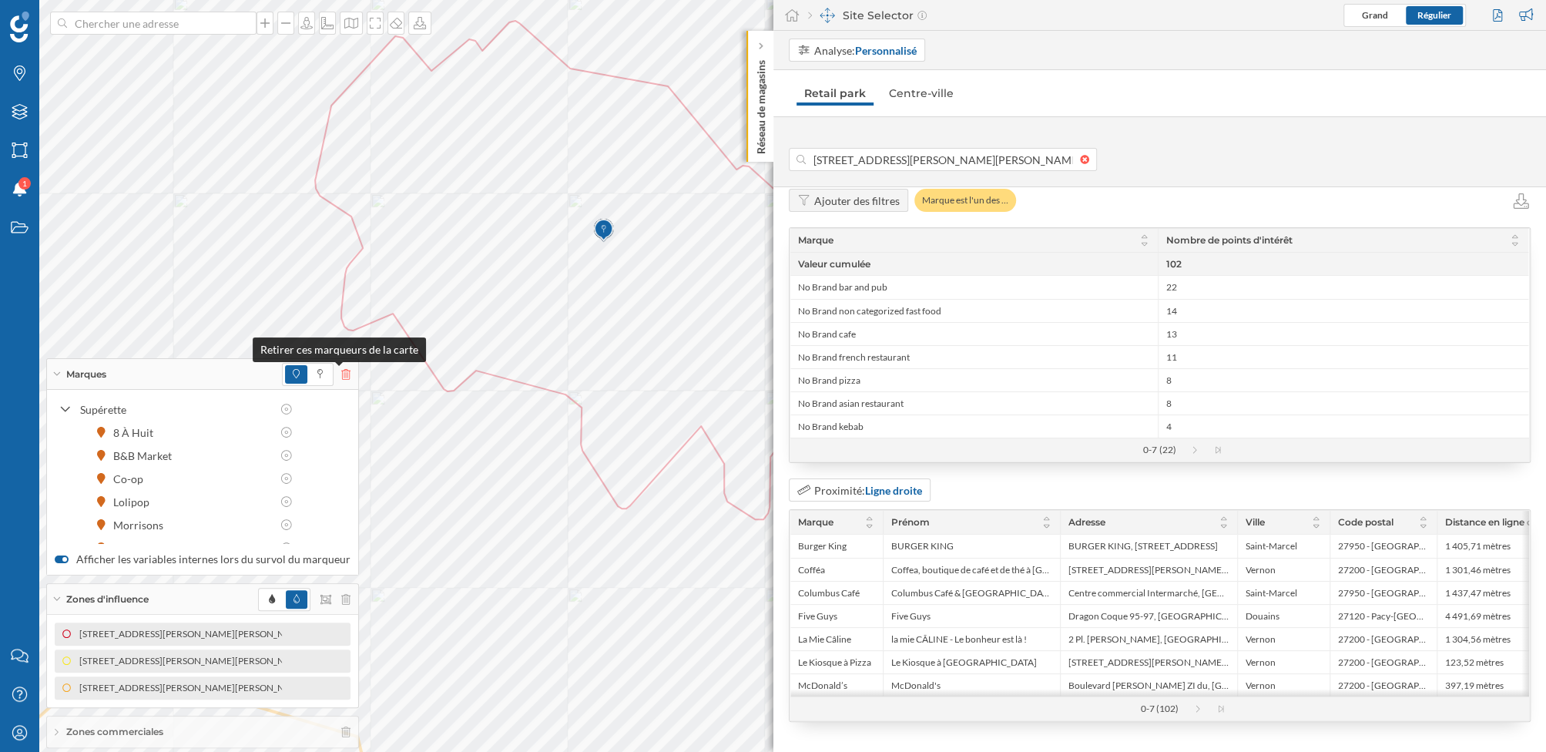
click at [341, 377] on icon at bounding box center [345, 374] width 9 height 11
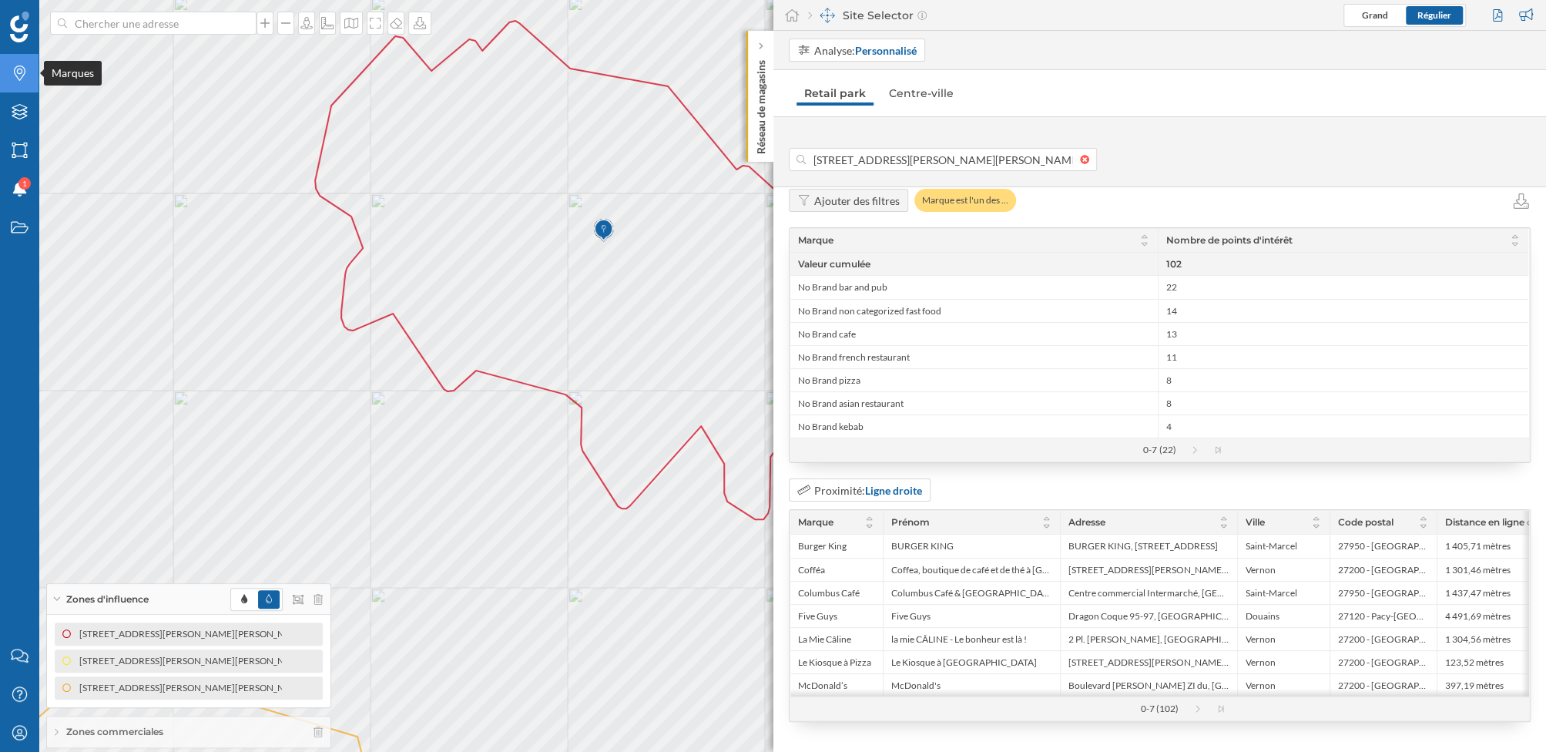
click at [18, 59] on div "Marques" at bounding box center [19, 73] width 39 height 39
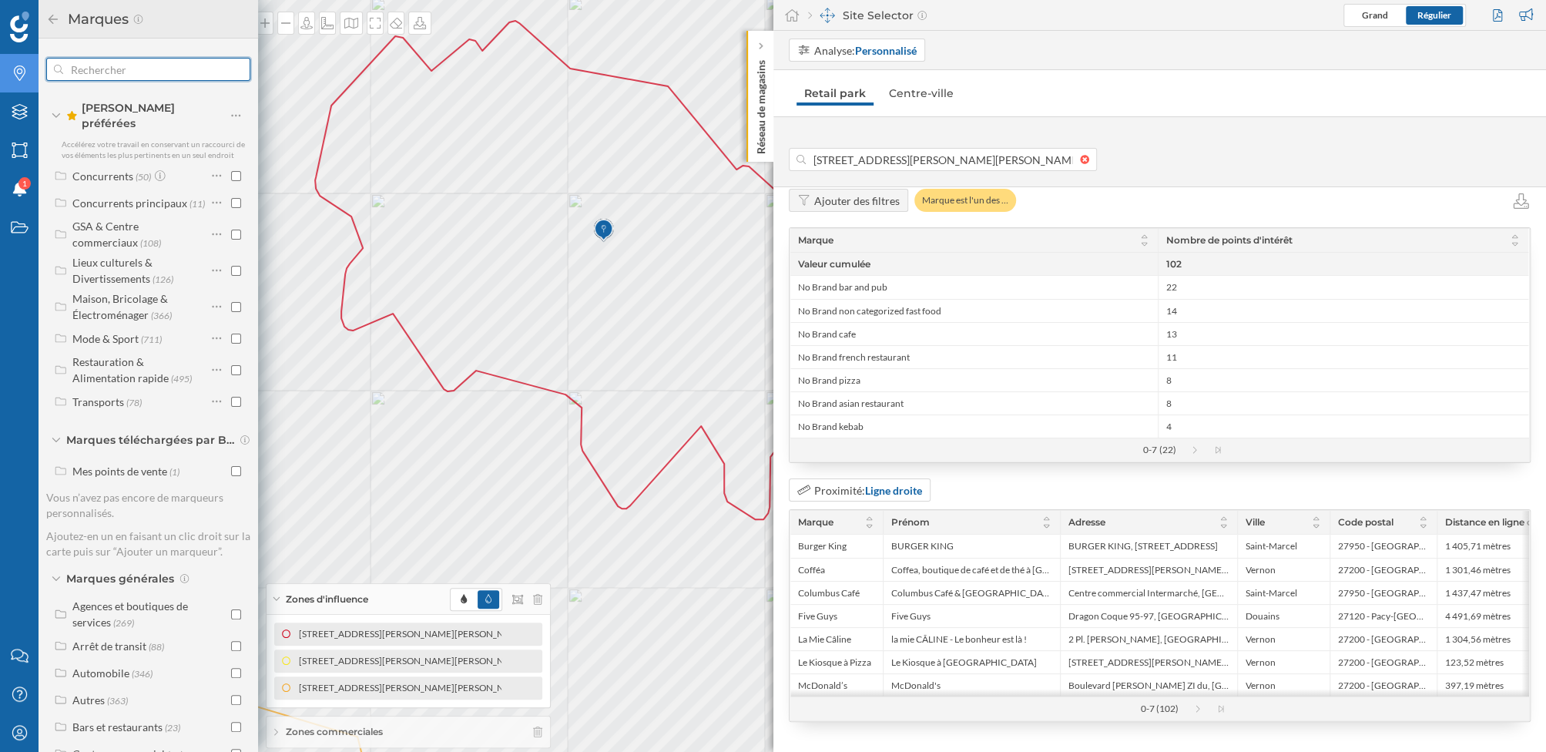
click at [139, 69] on input "text" at bounding box center [148, 69] width 170 height 31
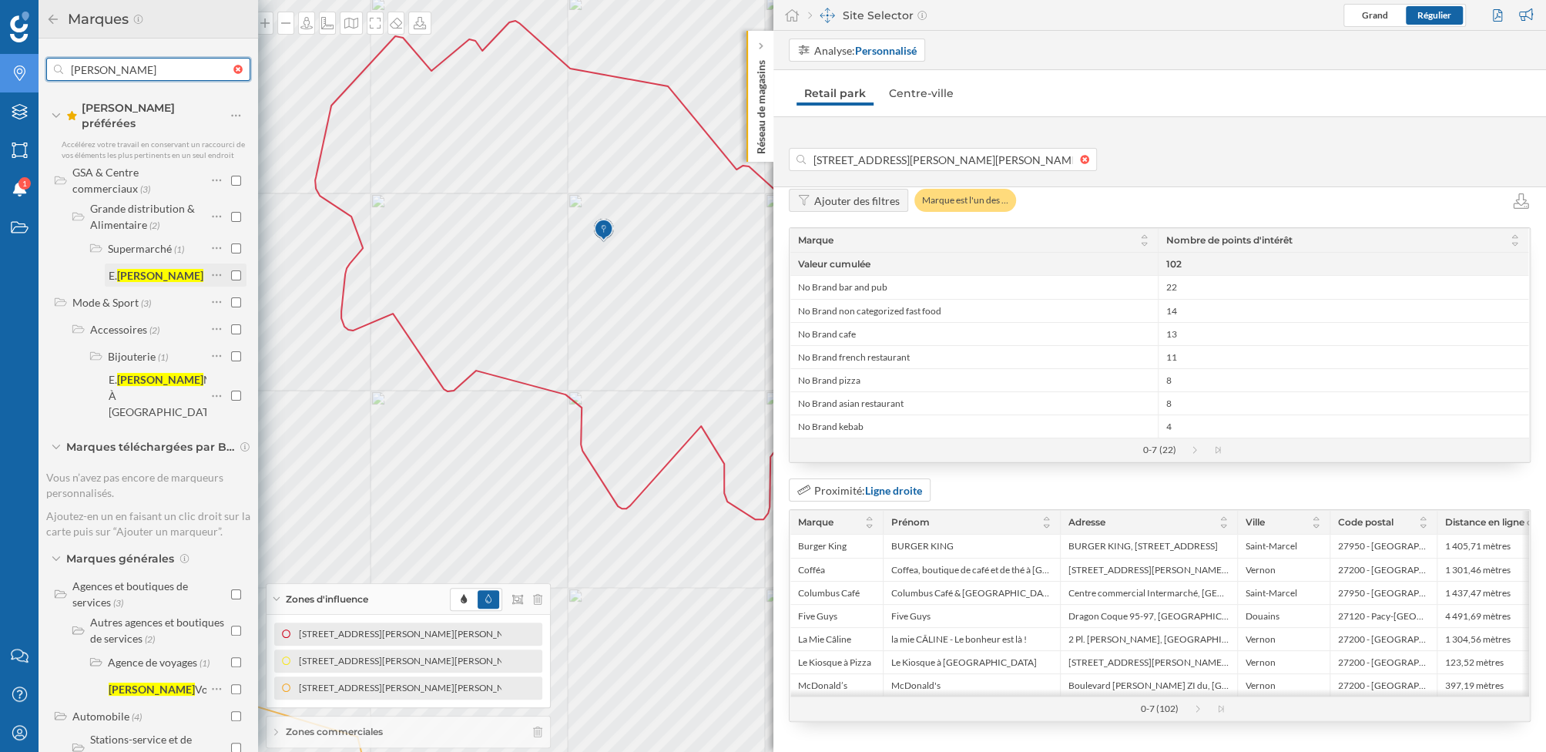
type input "[PERSON_NAME]"
click at [233, 270] on input "checkbox" at bounding box center [236, 275] width 10 height 10
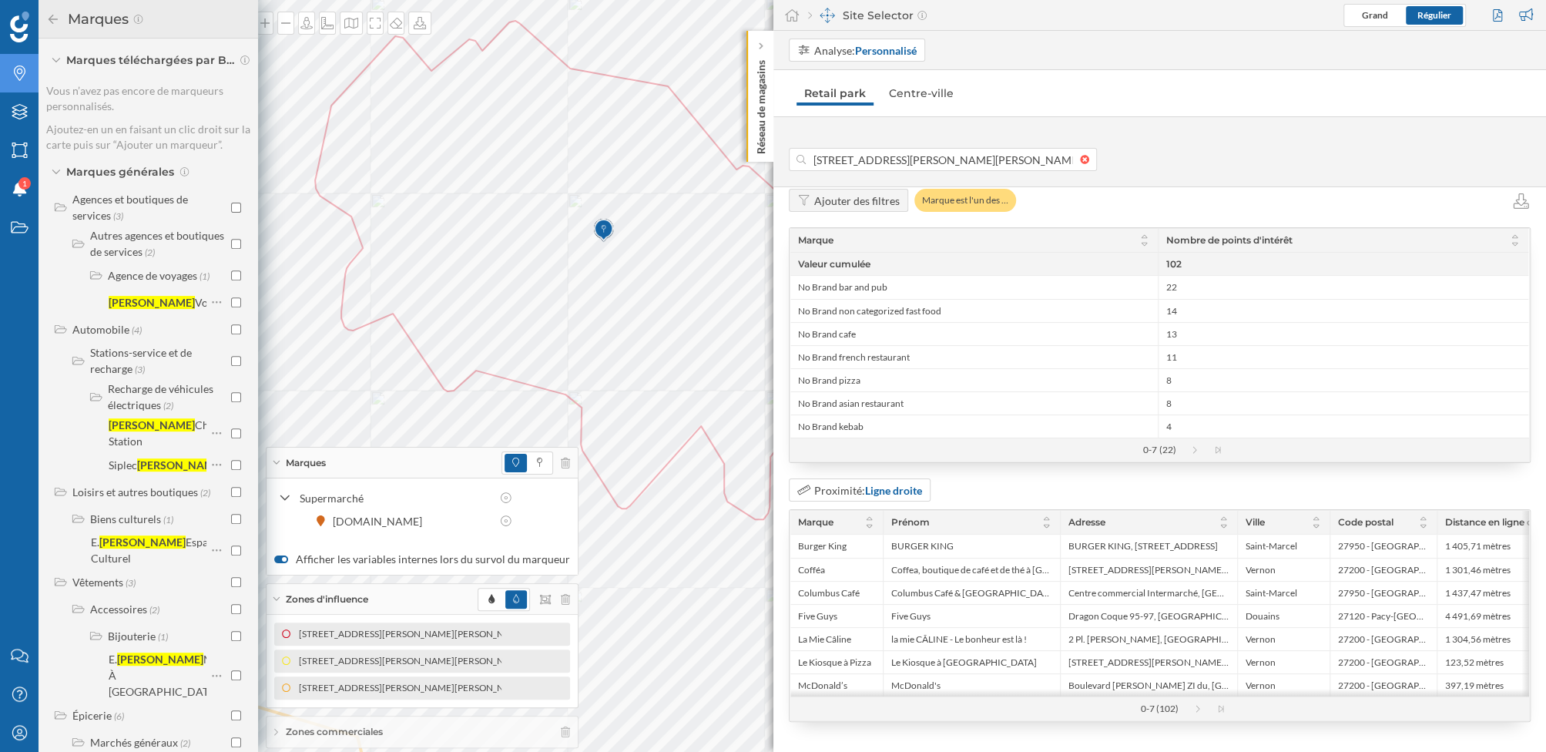
scroll to position [519, 0]
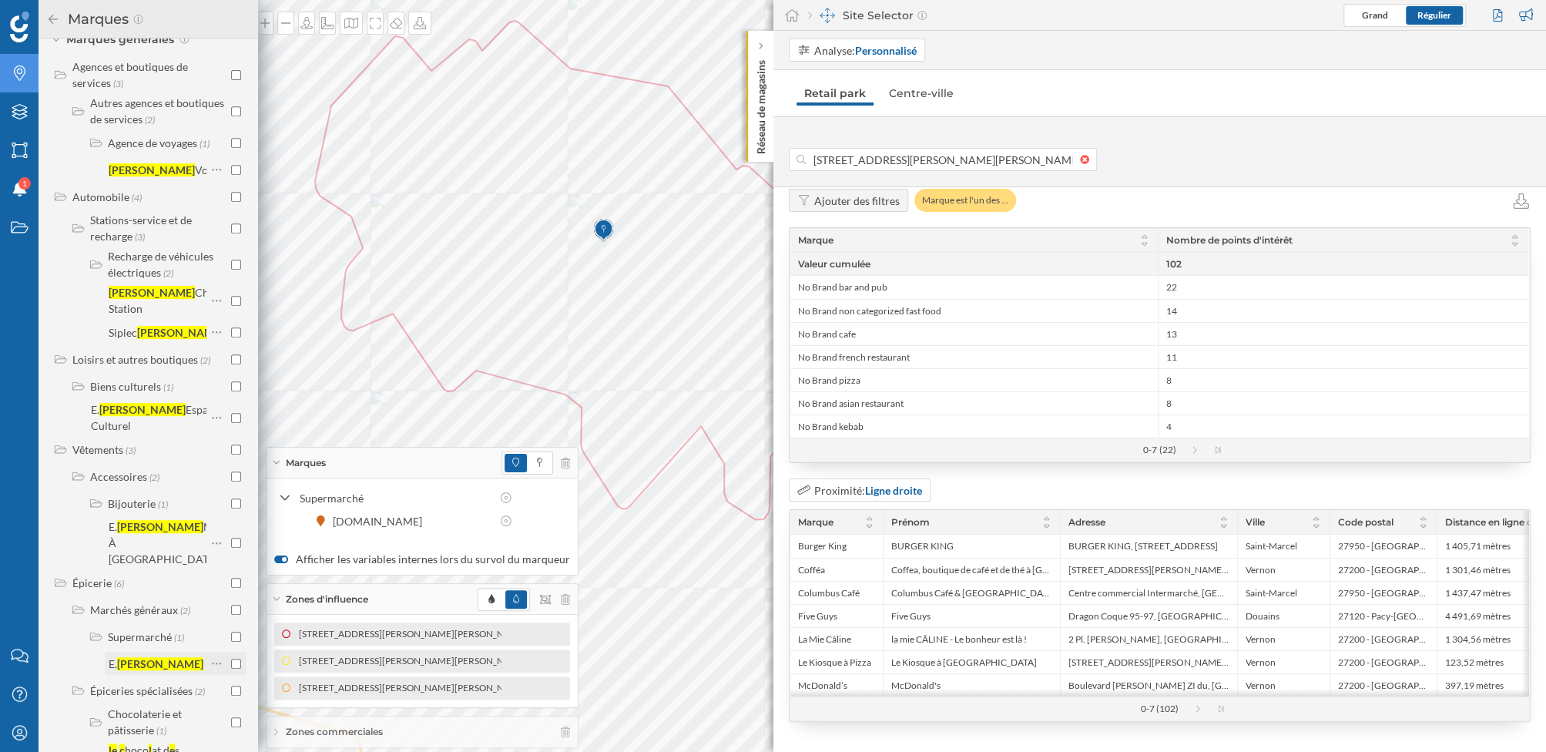
click at [231, 659] on input "checkbox" at bounding box center [236, 664] width 10 height 10
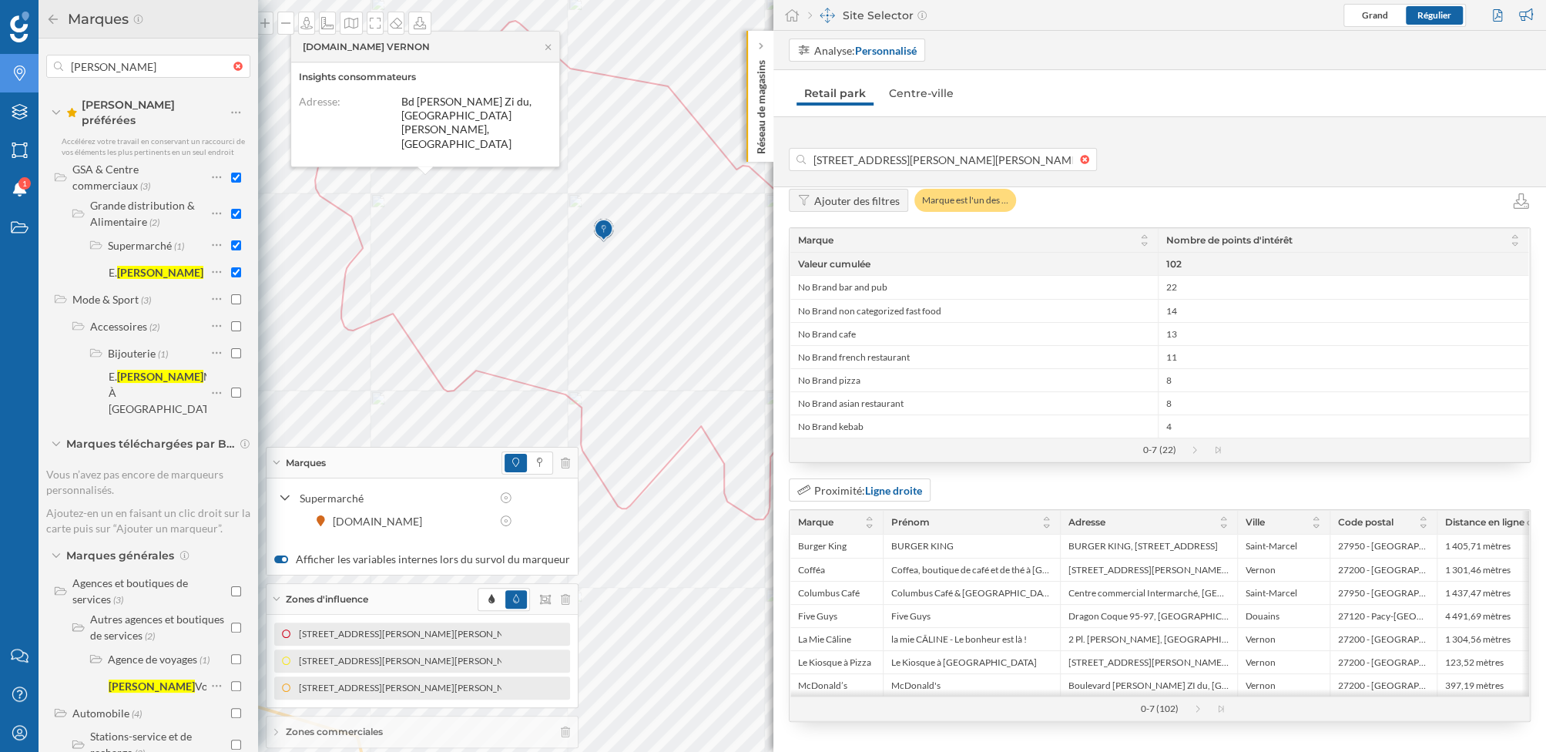
scroll to position [0, 0]
click at [231, 176] on input "checkbox" at bounding box center [236, 181] width 10 height 10
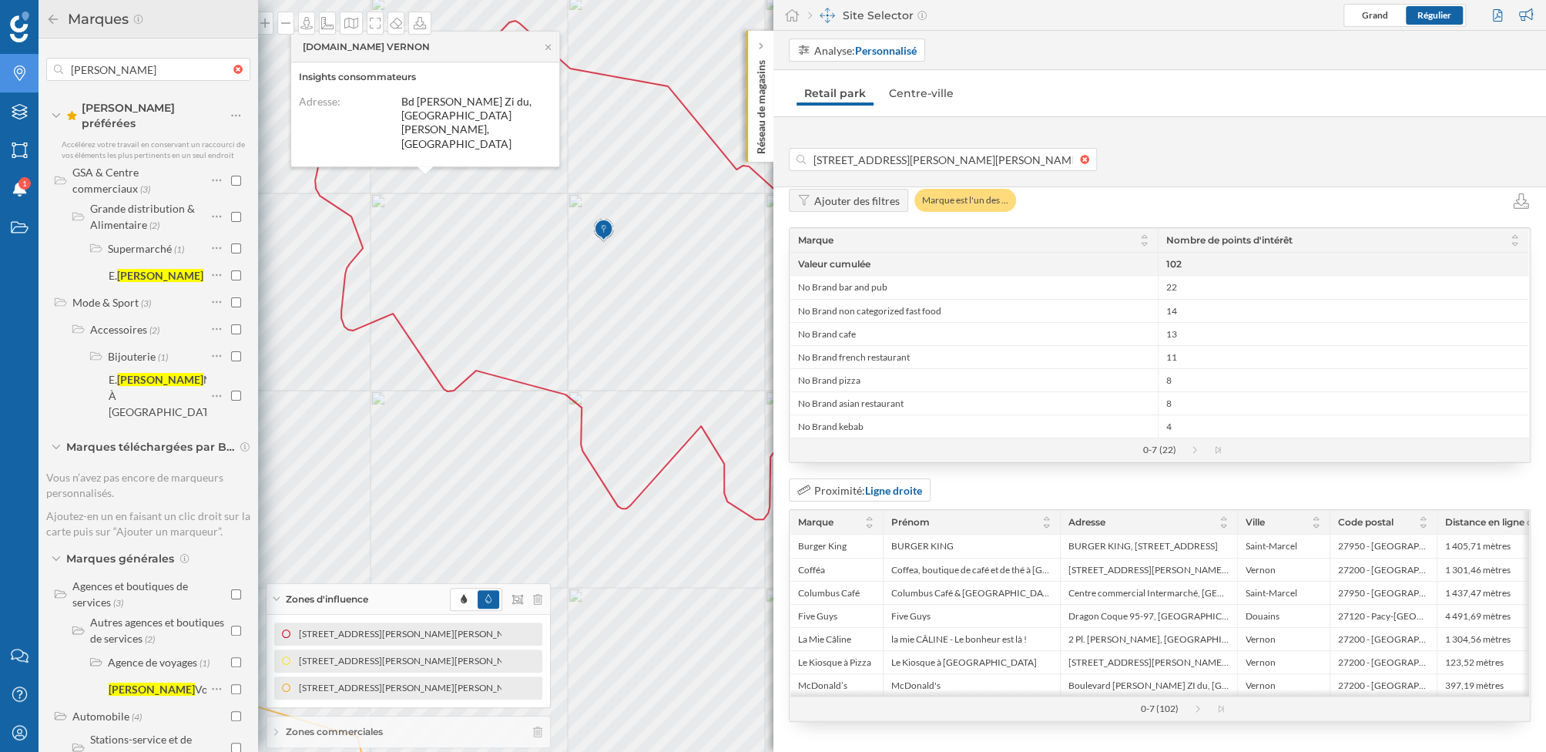
click at [51, 28] on div "Marques" at bounding box center [148, 19] width 204 height 25
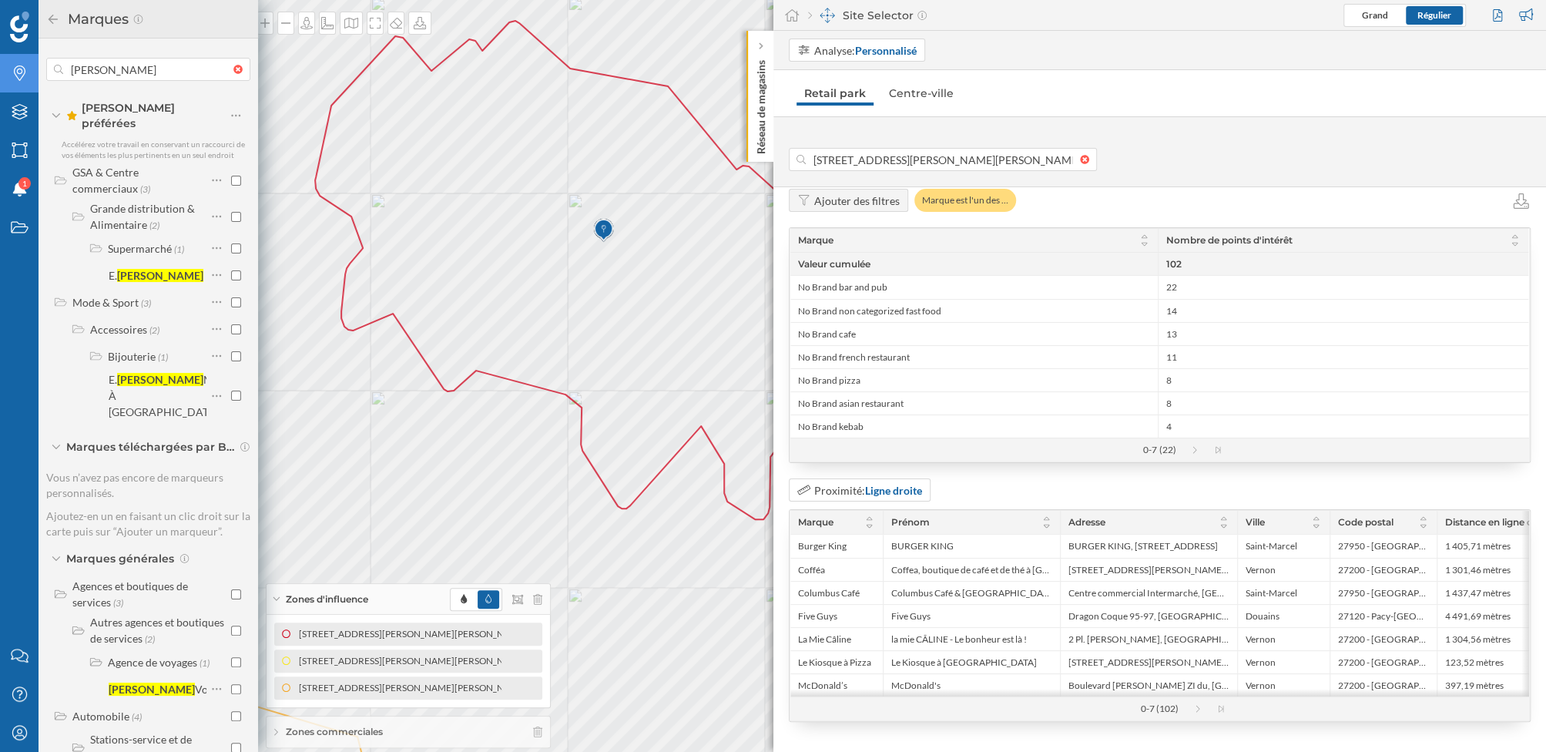
click at [51, 18] on icon at bounding box center [53, 19] width 14 height 11
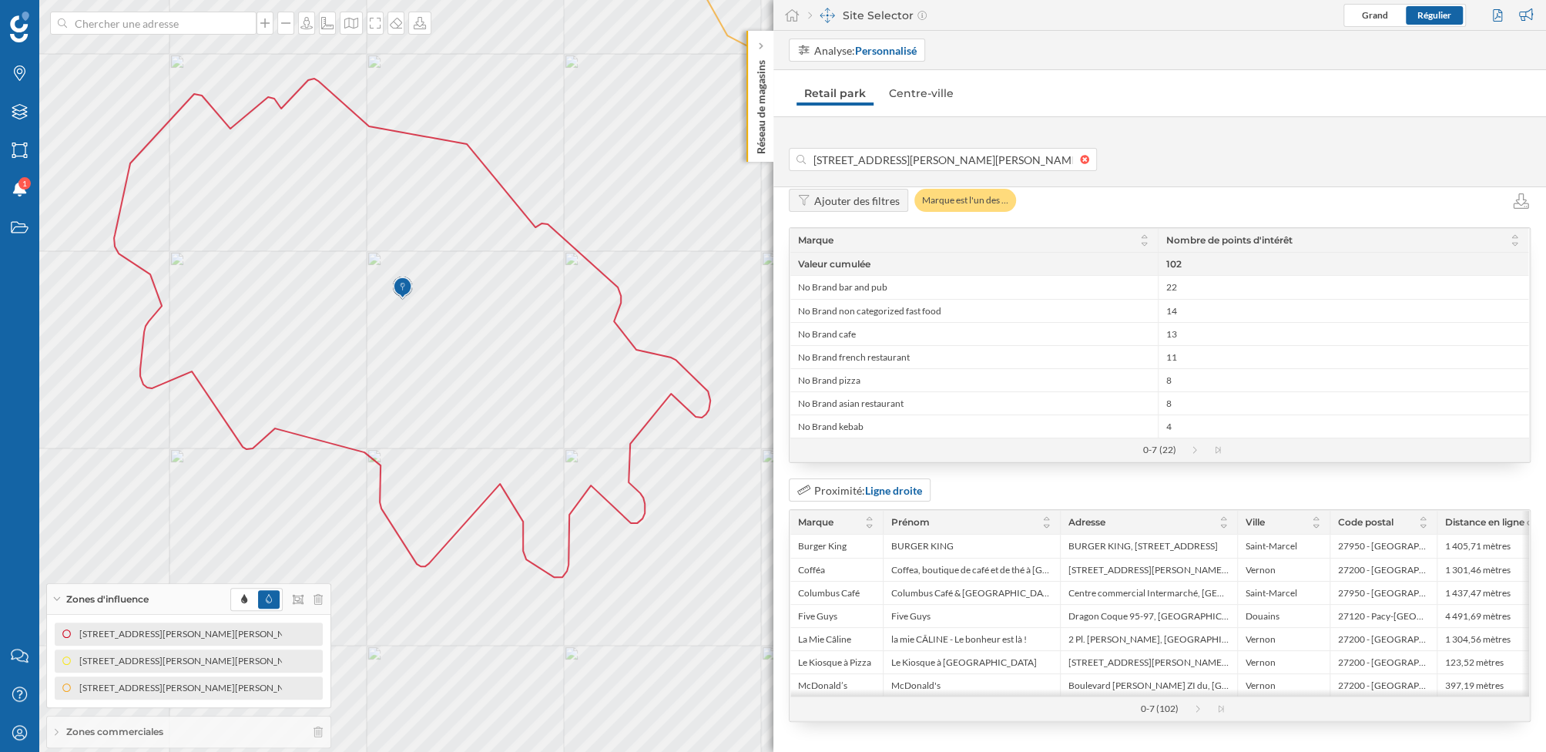
drag, startPoint x: 470, startPoint y: 237, endPoint x: 279, endPoint y: 294, distance: 199.4
click at [279, 294] on icon at bounding box center [372, 433] width 1463 height 908
